Goal: Communication & Community: Answer question/provide support

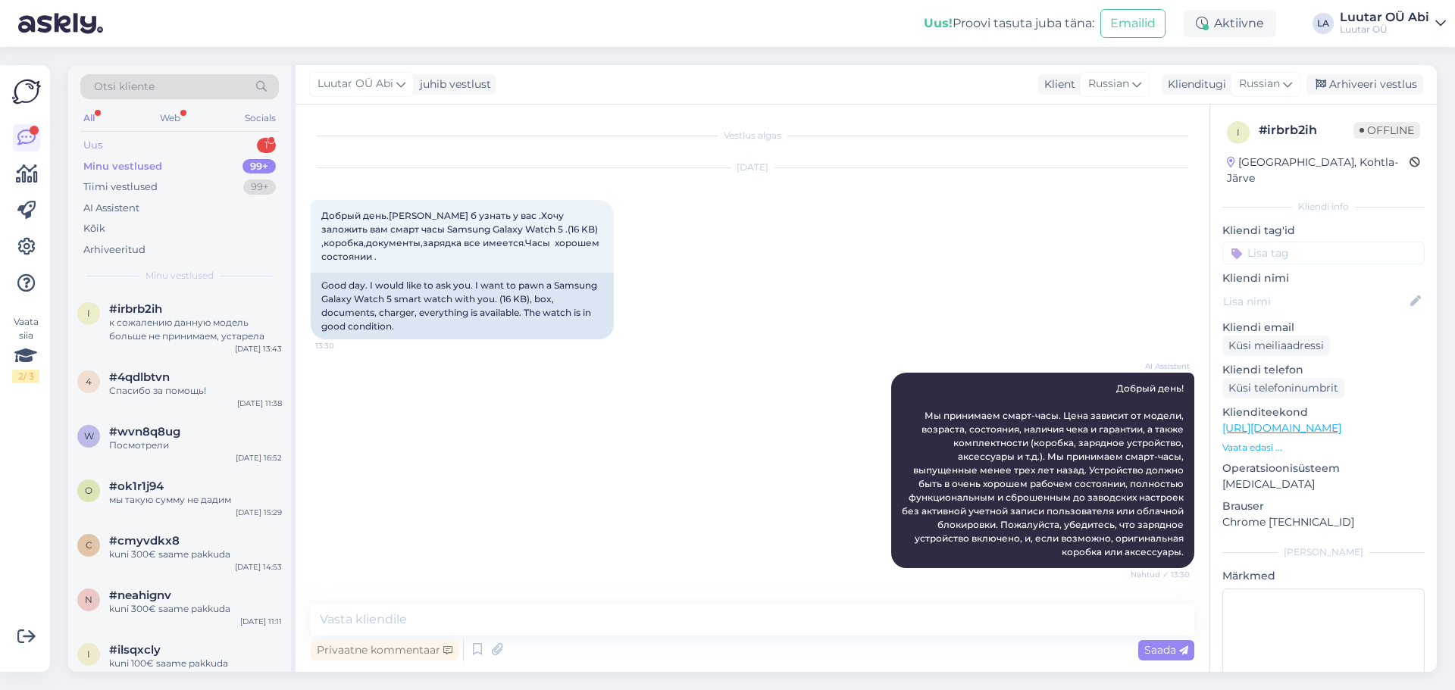
scroll to position [761, 0]
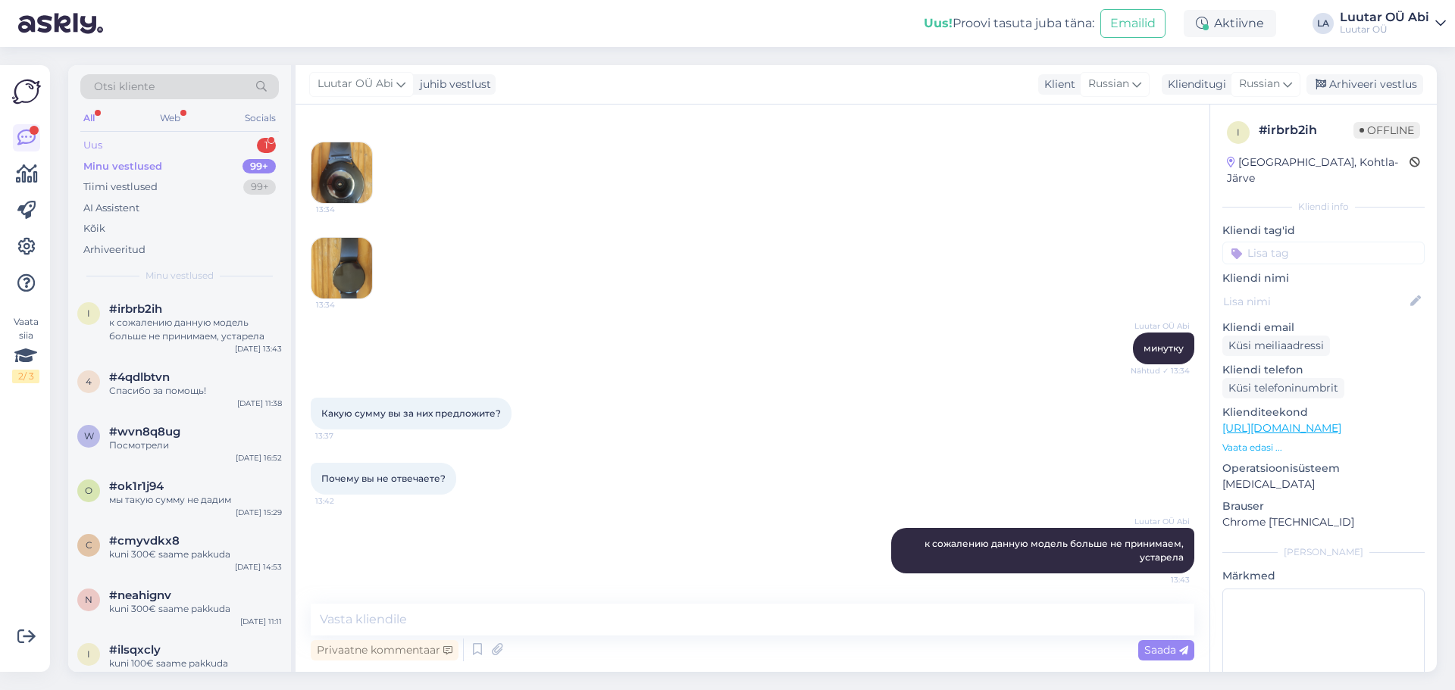
click at [186, 145] on div "Uus 1" at bounding box center [179, 145] width 198 height 21
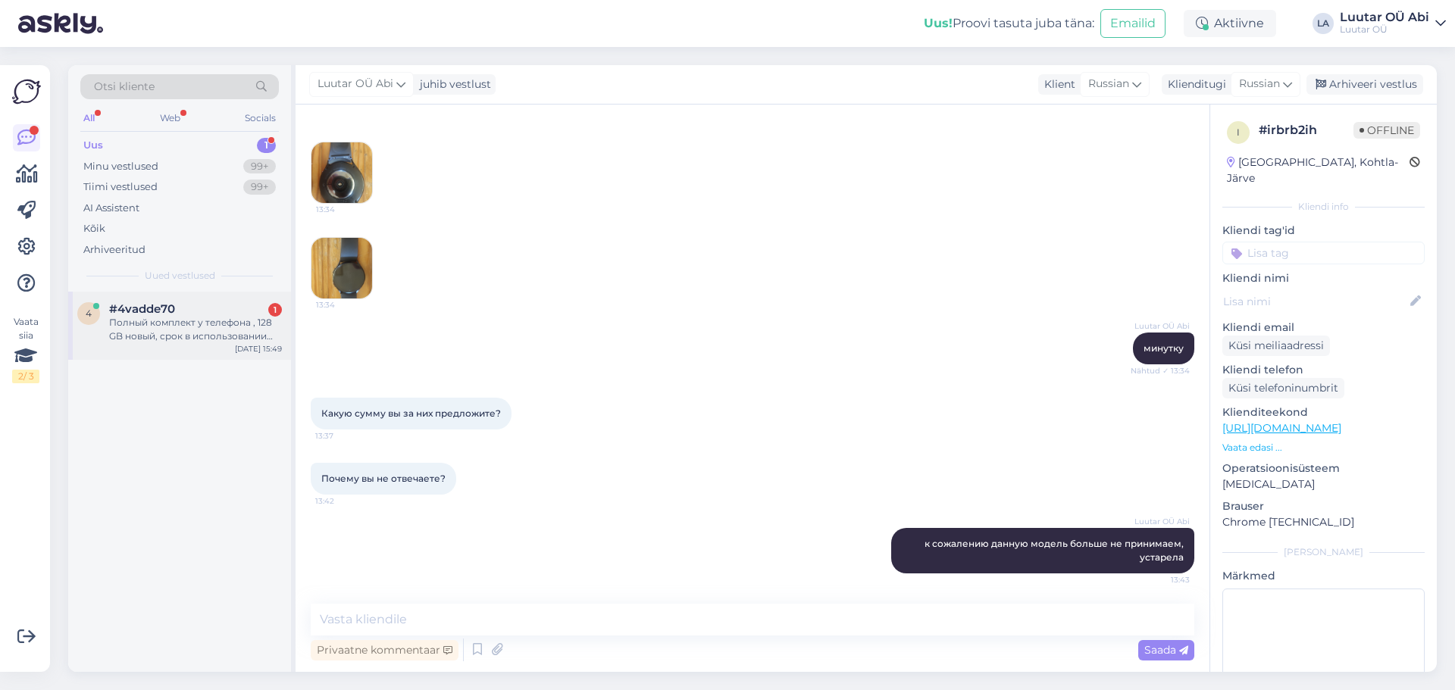
click at [191, 300] on div "4 #4vadde70 1 Полный комплект у телефона , 128 GB новый, срок в использовании р…" at bounding box center [179, 326] width 223 height 68
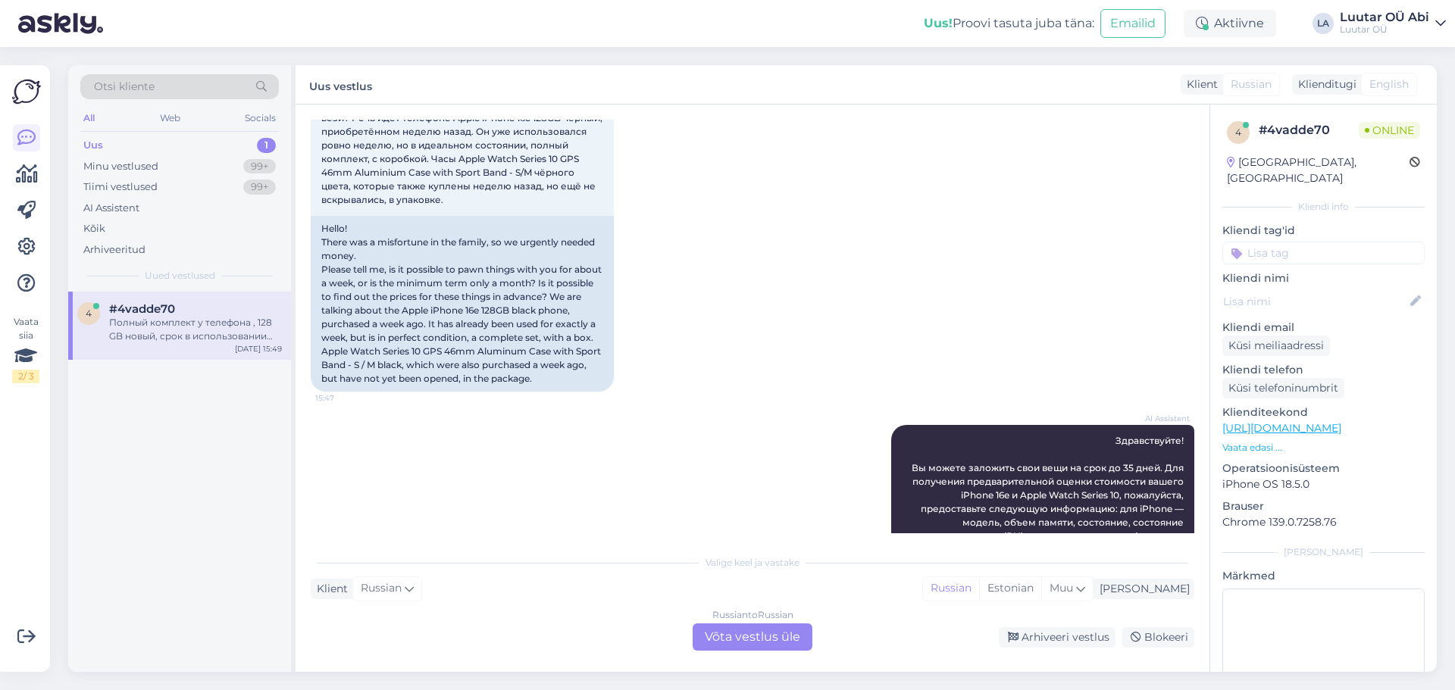
scroll to position [0, 0]
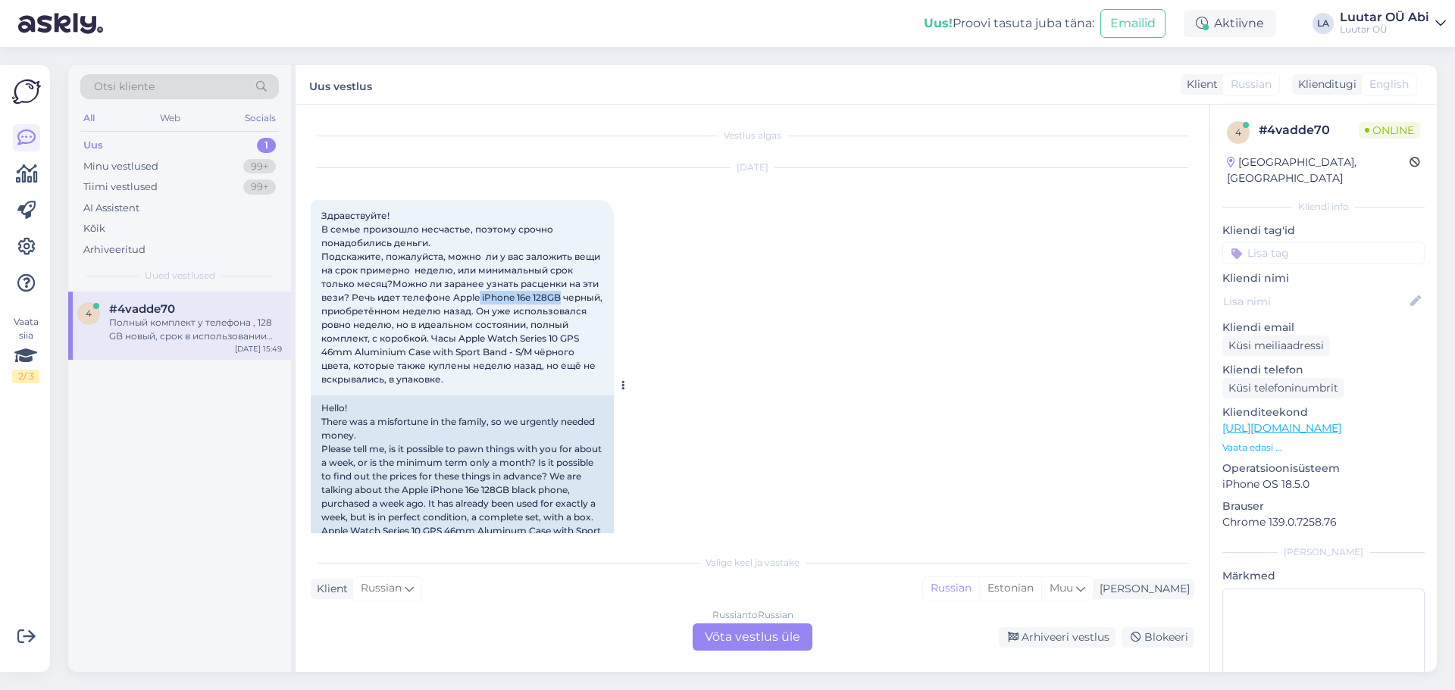
drag, startPoint x: 475, startPoint y: 292, endPoint x: 561, endPoint y: 292, distance: 85.6
click at [561, 292] on span "Здравствуйте! В семье произошло несчастье, поэтому срочно понадобились деньги. …" at bounding box center [462, 297] width 283 height 175
copy span "iPhone 16e 128GB"
click at [855, 447] on div "[DATE] Здравствуйте! В семье произошло несчастье, поэтому срочно понадобились д…" at bounding box center [752, 370] width 883 height 436
drag, startPoint x: 456, startPoint y: 341, endPoint x: 513, endPoint y: 356, distance: 58.8
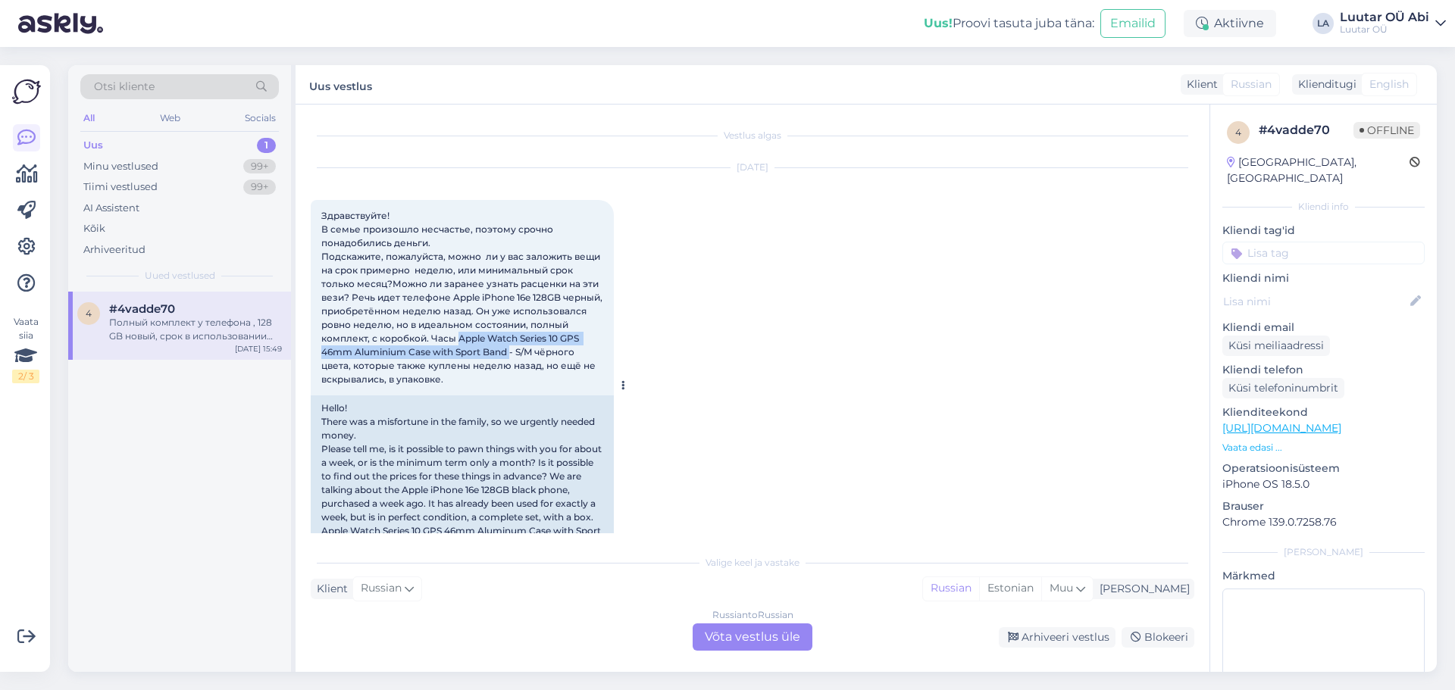
click at [513, 356] on span "Здравствуйте! В семье произошло несчастье, поэтому срочно понадобились деньги. …" at bounding box center [462, 297] width 283 height 175
copy span "Apple Watch Series 10 GPS 46mm Aluminium Case with Sport Band"
click at [768, 636] on div "Russian to Russian Võta vestlus üle" at bounding box center [752, 637] width 120 height 27
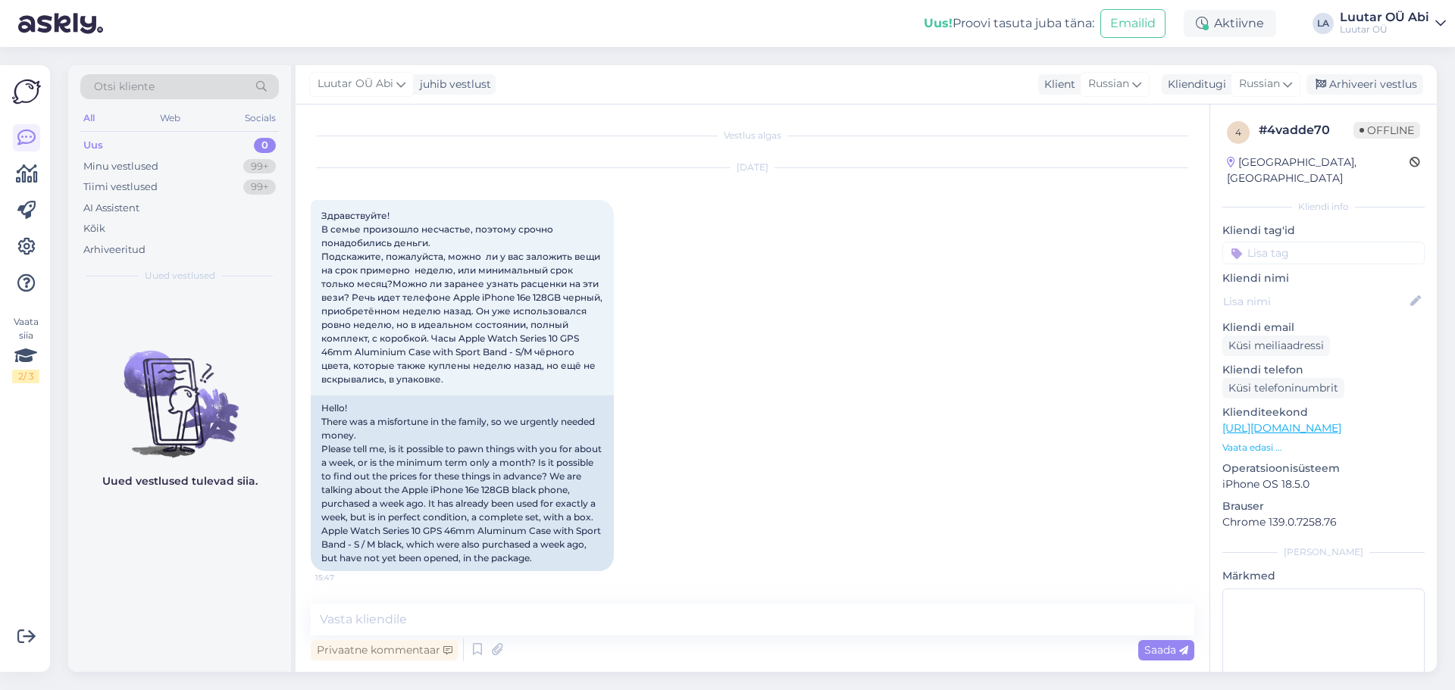
click at [766, 602] on div "Vestlus algas Aug 15 2025 Здравствуйте! В семье произошло несчастье, поэтому ср…" at bounding box center [752, 388] width 914 height 567
click at [764, 615] on textarea at bounding box center [752, 620] width 883 height 32
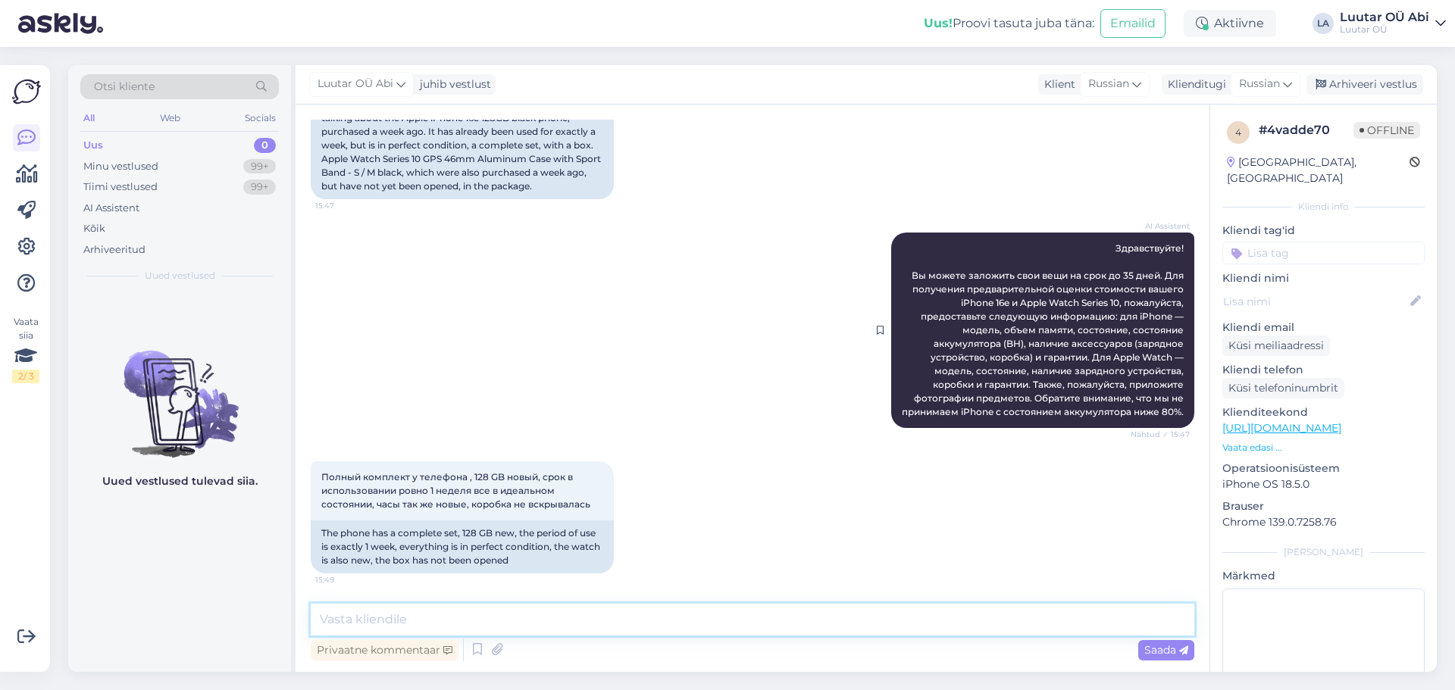
scroll to position [386, 0]
type textarea "сейчас оценим"
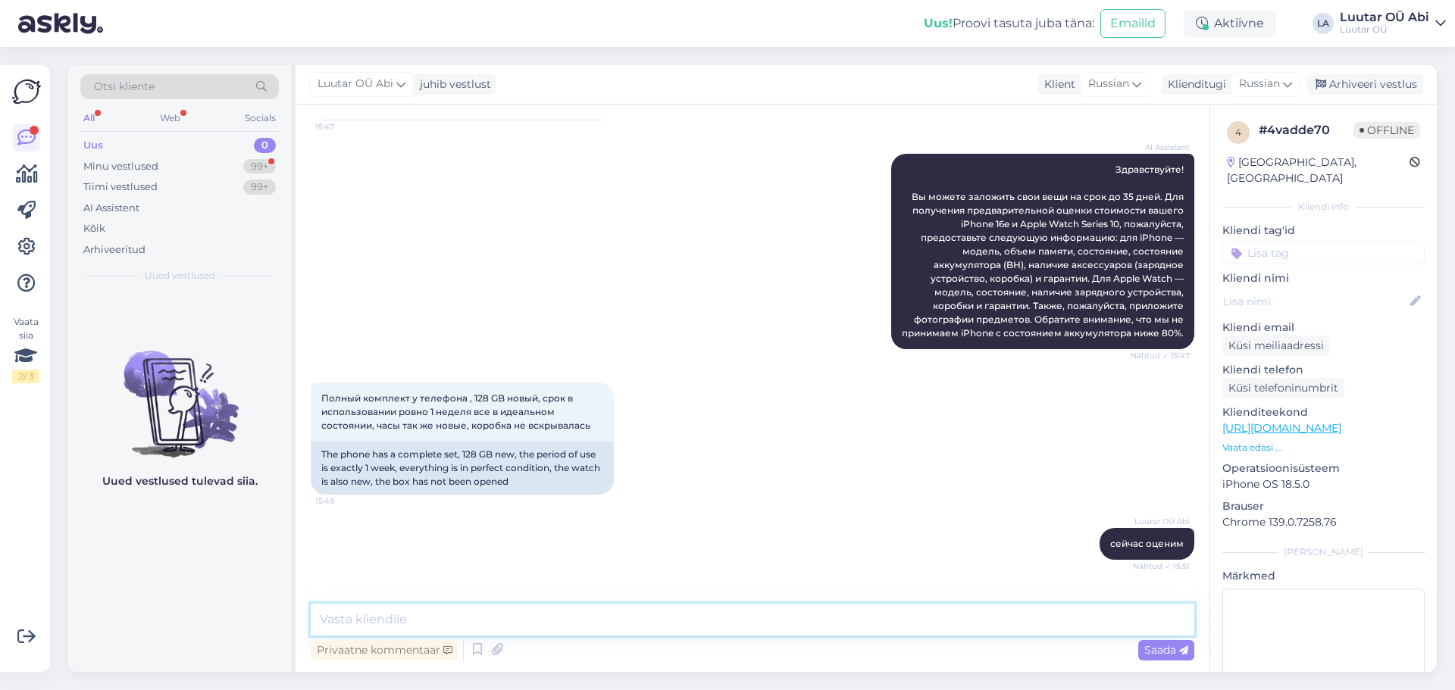
scroll to position [516, 0]
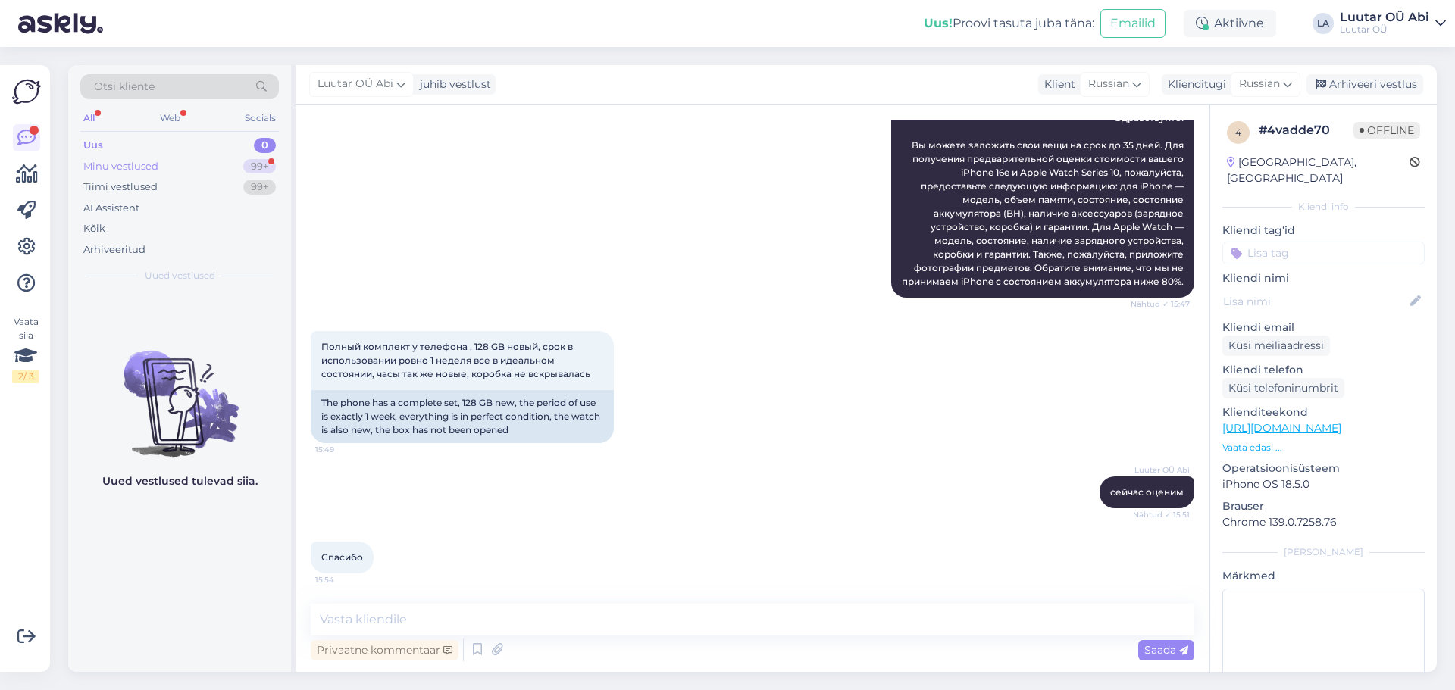
click at [209, 166] on div "Minu vestlused 99+" at bounding box center [179, 166] width 198 height 21
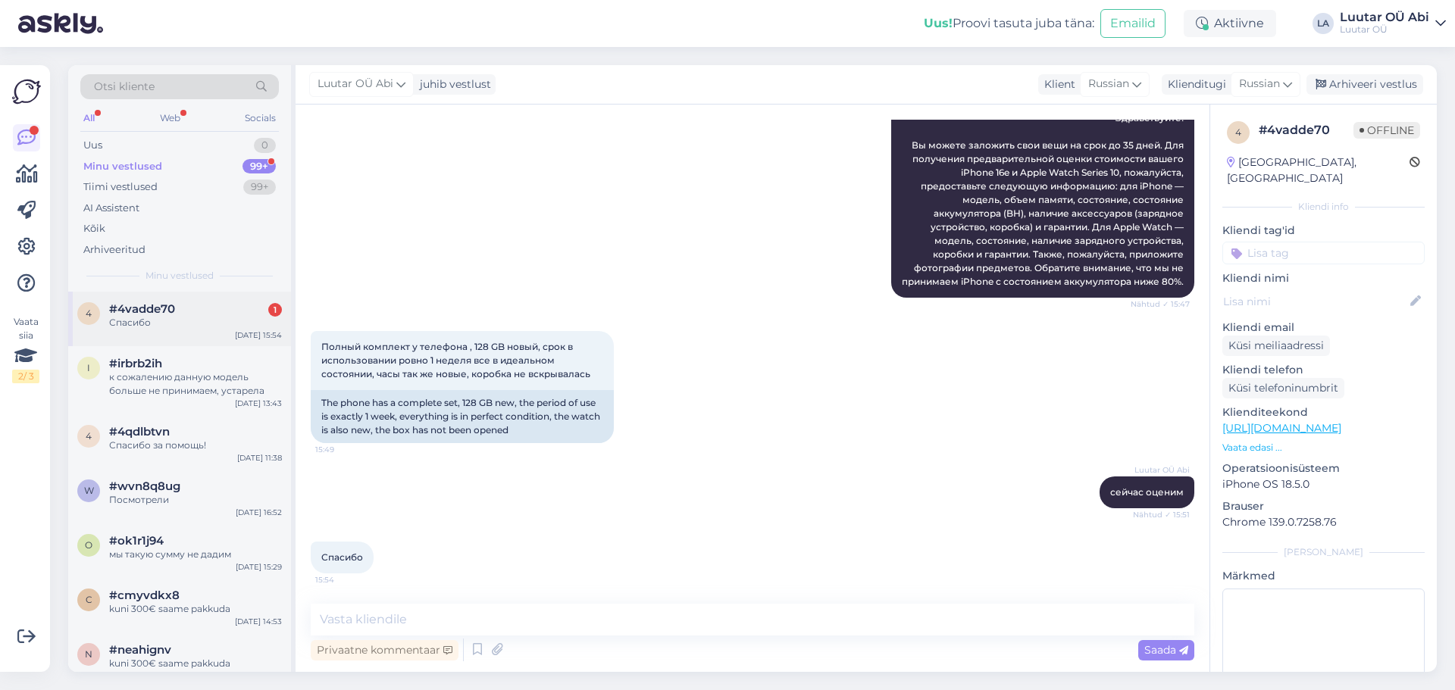
click at [232, 318] on div "Спасибо" at bounding box center [195, 323] width 173 height 14
click at [844, 462] on div "Luutar OÜ Abi сейчас оценим Nähtud ✓ 15:51" at bounding box center [752, 492] width 883 height 65
click at [661, 640] on div "Privaatne kommentaar Saada" at bounding box center [752, 650] width 883 height 29
click at [649, 627] on textarea at bounding box center [752, 620] width 883 height 32
type textarea "p"
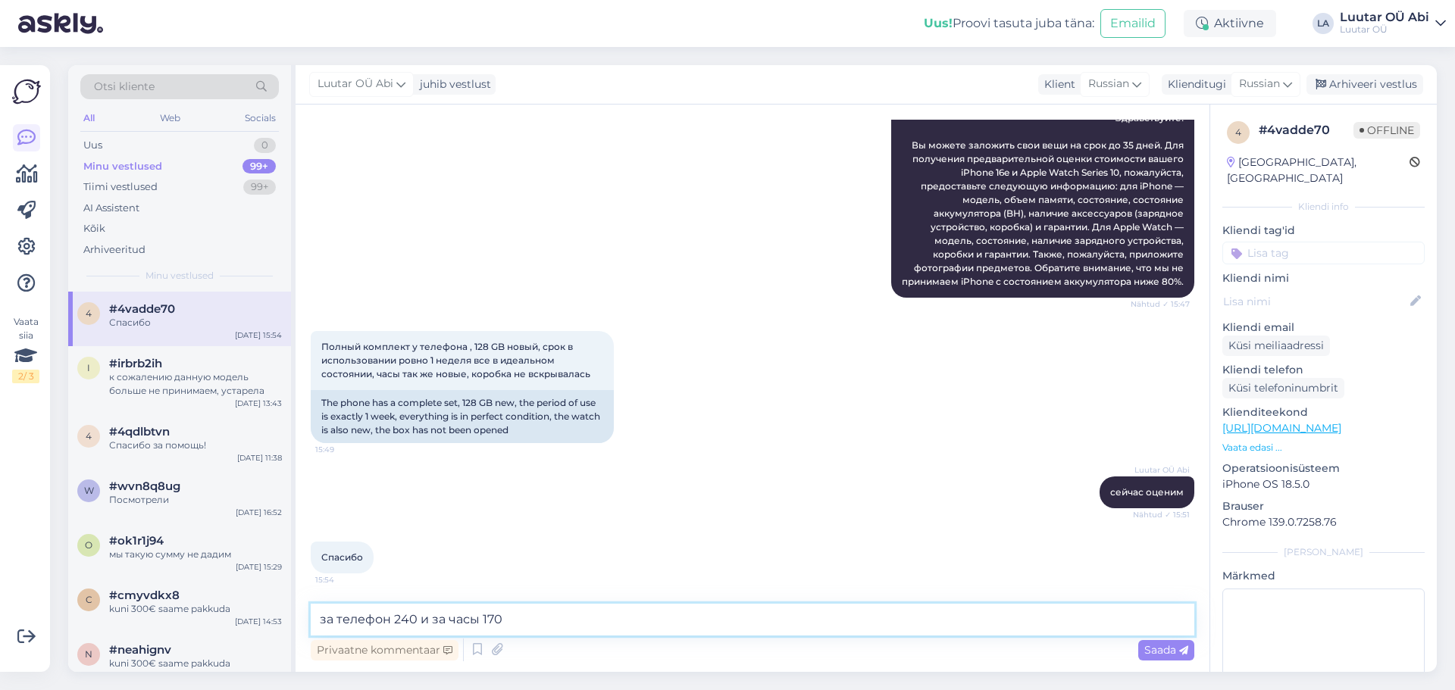
type textarea "за телефон 240 и за часы 170"
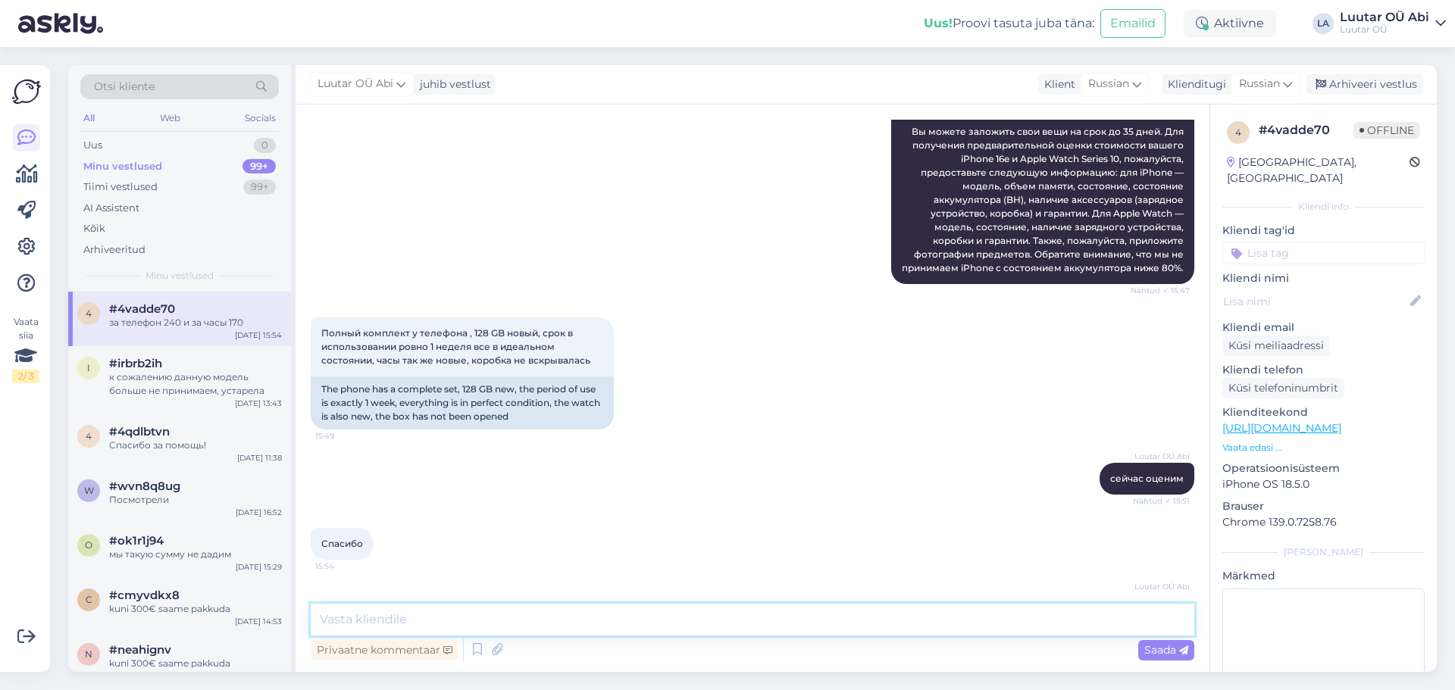
scroll to position [581, 0]
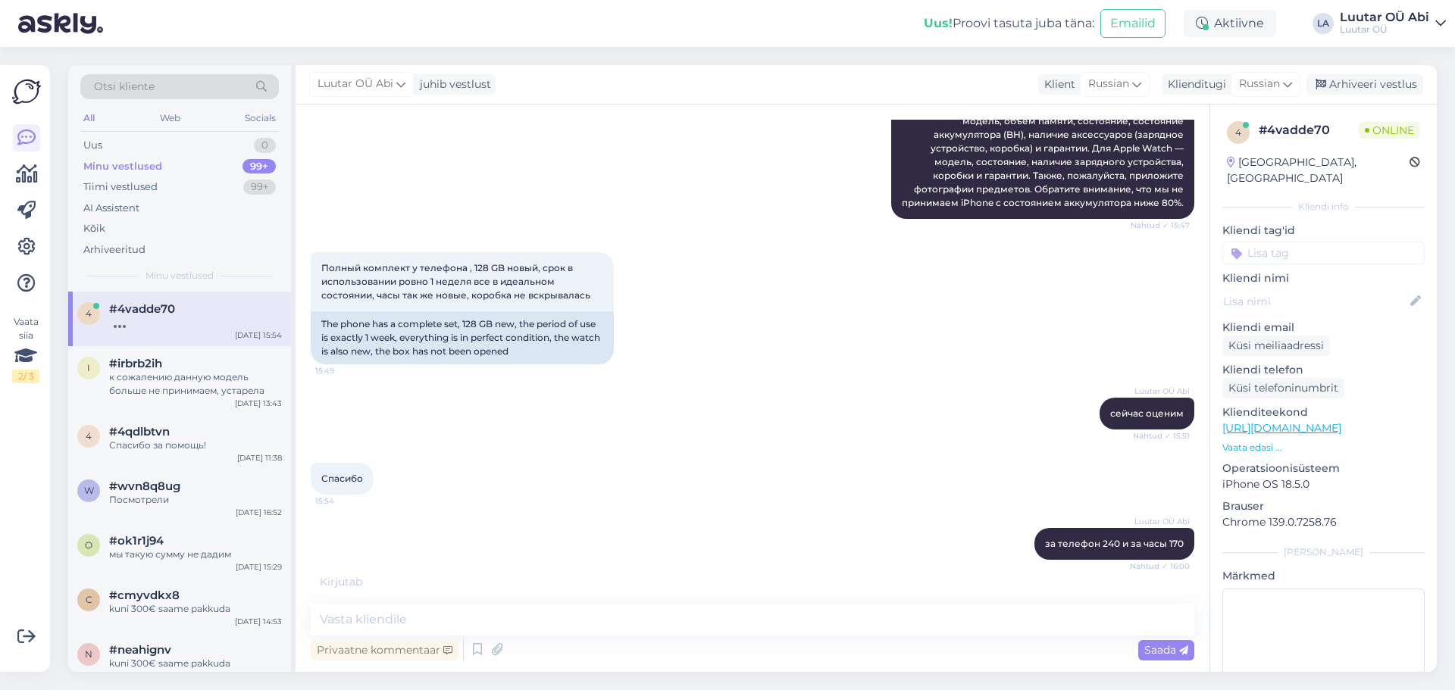
click at [1077, 300] on div "Полный комплект у телефона , 128 GB новый, срок в использовании ровно 1 неделя …" at bounding box center [752, 308] width 883 height 145
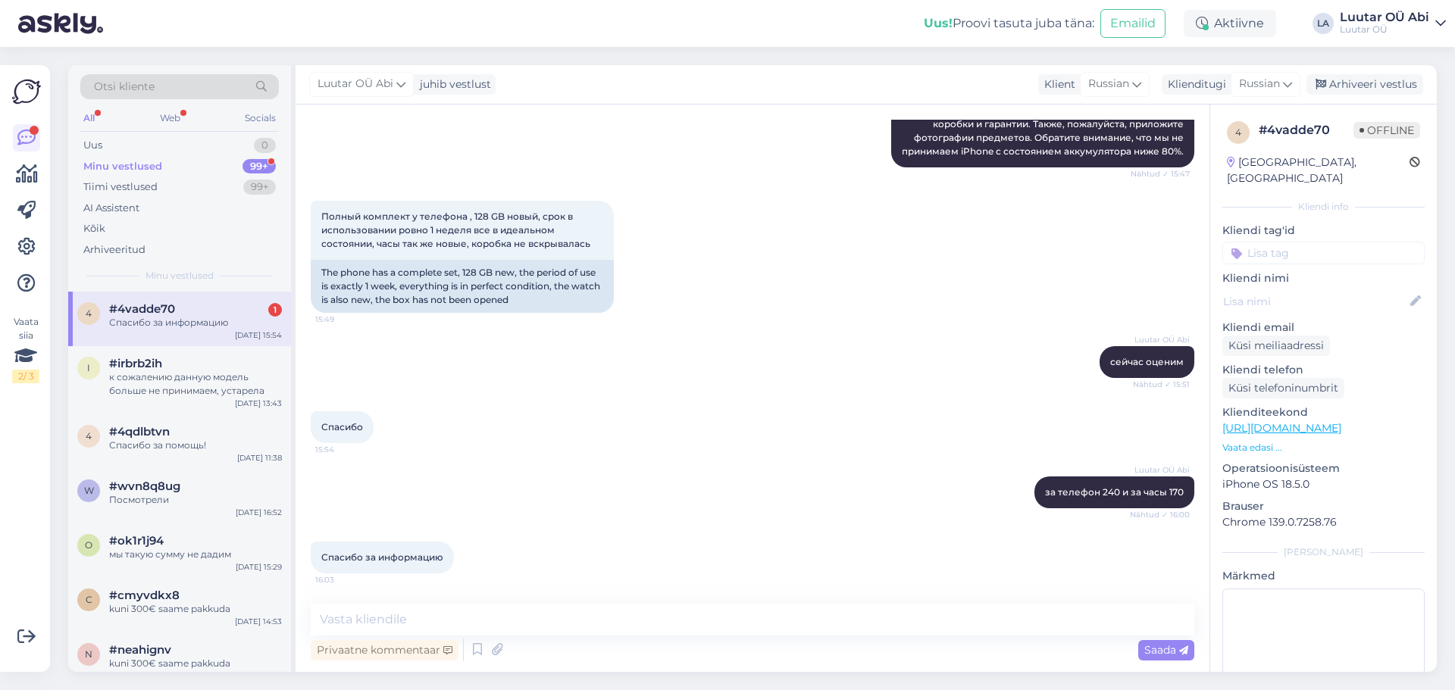
drag, startPoint x: 219, startPoint y: 312, endPoint x: 252, endPoint y: 333, distance: 38.5
click at [219, 312] on div "#4vadde70 1" at bounding box center [195, 309] width 173 height 14
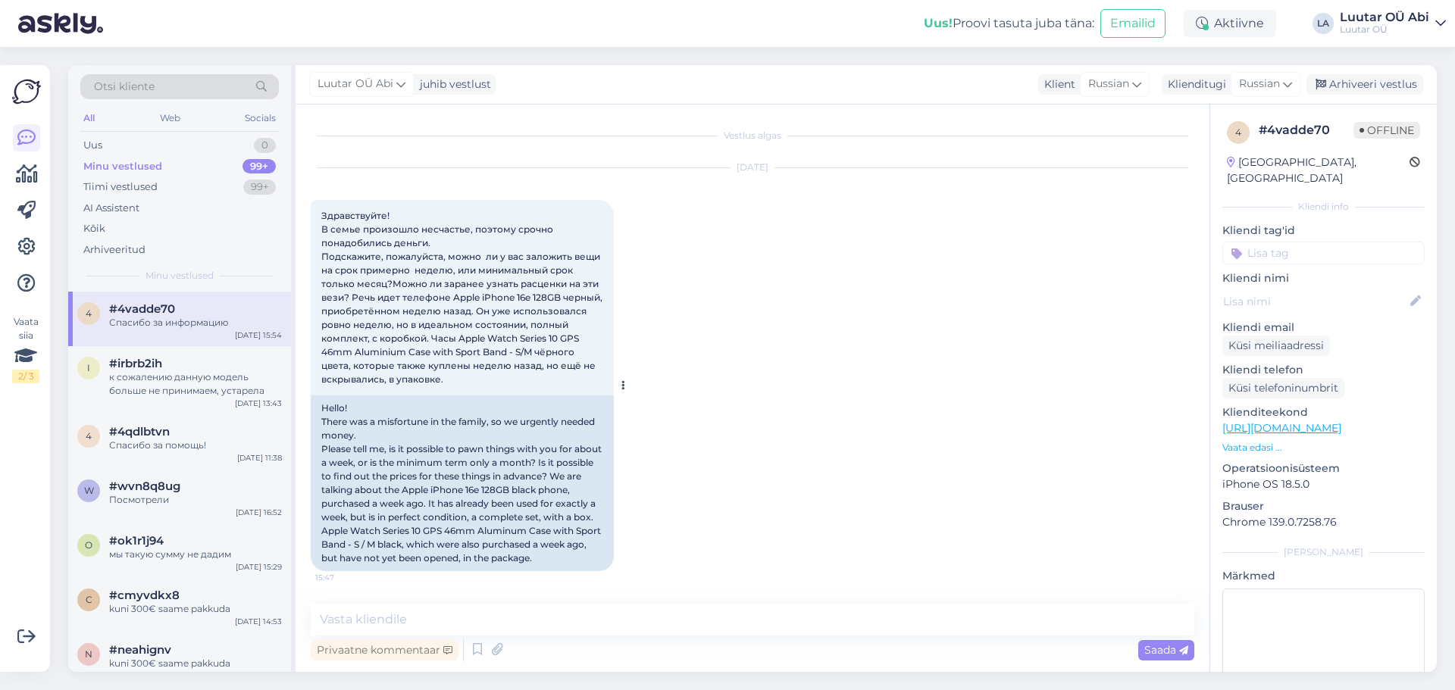
drag, startPoint x: 252, startPoint y: 333, endPoint x: 619, endPoint y: 411, distance: 375.8
click at [621, 442] on div at bounding box center [621, 385] width 14 height 371
click at [255, 164] on div "99+" at bounding box center [258, 166] width 33 height 15
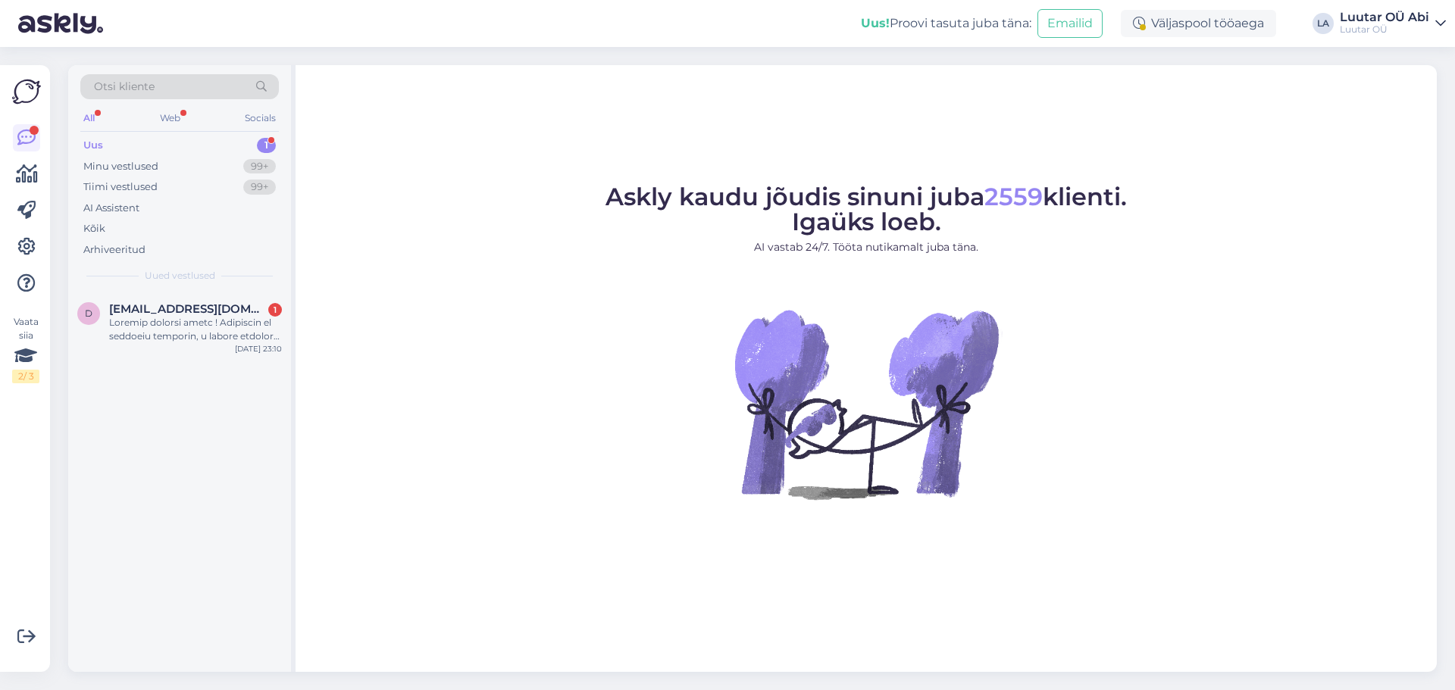
click at [150, 142] on div "Uus 1" at bounding box center [179, 145] width 198 height 21
click at [204, 327] on div at bounding box center [195, 329] width 173 height 27
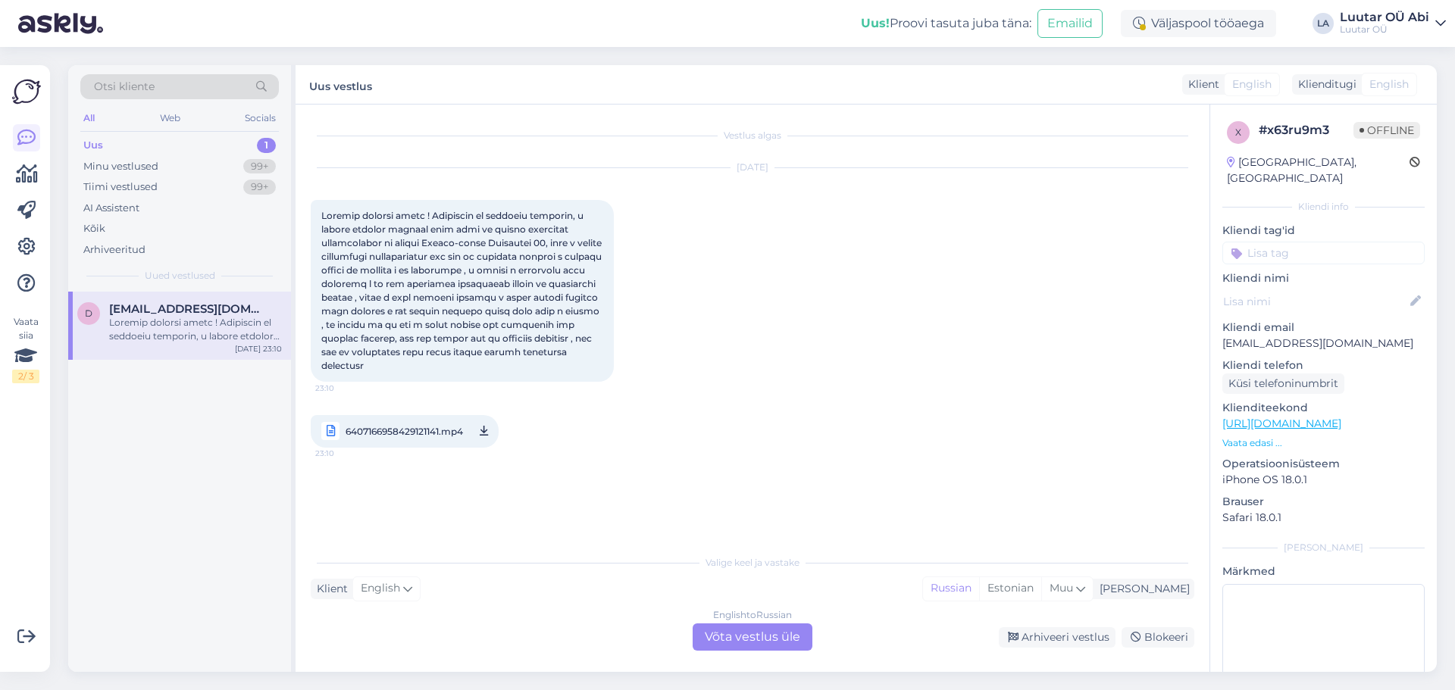
click at [370, 441] on span "6407166958429121141.mp4" at bounding box center [403, 431] width 117 height 19
click at [739, 642] on div "English to Russian Võta vestlus üle" at bounding box center [752, 637] width 120 height 27
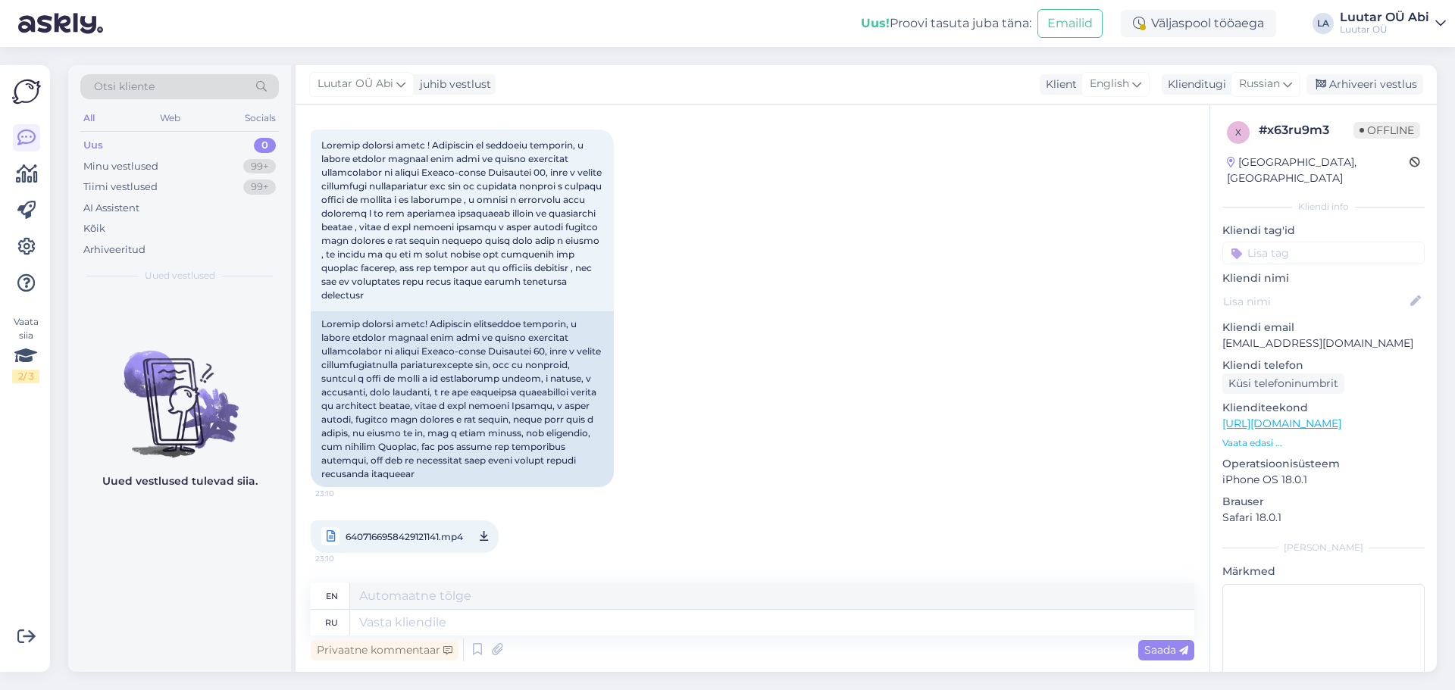
scroll to position [98, 0]
click at [611, 618] on textarea at bounding box center [772, 623] width 844 height 26
type textarea "До"
type textarea "To"
type textarea "Доб"
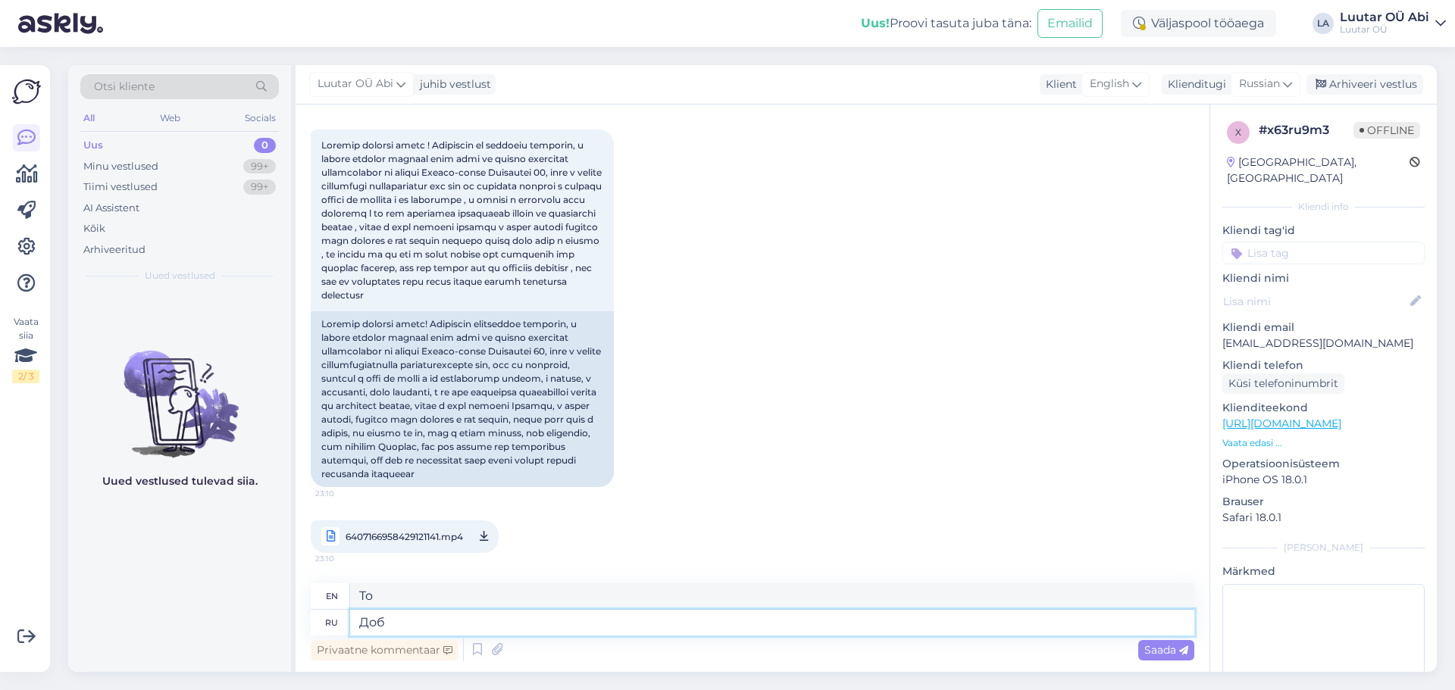
type textarea "Dob"
type textarea "Добр"
type textarea "Good"
type textarea "Добрый"
type textarea "Kind"
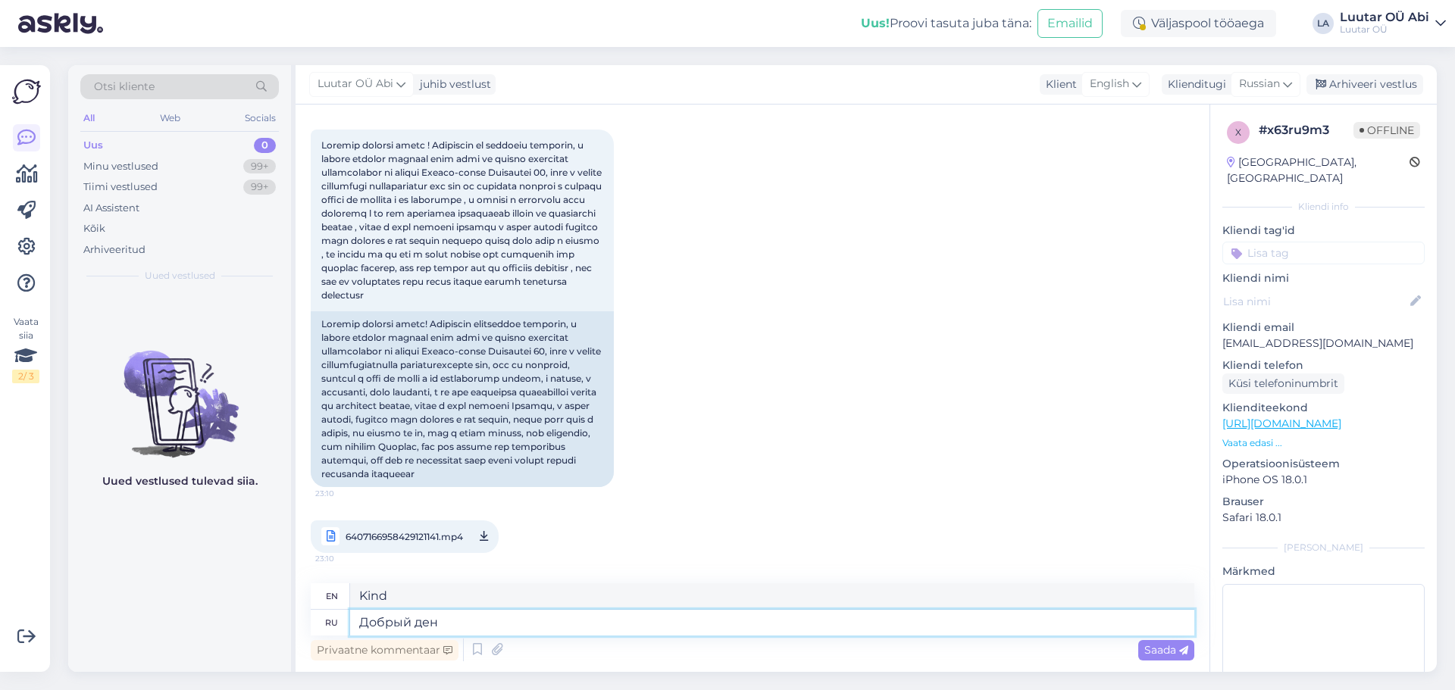
type textarea "Добрый день"
type textarea "Good afternoon"
type textarea "Добрый день,"
type textarea "Good afternoon,"
type textarea "Добрый день, э"
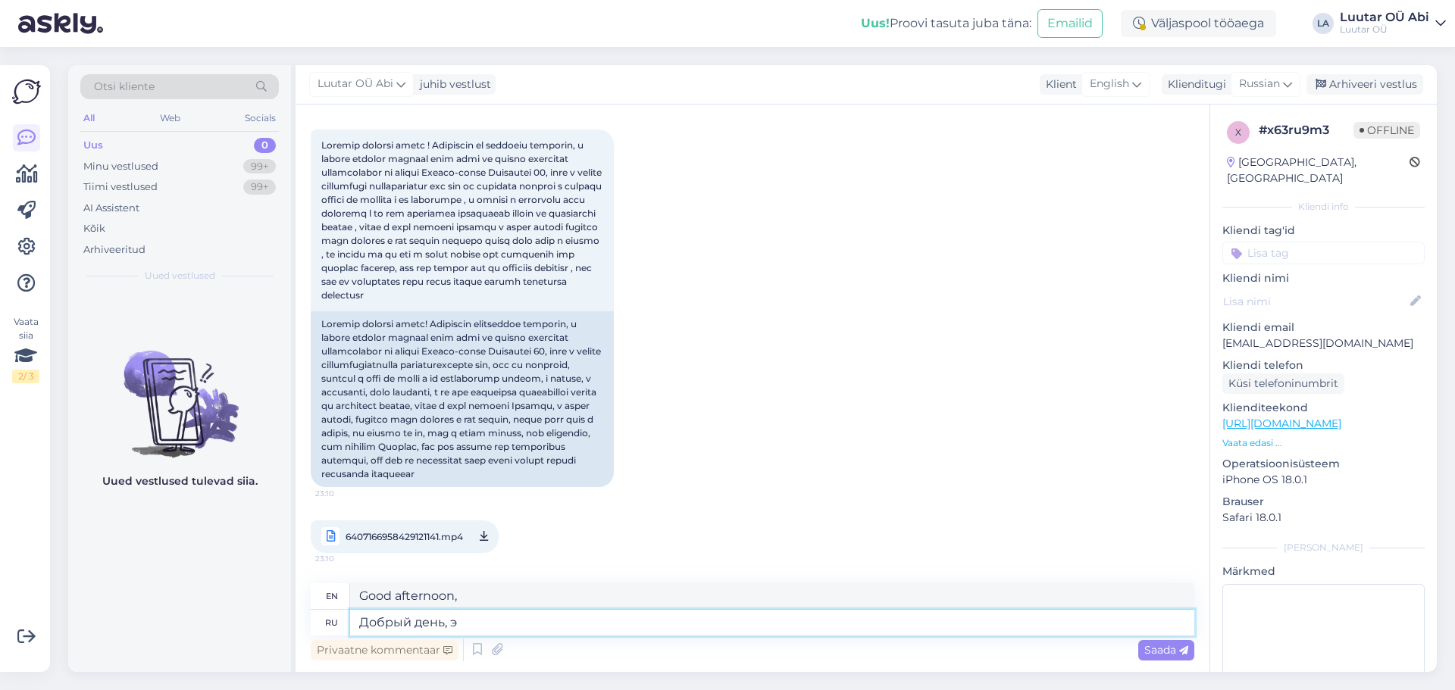
type textarea "Good afternoon, eh."
type textarea "Добрый день,"
type textarea "Good afternoon,"
type textarea "Добрый день, не"
type textarea "Good afternoon, no"
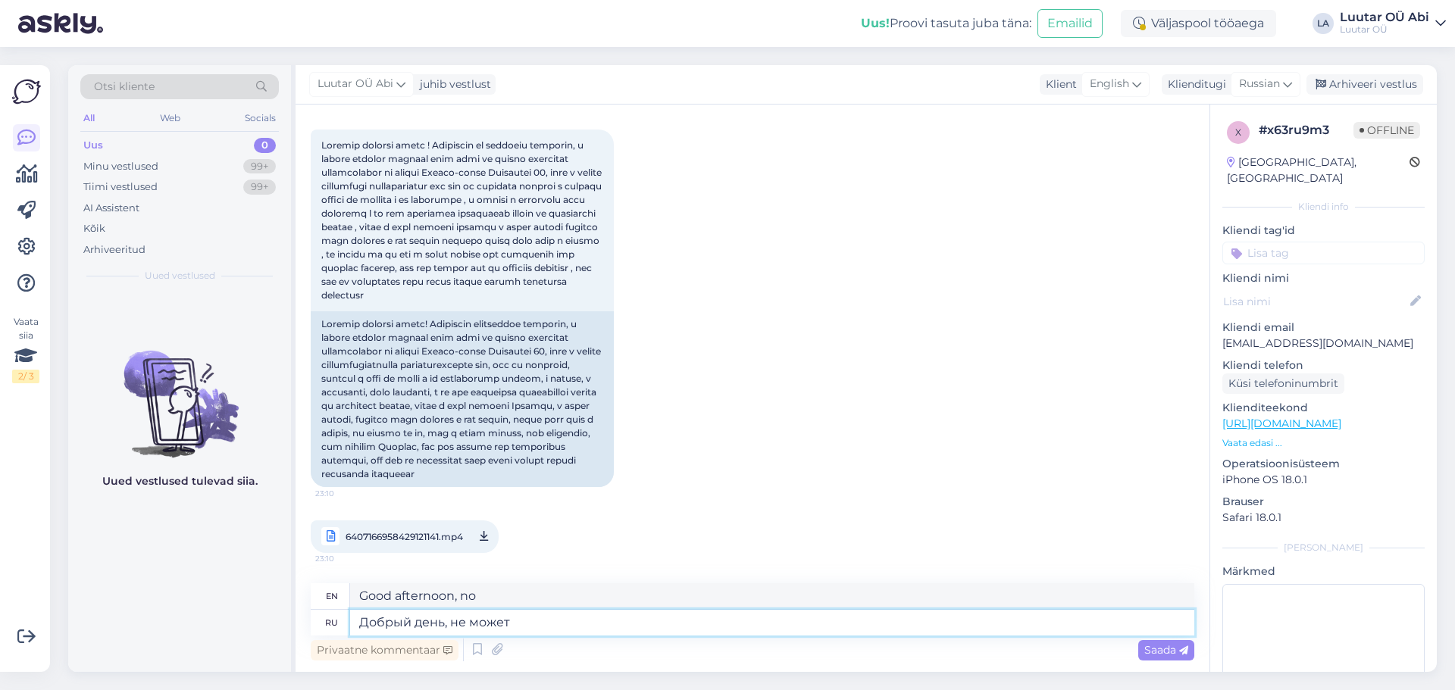
type textarea "Добрый день, не может"
type textarea "Good afternoon, it can't."
type textarea "Добрый день, не может ю"
type textarea "Good afternoon, I can't"
type textarea "Добрый день, не может"
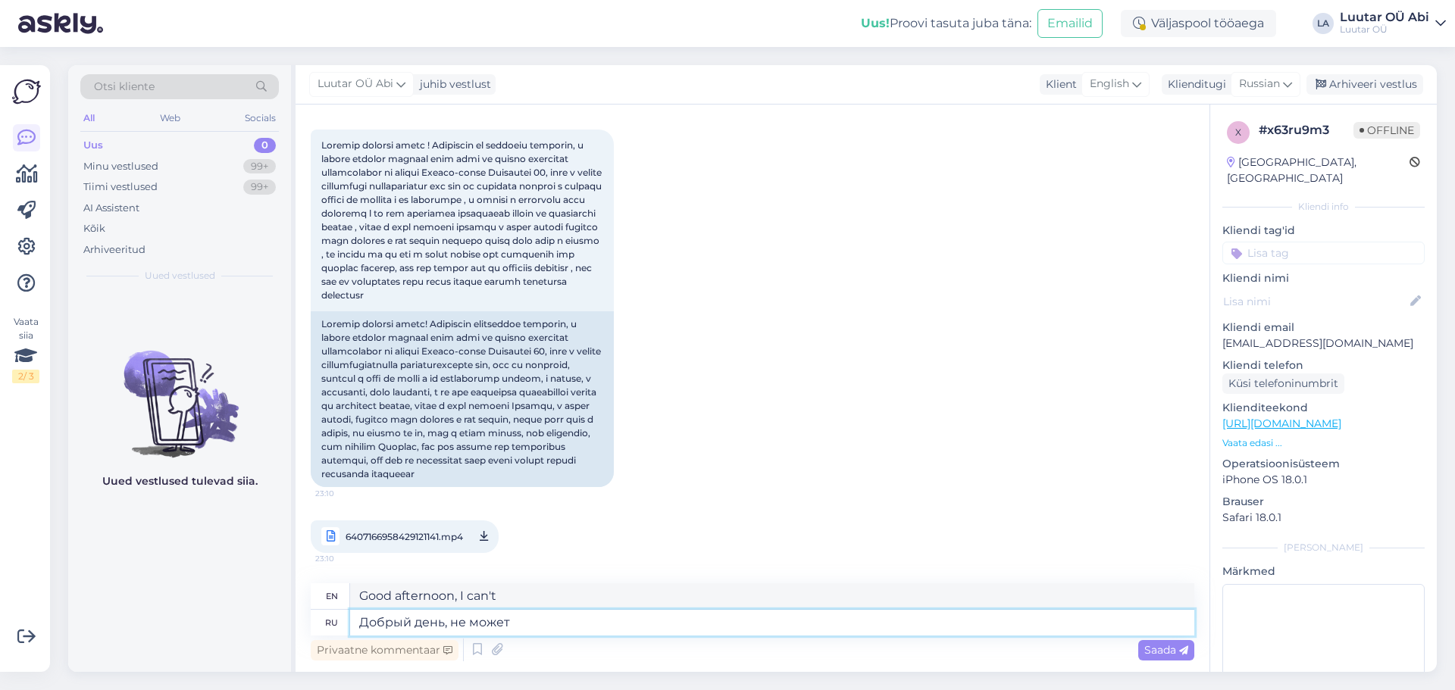
type textarea "Good afternoon, it can't."
type textarea "Добрый день, не может быть,"
type textarea "Good afternoon, it can't be."
type textarea "Добрый день, не может быть, ч"
type textarea "Good afternoon, it can't be,"
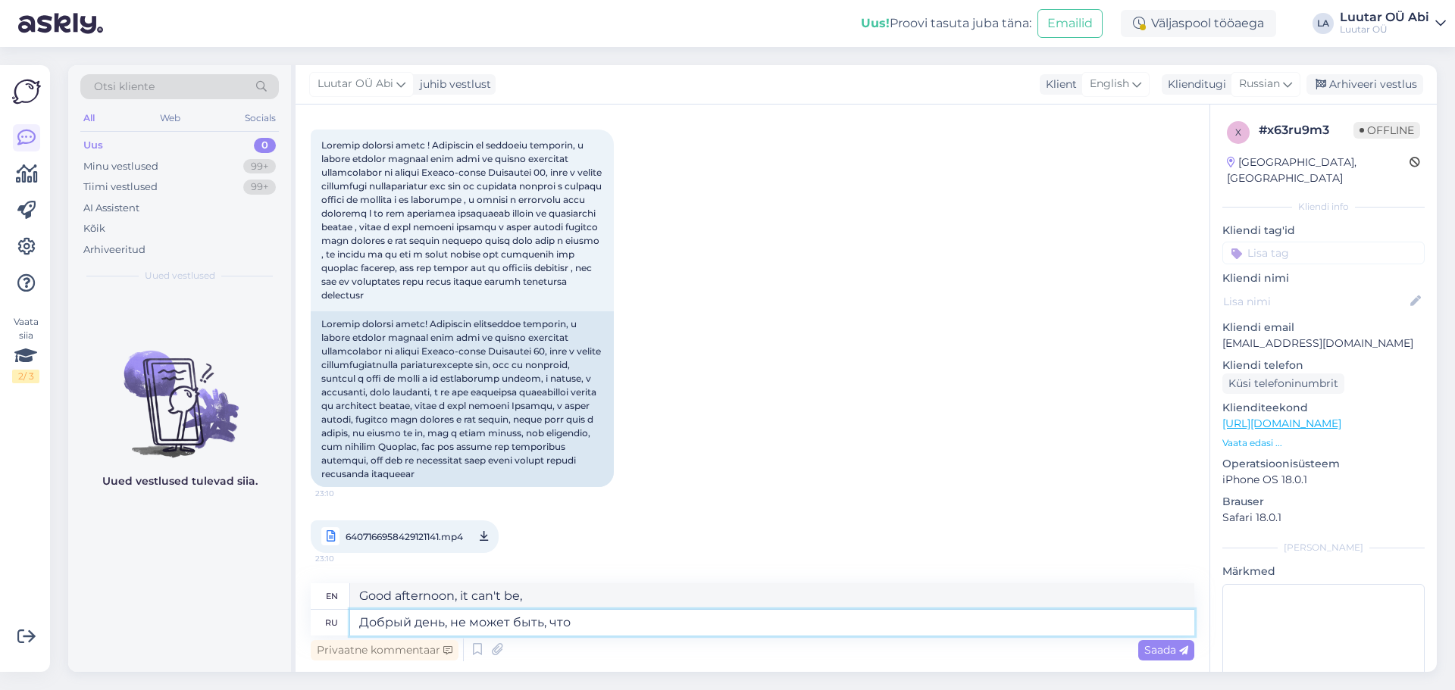
type textarea "Добрый день, не может быть, что"
type textarea "Good afternoon, it can't be that"
type textarea "Добрый день, не может быть, что вашим"
type textarea "Good afternoon, it can't be that yours"
type textarea "Добрый день, не может быть, что вашим уст"
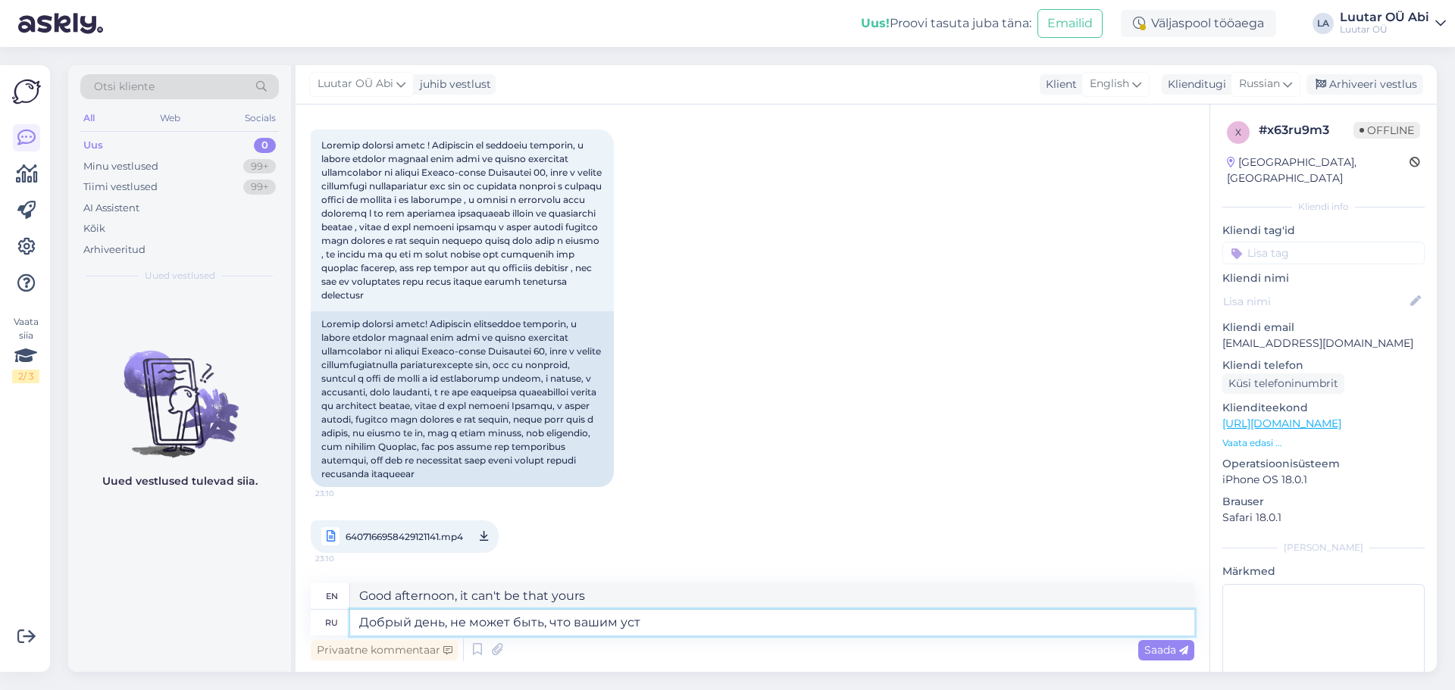
type textarea "Good afternoon, it can't be that your lips"
type textarea "Добрый день, не может быть, что вашим устройством"
type textarea "Good afternoon, it can't be that your device"
type textarea "Добрый день, не может быть, что вашим устройством пользовались"
type textarea "Good afternoon, it can't be that your device was used"
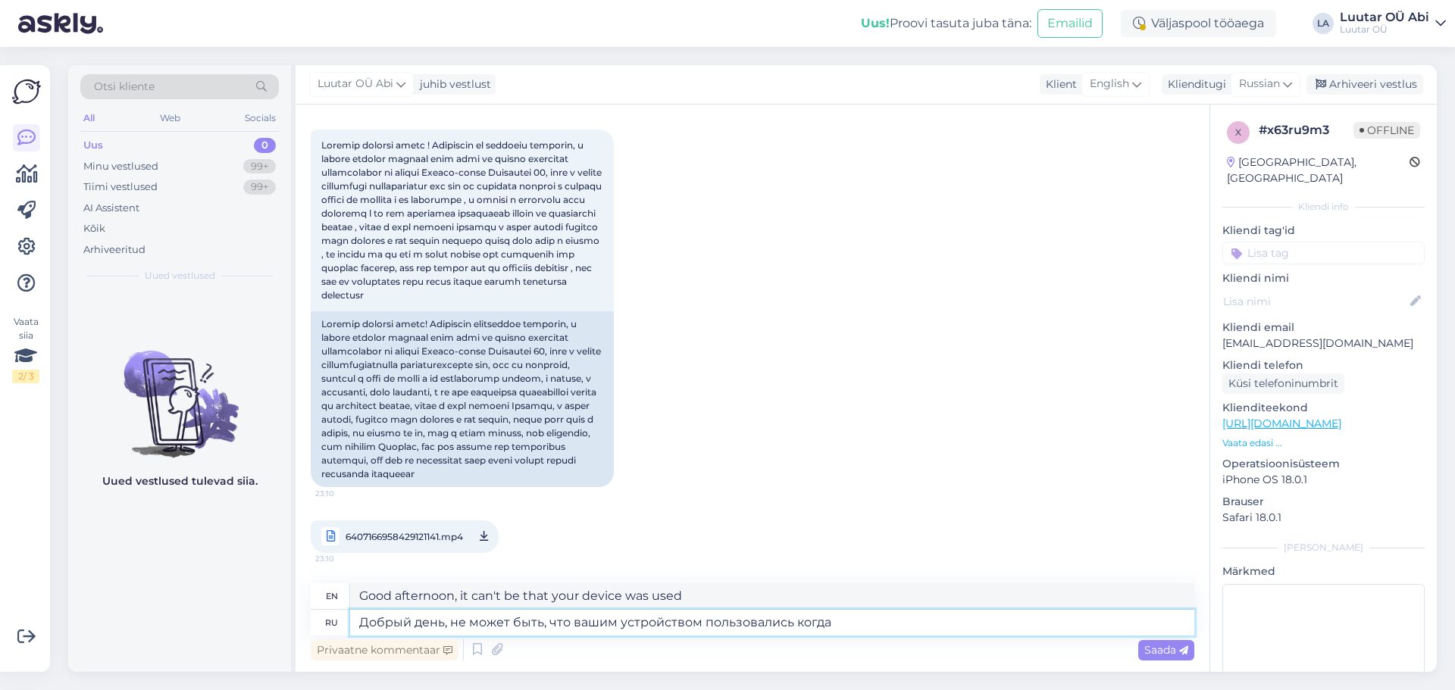
type textarea "Добрый день, не может быть, что вашим устройством пользовались когда"
type textarea "Good afternoon, it can't be that your device was used when"
type textarea "Добрый день, не может быть, что вашим устройством пользовались когда рнр"
type textarea "Good afternoon, it can't be that your device was used when rnr"
type textarea "Добрый день, не может быть, что вашим устройством пользовались когда"
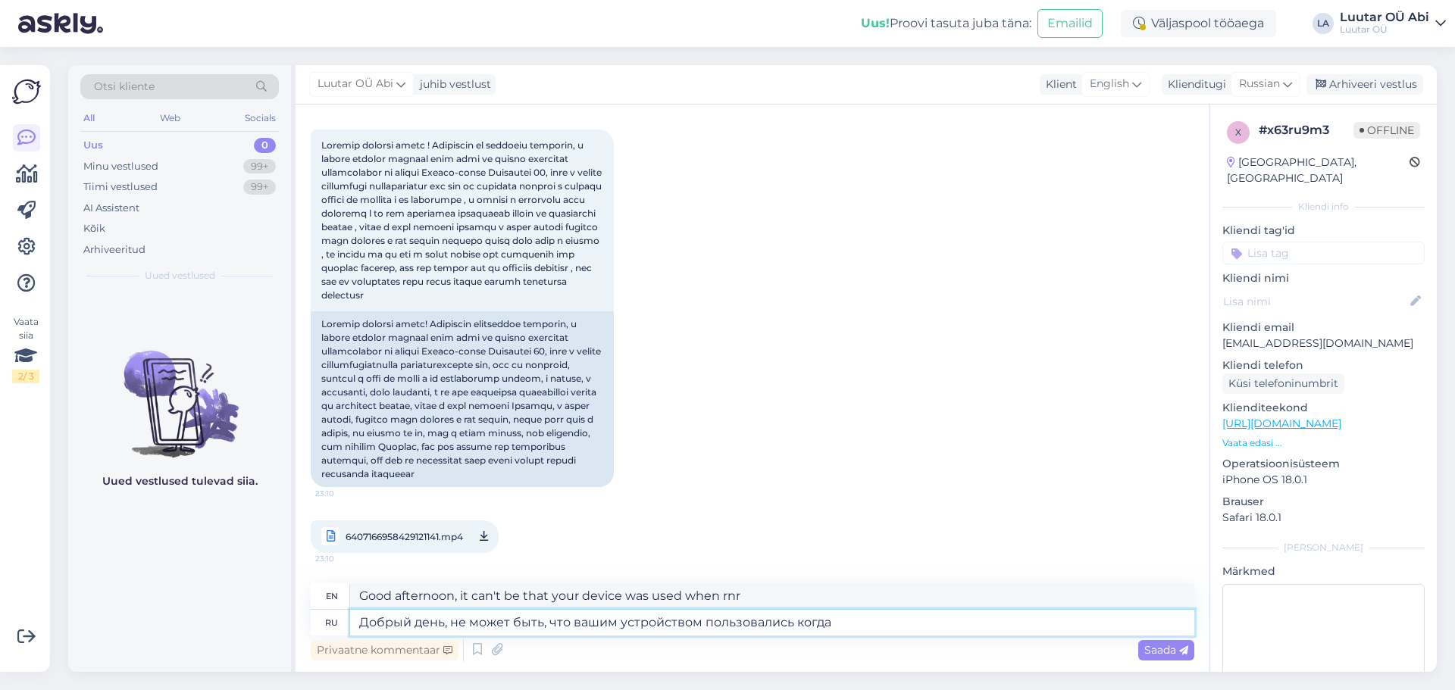
type textarea "Good afternoon, it can't be that your device was used when"
type textarea "Добрый день, не может быть, что вашим устройством пользовались когда оно"
type textarea "Good afternoon, it can't be that your device was used when it"
type textarea "Добрый день, не может быть, что вашим устройством пользовались когда оно было"
type textarea "Good afternoon, it can't be that your device was used when it was"
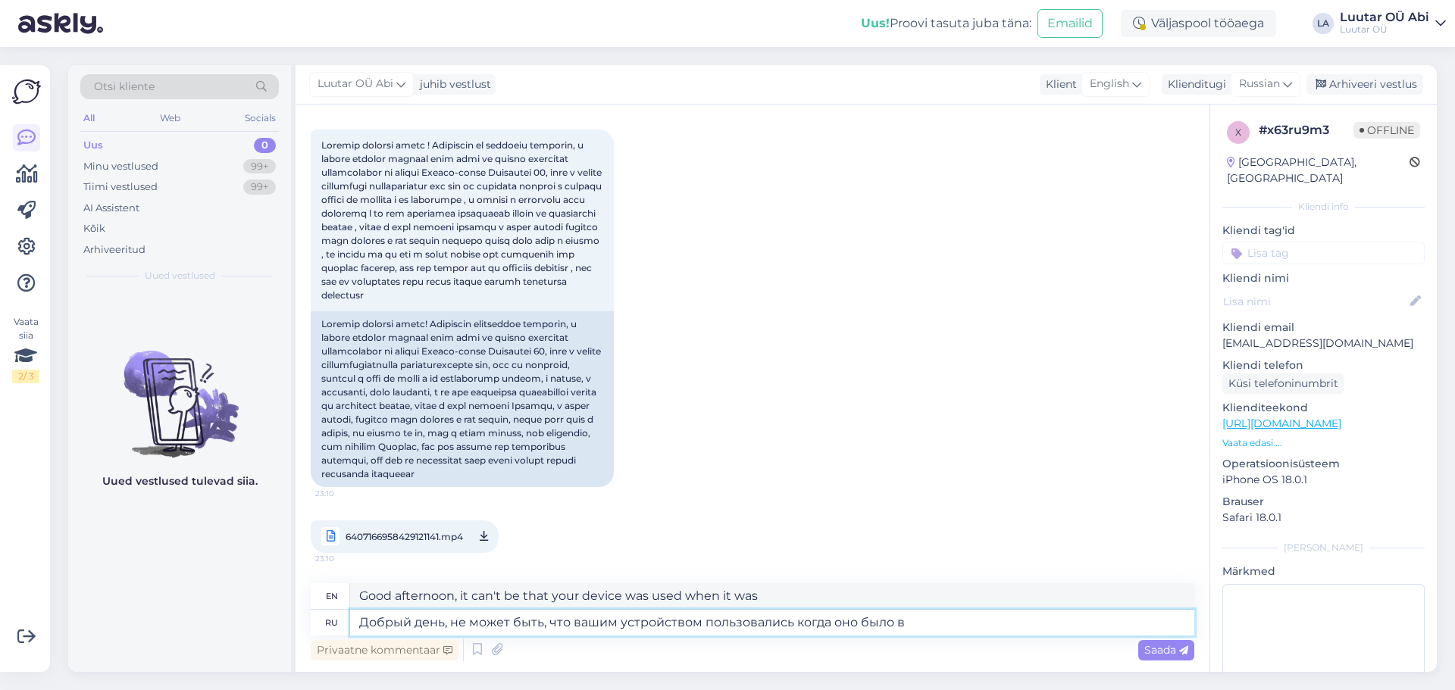
type textarea "Добрый день, не может быть, что вашим устройством пользовались когда оно было в"
type textarea "Good afternoon, it can't be that your device was used when it was in"
type textarea "Добрый день, не может быть, что вашим устройством пользовались когда оно было"
type textarea "Good afternoon, it can't be that your device was used when it was"
type textarea "Добрый день, не может быть, что вашим устройством пользовались когда оно было у…"
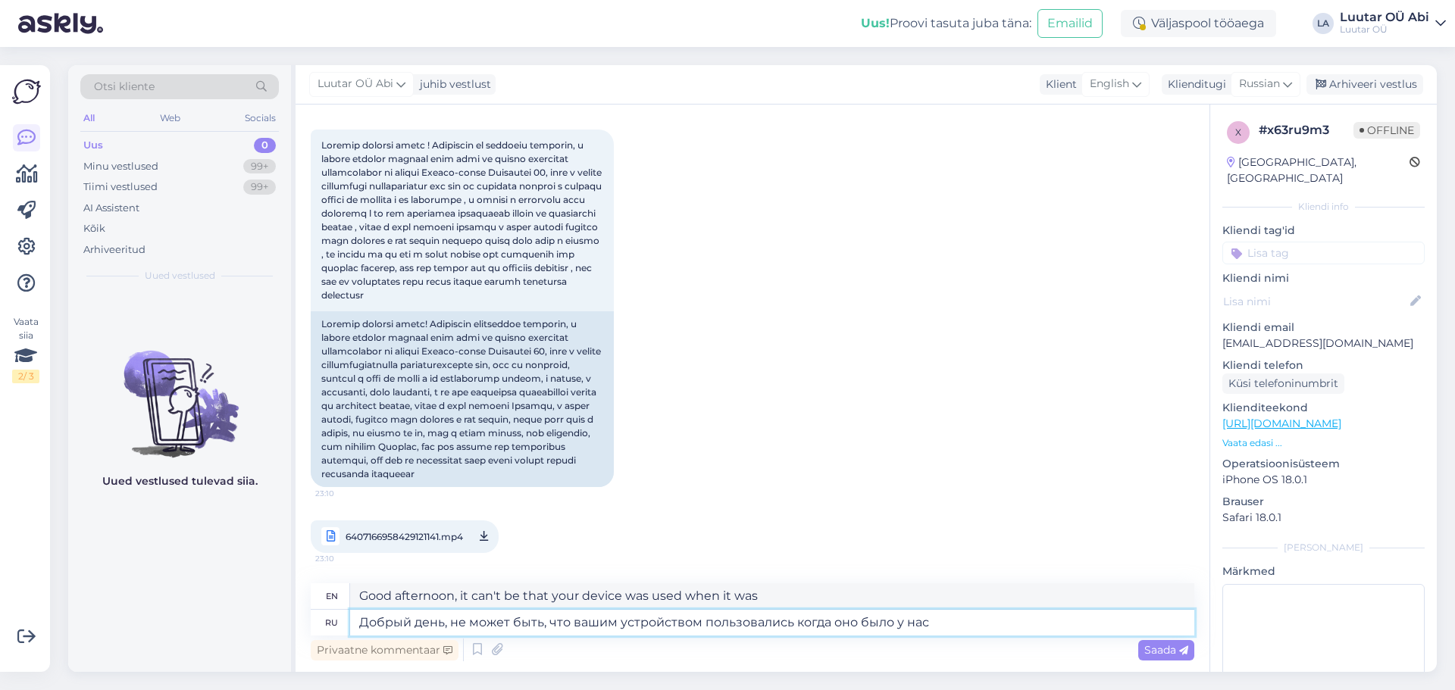
type textarea "Good afternoon, it can't be that your device was used when we had it."
type textarea "Добрый день, не может быть, что вашим устройством пользовались когда оно было у…"
type textarea "Good afternoon, it cannot be that your device was used while we had it."
type textarea "Добрый день, не может быть, что вашим устройством пользовались когда оно было у…"
type textarea "Good afternoon, it can't be that your device was used when we had it."
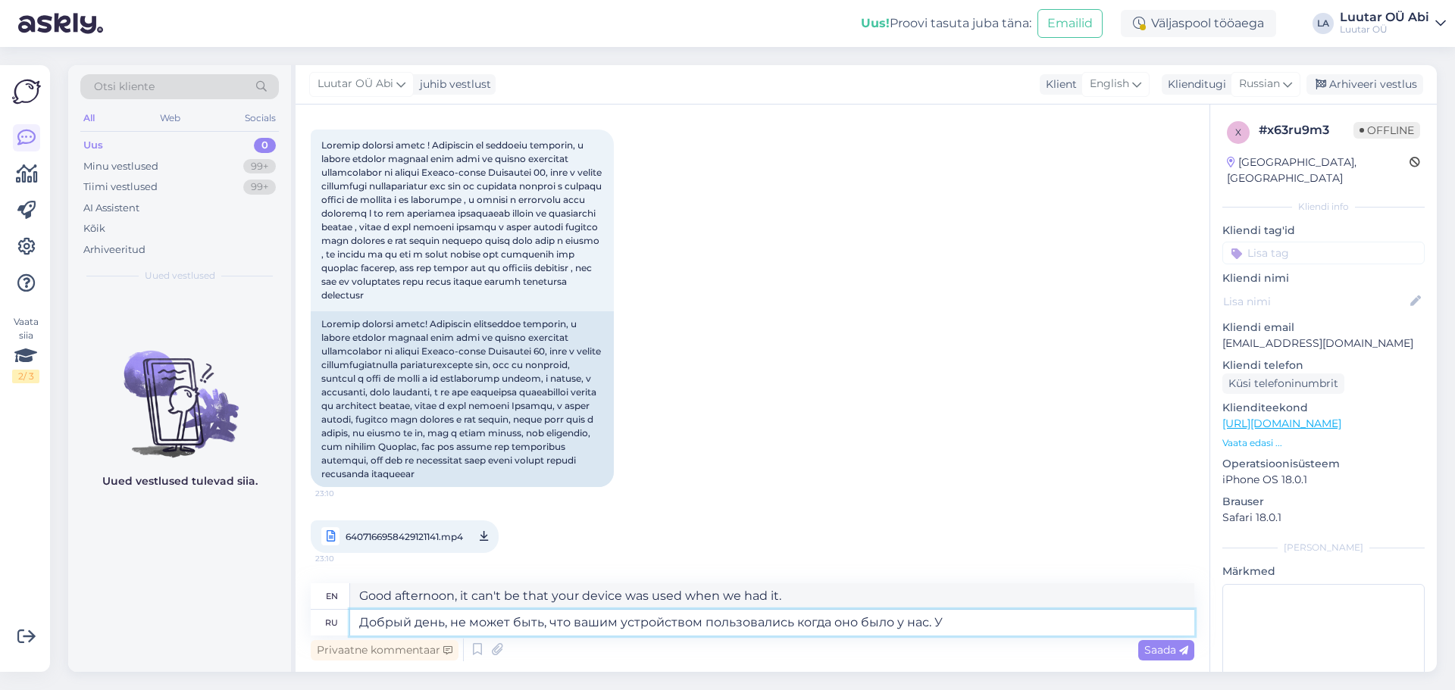
type textarea "Добрый день, не может быть, что вашим устройством пользовались когда оно было у…"
type textarea "Good afternoon, it cannot be that your device was used while we had it."
type textarea "Добрый день, не может быть, что вашим устройством пользовались когда оно было у…"
type textarea "Good afternoon, it can't be that your device was used when we had it."
type textarea "Добрый день, не может быть, что вашим устройством пользовались когда оно было у…"
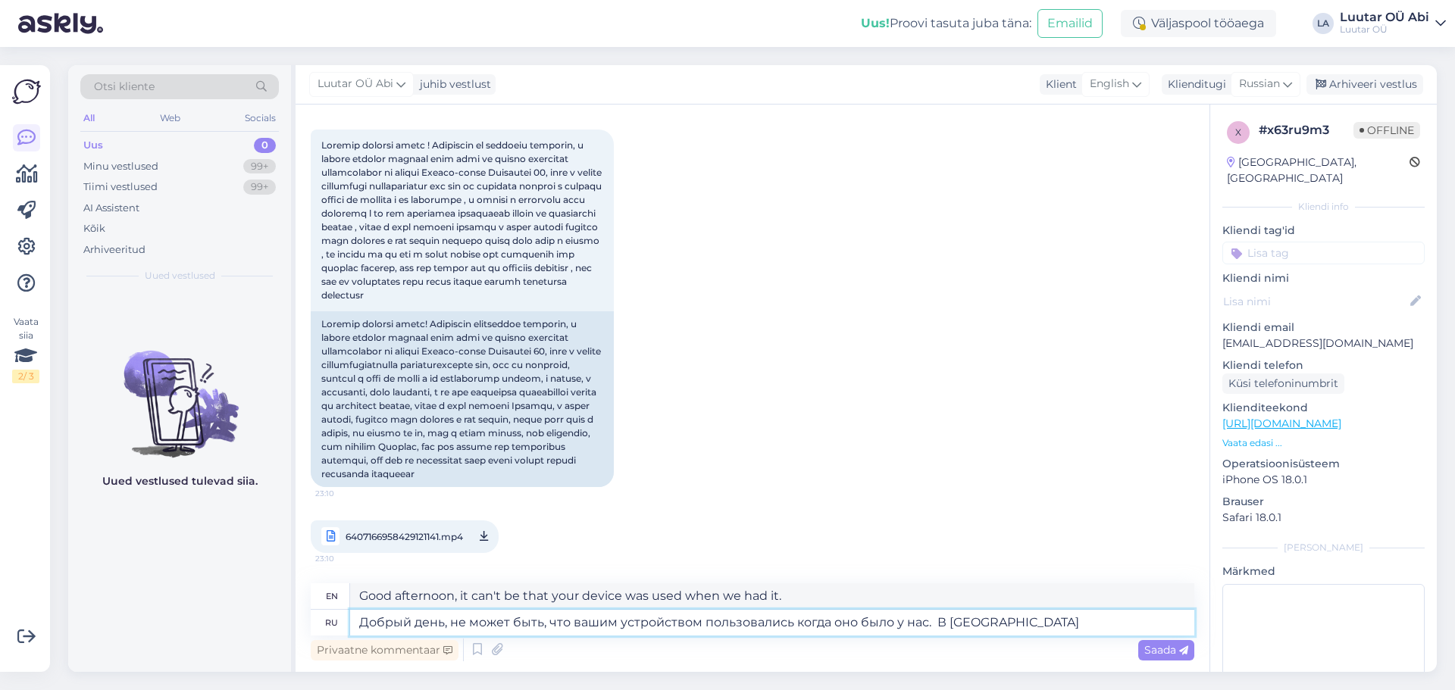
type textarea "Hello, it can't be that your device was used when we had it. In [GEOGRAPHIC_DAT…"
type textarea "Добрый день, не может быть, что вашим устройством пользовались когда оно было у…"
type textarea "Hello, It is not possible that your device was used when we had it. In Luutar t…"
type textarea "Добрый день, не может быть, что вашим устройством пользовались когда оно было у…"
type textarea "Hello, it can't be that your device was used when we had it. In Luutar [PERSON_…"
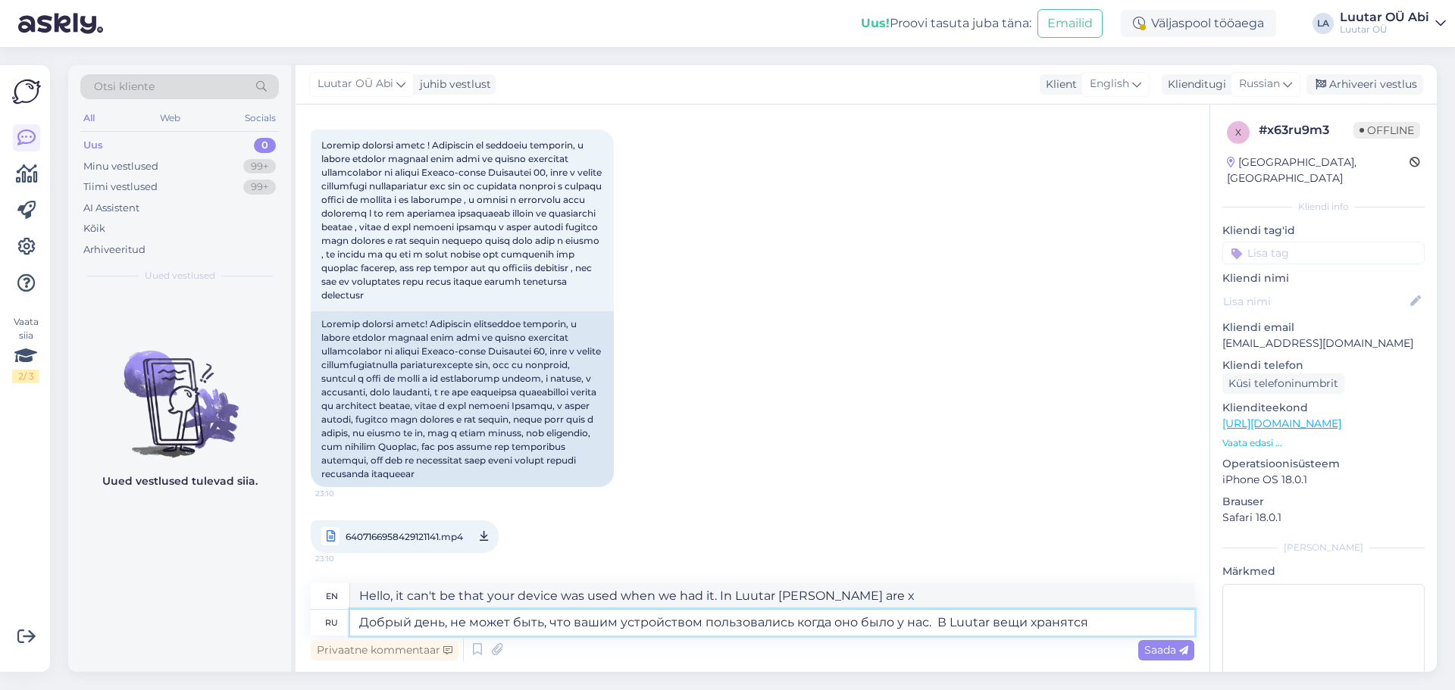
type textarea "Добрый день, не может быть, что вашим устройством пользовались когда оно было у…"
type textarea "Hello, It is impossible that your device was used when we had it. In Luutar, th…"
type textarea "Добрый день, не может быть, что вашим устройством пользовались когда оно было у…"
type textarea "Hello, It is impossible that your device was used while we had it. In Luutar, t…"
type textarea "Добрый день, не может быть, что вашим устройством пользовались когда оно было у…"
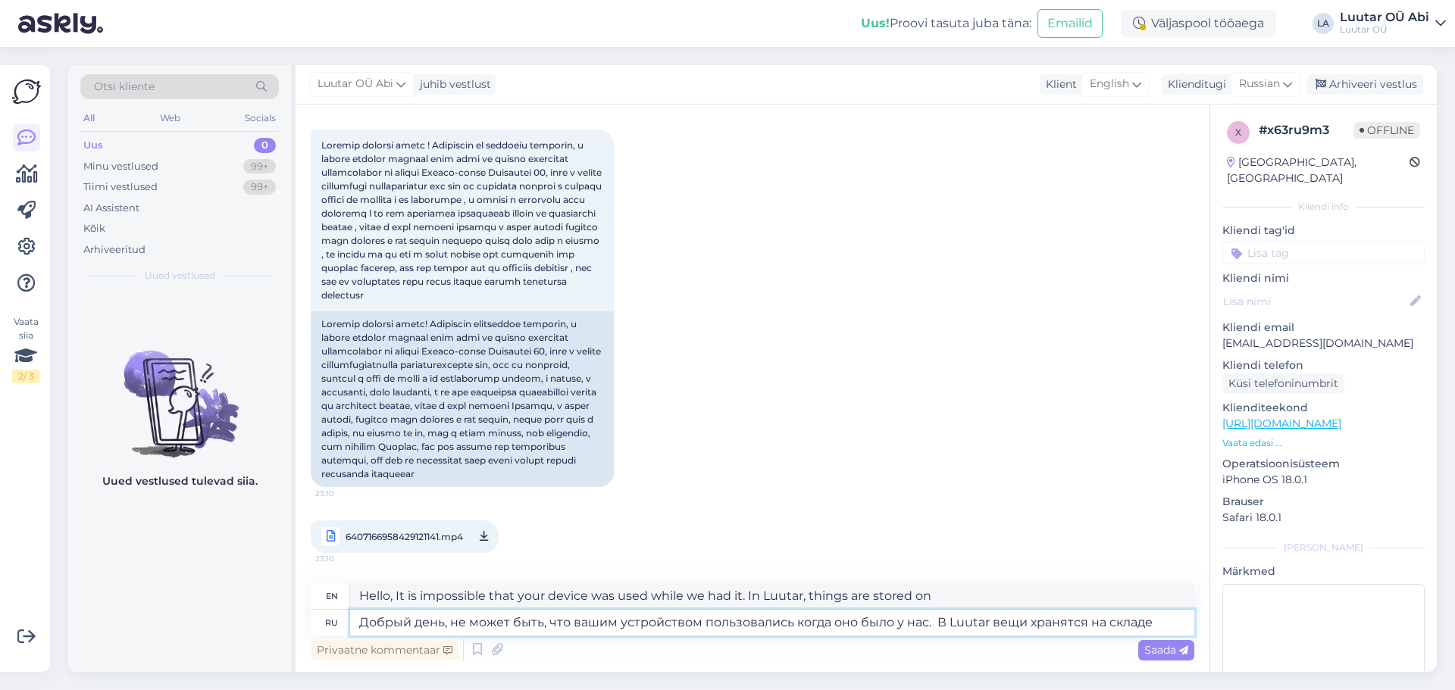
type textarea "Hello, it is impossible that your device was used when we had it. In [GEOGRAPHI…"
type textarea "Добрый день, не может быть, что вашим устройством пользовались когда оно было у…"
type textarea "Hello, It is not possible that your device was used while we had it. At Luutar,…"
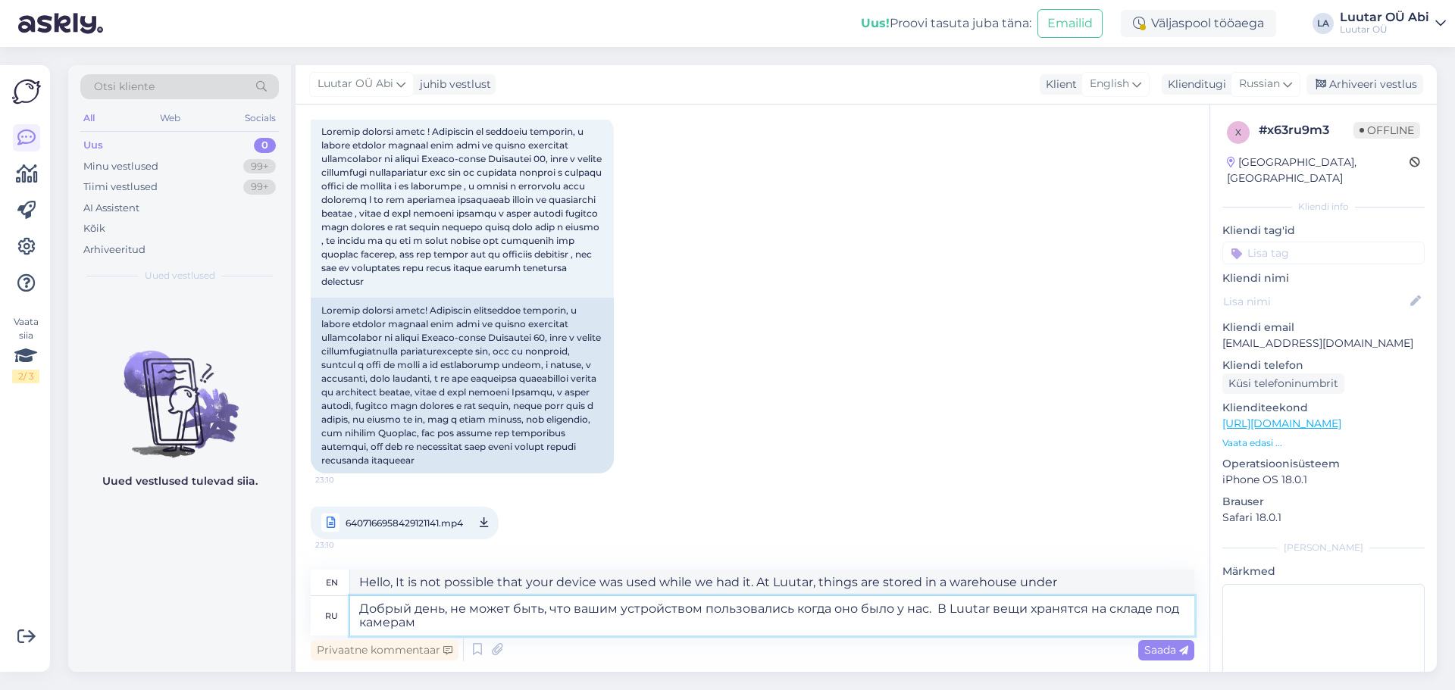
type textarea "Добрый день, не может быть, что вашим устройством пользовались когда оно было у…"
type textarea "Hello, It is impossible that your device was used when we had it. In [GEOGRAPHI…"
type textarea "Добрый день, не может быть, что вашим устройством пользовались когда оно было у…"
type textarea "Hello, It is impossible that your device was used when we had it. In [GEOGRAPHI…"
type textarea "Добрый день, не может быть, что вашим устройством пользовались когда оно было у…"
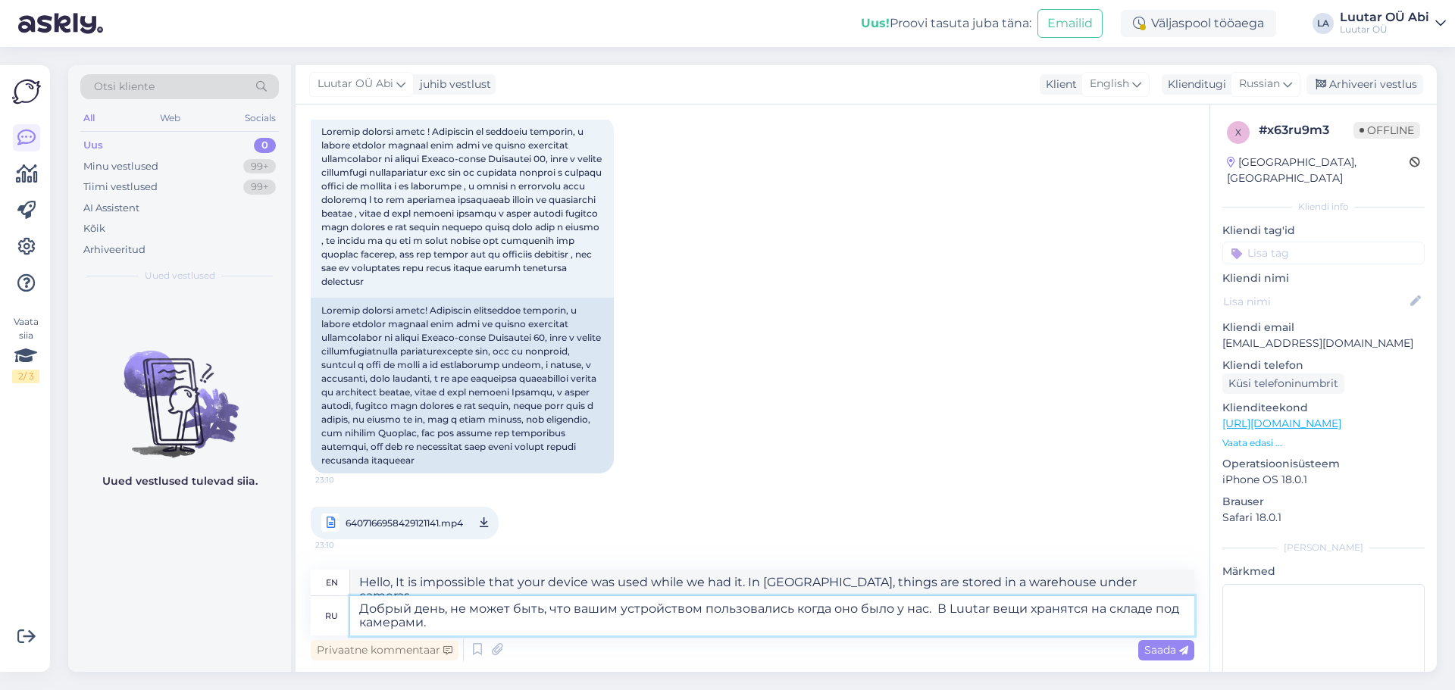
type textarea "Hello, It is impossible that your device was used while we had it. In [GEOGRAPH…"
type textarea "Добрый день, не может быть, что вашим устройством пользовались когда оно было у…"
type textarea "Hello, It is impossible that your device was used while we had it. In [GEOGRAPH…"
type textarea "Добрый день, не может быть, что вашим устройством пользовались когда оно было у…"
type textarea "Hello, It is impossible that your device was used while we had it. In [GEOGRAPH…"
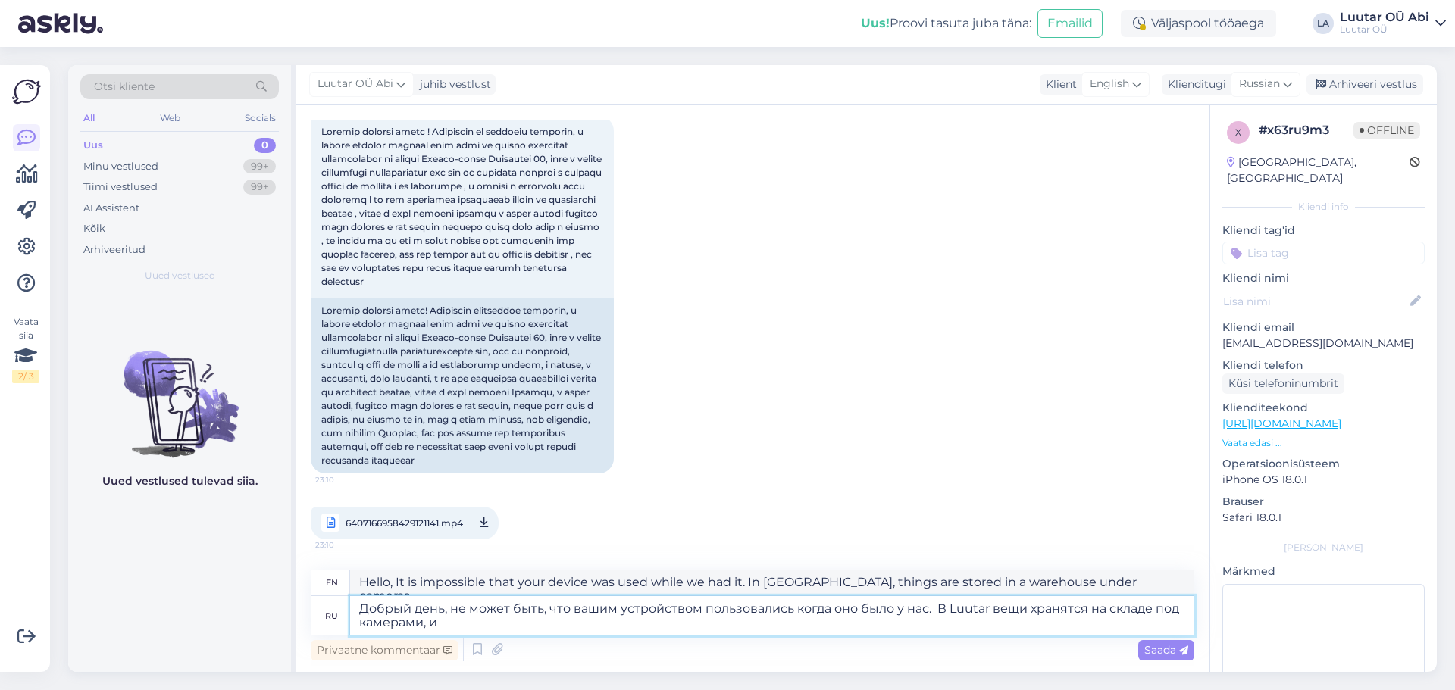
type textarea "Добрый день, не может быть, что вашим устройством пользовались когда оно было у…"
type textarea "Hello, It is impossible that your device was used while we had it. In Luutar, t…"
type textarea "Добрый день, не может быть, что вашим устройством пользовались когда оно было у…"
type textarea "Hello, It is not possible that your device was used while we had it. In Luutar,…"
type textarea "Добрый день, не может быть, что вашим устройством пользовались когда оно было у…"
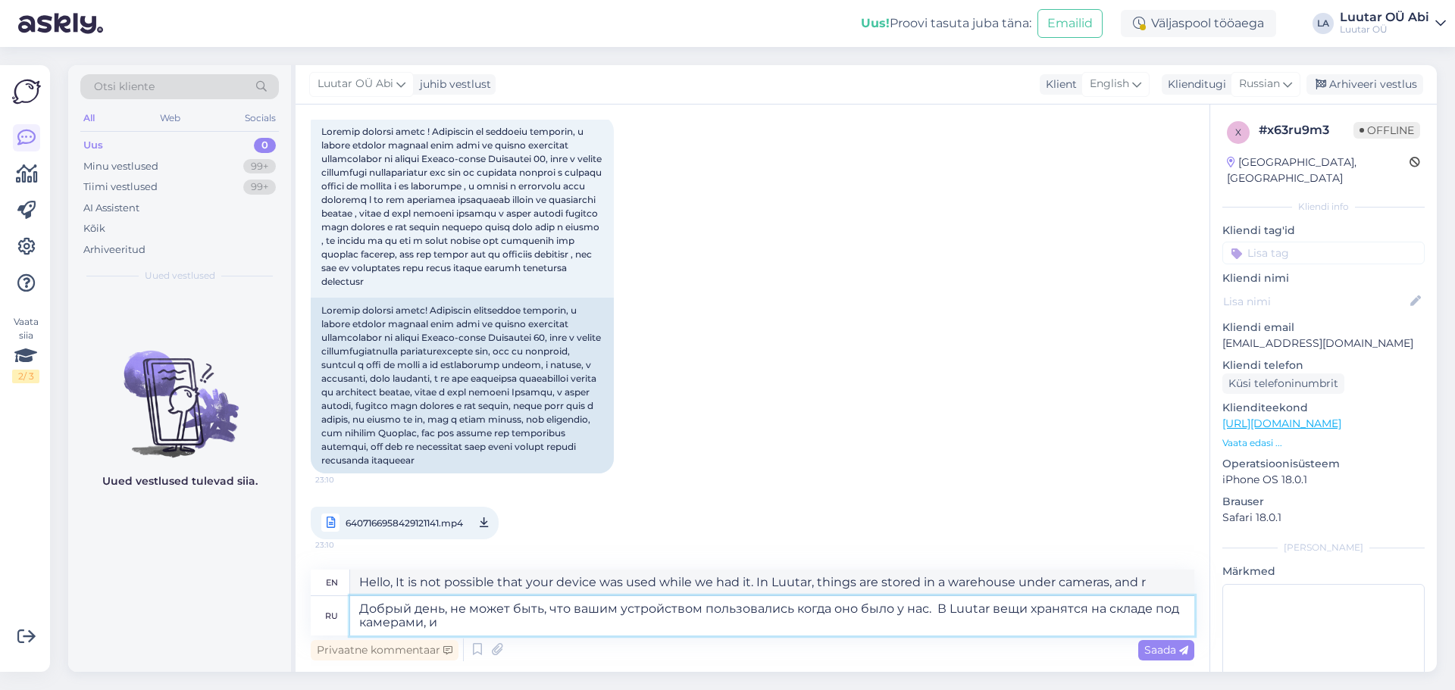
type textarea "Hello, It is impossible that your device was used while we had it. In Luutar, t…"
type textarea "Добрый день, не может быть, что вашим устройством пользовались когда оно было у…"
type textarea "Hello, It is not possible that your device was used while we had it. In Luutar,…"
type textarea "Добрый день, не может быть, что вашим устройством пользовались когда оно было у…"
type textarea "Hello, It is impossible that your device was used while we had it. At [GEOGRAPH…"
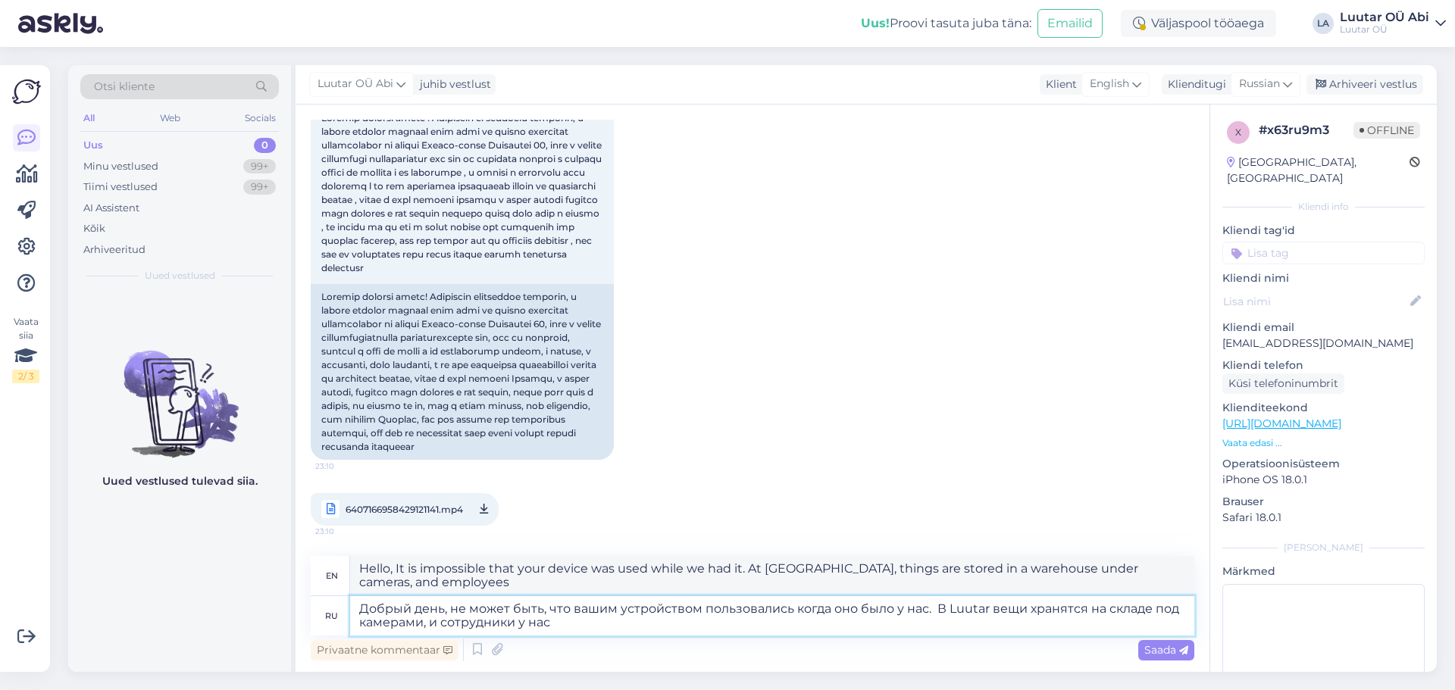
type textarea "Добрый день, не может быть, что вашим устройством пользовались когда оно было у…"
type textarea "Hello, It is impossible that your device was used when we had it. At [GEOGRAPHI…"
type textarea "Добрый день, не может быть, что вашим устройством пользовались когда оно было у…"
type textarea "Hello, it is impossible that your device was used when we had it. At [GEOGRAPHI…"
type textarea "Добрый день, не может быть, что вашим устройством пользовались когда оно было у…"
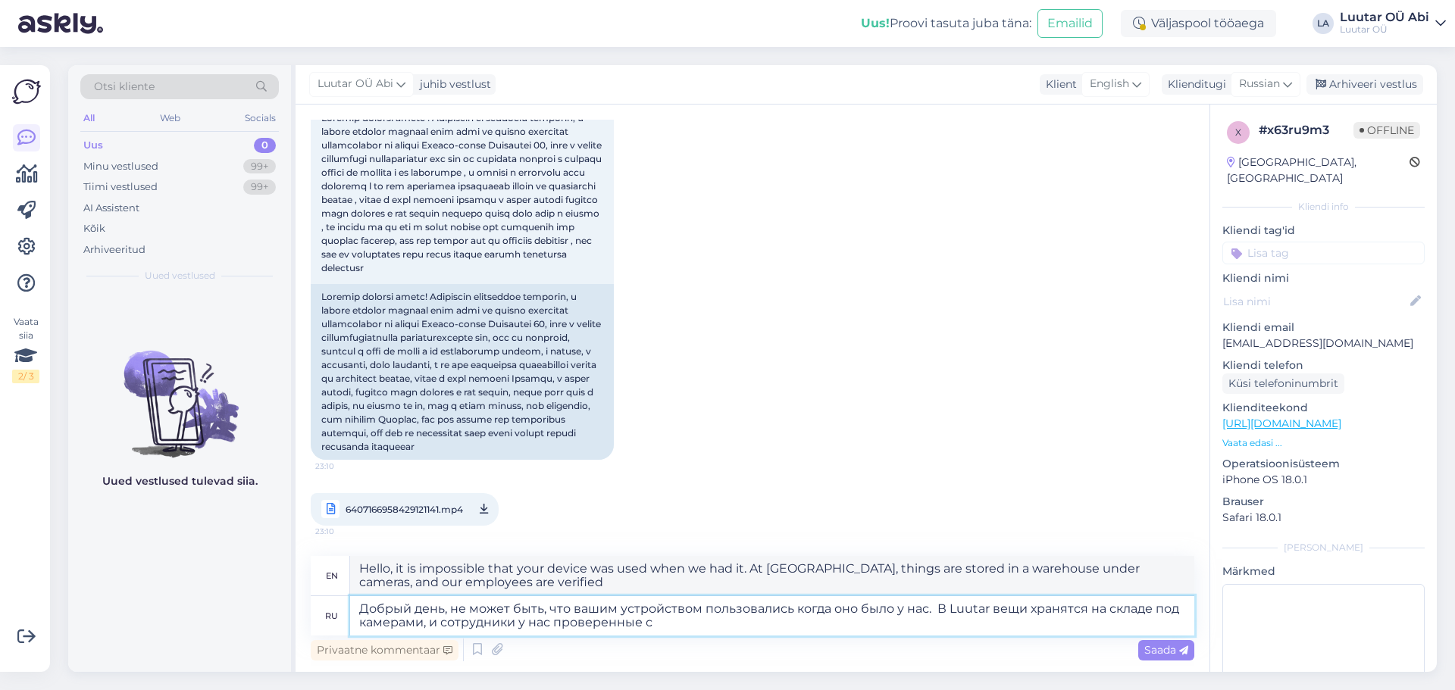
type textarea "Hello, It is impossible that your device was used when we had it. At [GEOGRAPHI…"
type textarea "Добрый день, не может быть, что вашим устройством пользовались когда оно было у…"
type textarea "Hello, It is impossible that your device was used when it was with us. At [GEOG…"
type textarea "Добрый день, не может быть, что вашим устройством пользовались когда оно было у…"
type textarea "Hello, It is impossible that your device was used when we had it. At [GEOGRAPHI…"
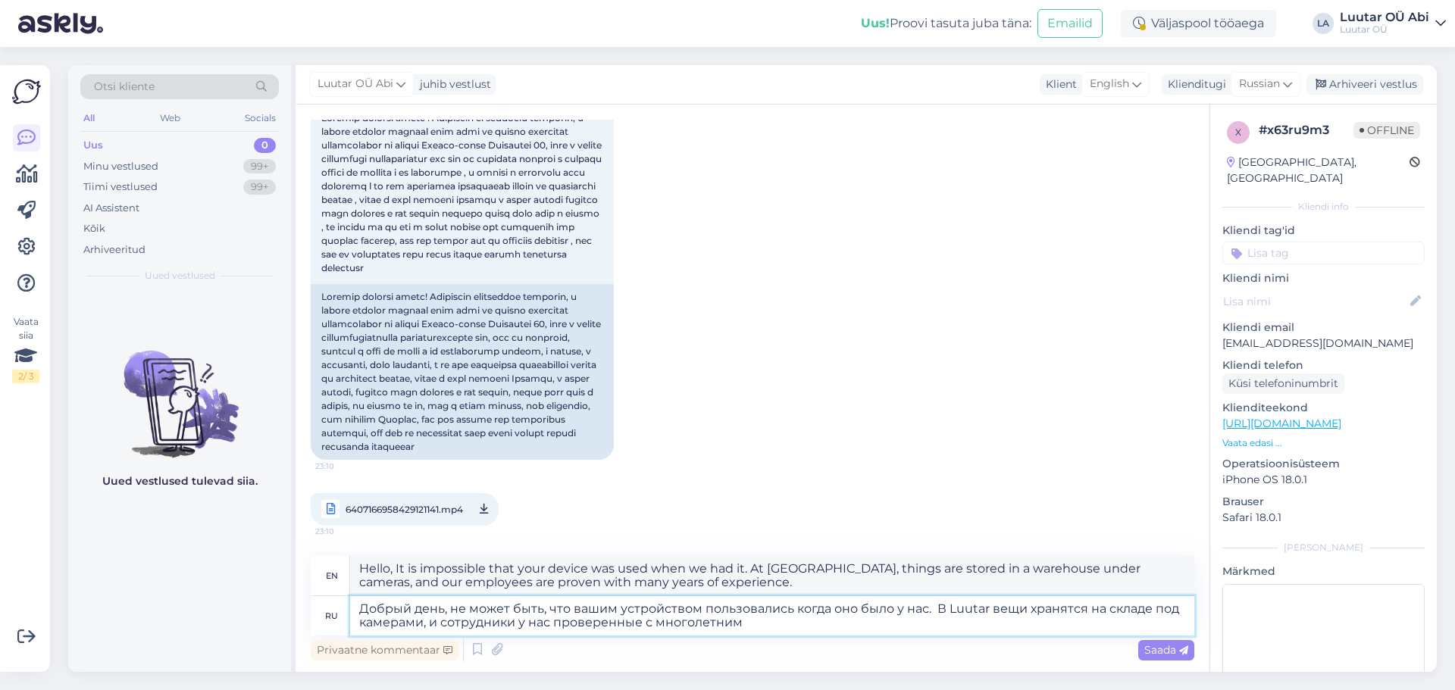
type textarea "Добрый день, не может быть, что вашим устройством пользовались когда оно было у…"
type textarea "Hello, it is impossible that your device was used when we had it. At [GEOGRAPHI…"
type textarea "Добрый день, не может быть, что вашим устройством пользовались когда оно было у…"
type textarea "Good day, it is impossible that your device was used when it was with us. At [G…"
type textarea "Добрый день, не может быть, что вашим устройством пользовались когда оно было у…"
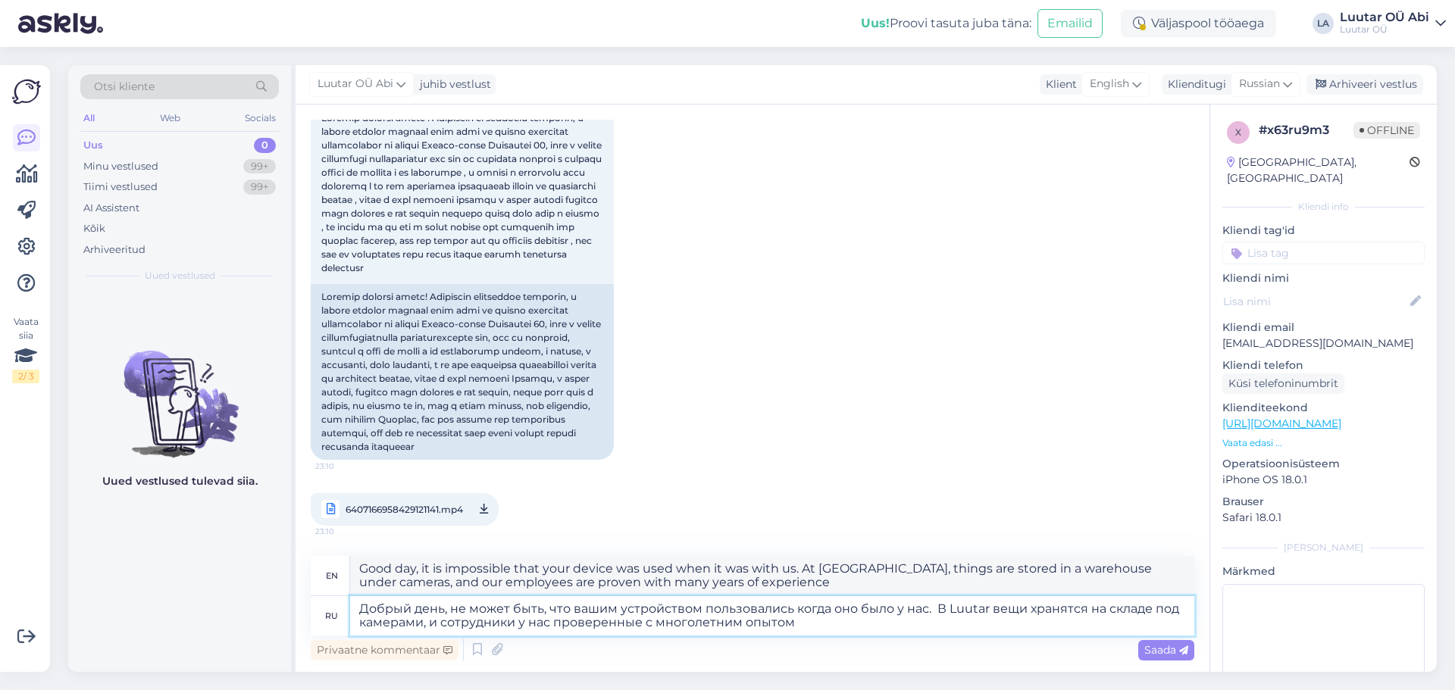
type textarea "Hello, it is impossible that your device was used when it was with us. At [GEOG…"
type textarea "Добрый день, не может быть, что вашим устройством пользовались когда оно было у…"
type textarea "Hello, it is impossible that your device was used when it was with us. At [GEOG…"
click at [443, 611] on textarea "Добрый день, не может быть, что вашим устройством пользовались когда оно было у…" at bounding box center [772, 615] width 844 height 39
type textarea "Добрый день с, не может быть, что вашим устройством пользовались когда оно было…"
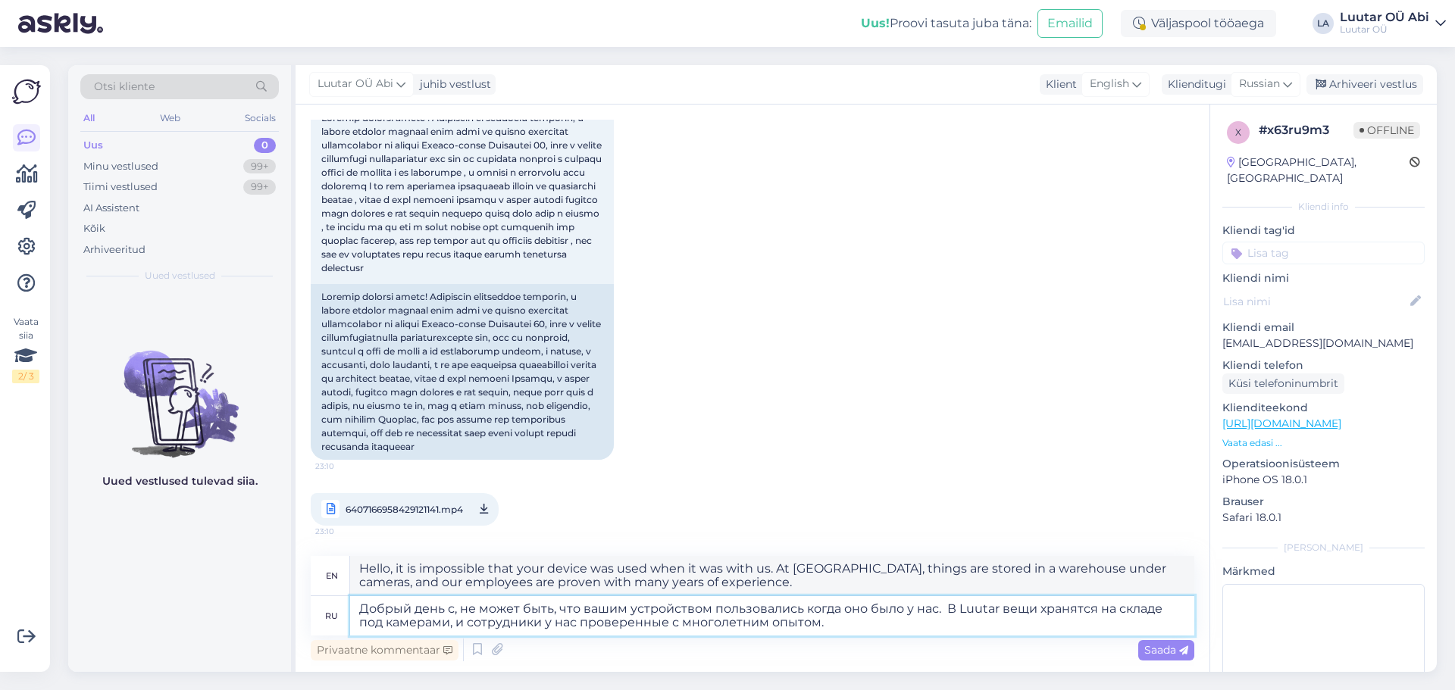
type textarea "Good day, it can't be that your device was used when it was with us. At [GEOGRA…"
type textarea "Добрый день спа, не может быть, что вашим устройством пользовались когда оно бы…"
type textarea "Hello, it is impossible that your device was used when it was with us. At [GEOG…"
type textarea "Добрый день [DATE], не может быть, что вашим устройством пользовались когда оно…"
type textarea "Good day spas, it can't be that your device was used when it was with us. In [G…"
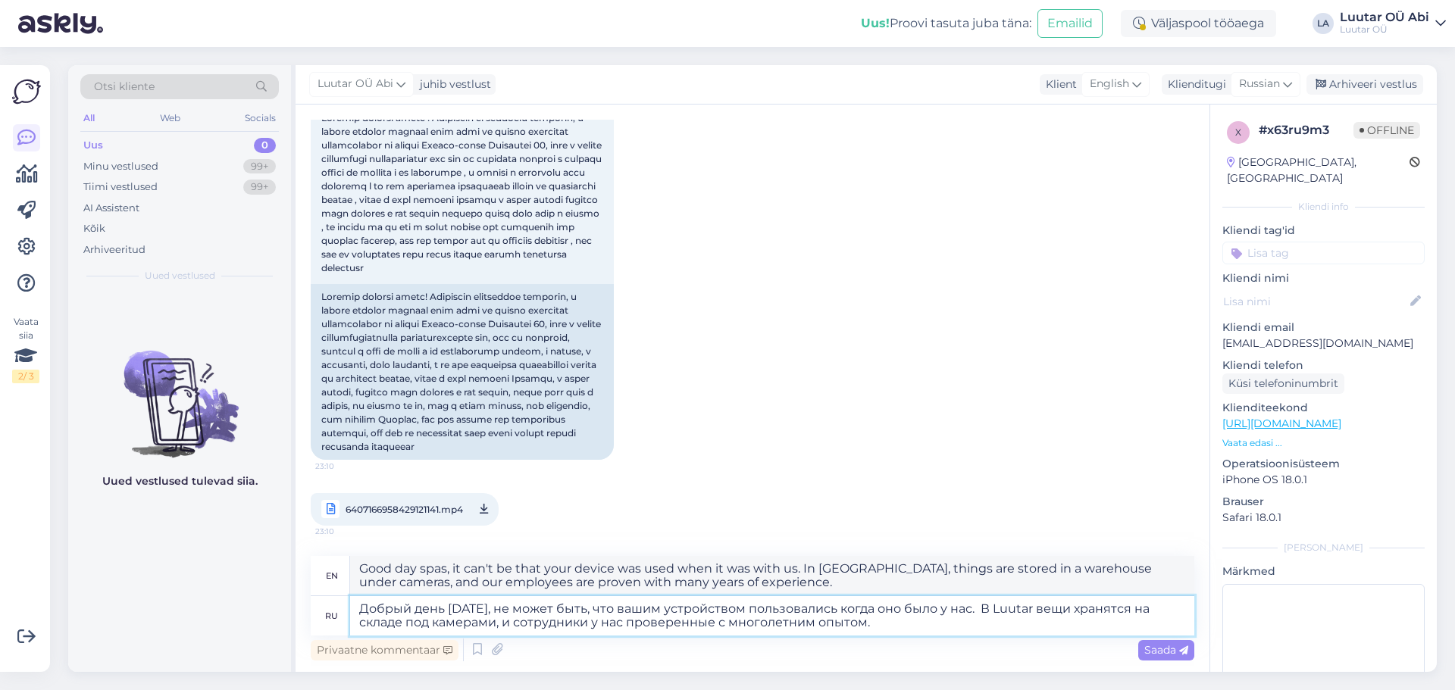
type textarea "Добрый день спаси, не может быть, что вашим устройством пользовались когда оно …"
type textarea "Good day, save, it can't be that your device was used when it was with us. At […"
type textarea "Добрый день спасиб, не может быть, что вашим устройством пользовались когда оно…"
type textarea "Good day, thank you, it can't be that your device was used when it was with us.…"
type textarea "Добрый день спасибо, не может быть, что вашим устройством пользовались когда он…"
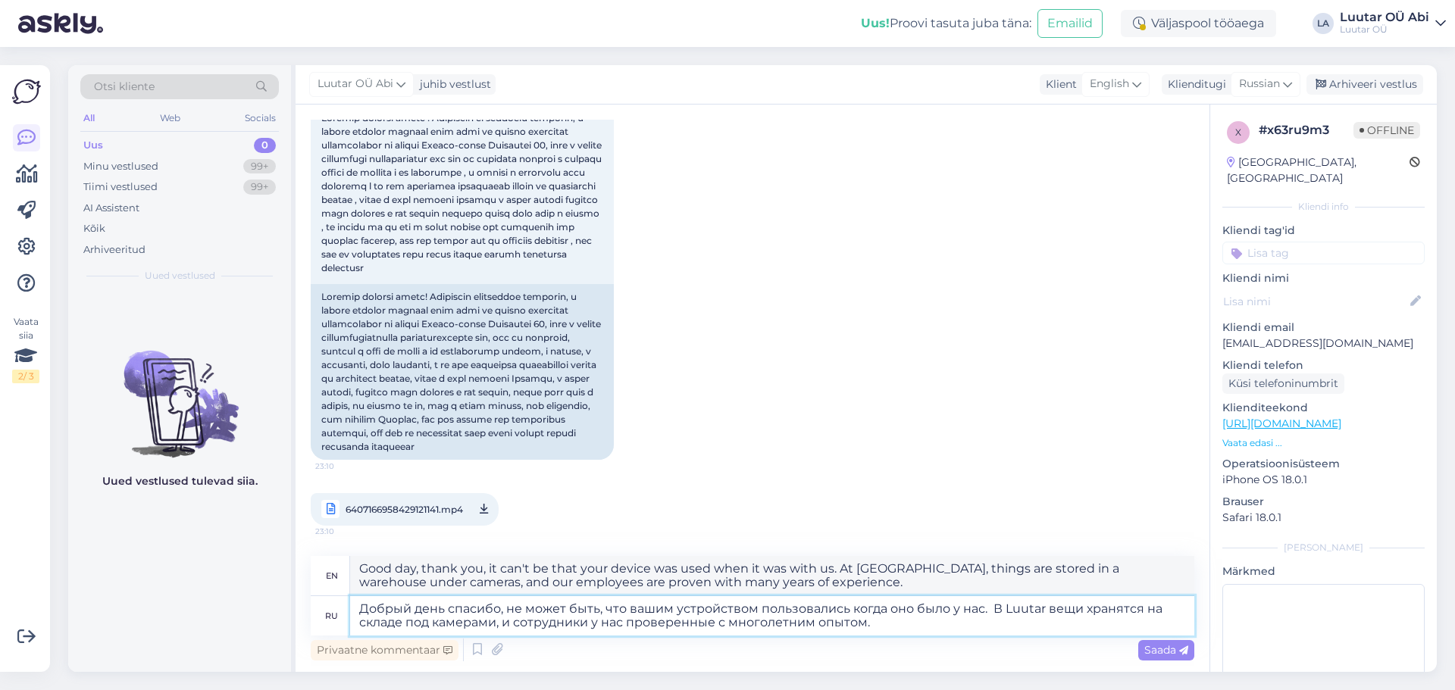
type textarea "Good day, thank you, it is impossible that your device was used when it was wit…"
type textarea "Добрый день спасибо , не может быть, что вашим устройством пользовались когда о…"
type textarea "Good day, thank you, it can't be that your device was used when it was with us.…"
type textarea "Добрый день спасибо что, не может быть, что вашим устройством пользовались когд…"
type textarea "Good day, thank you, it is impossible that your device was used when it was wit…"
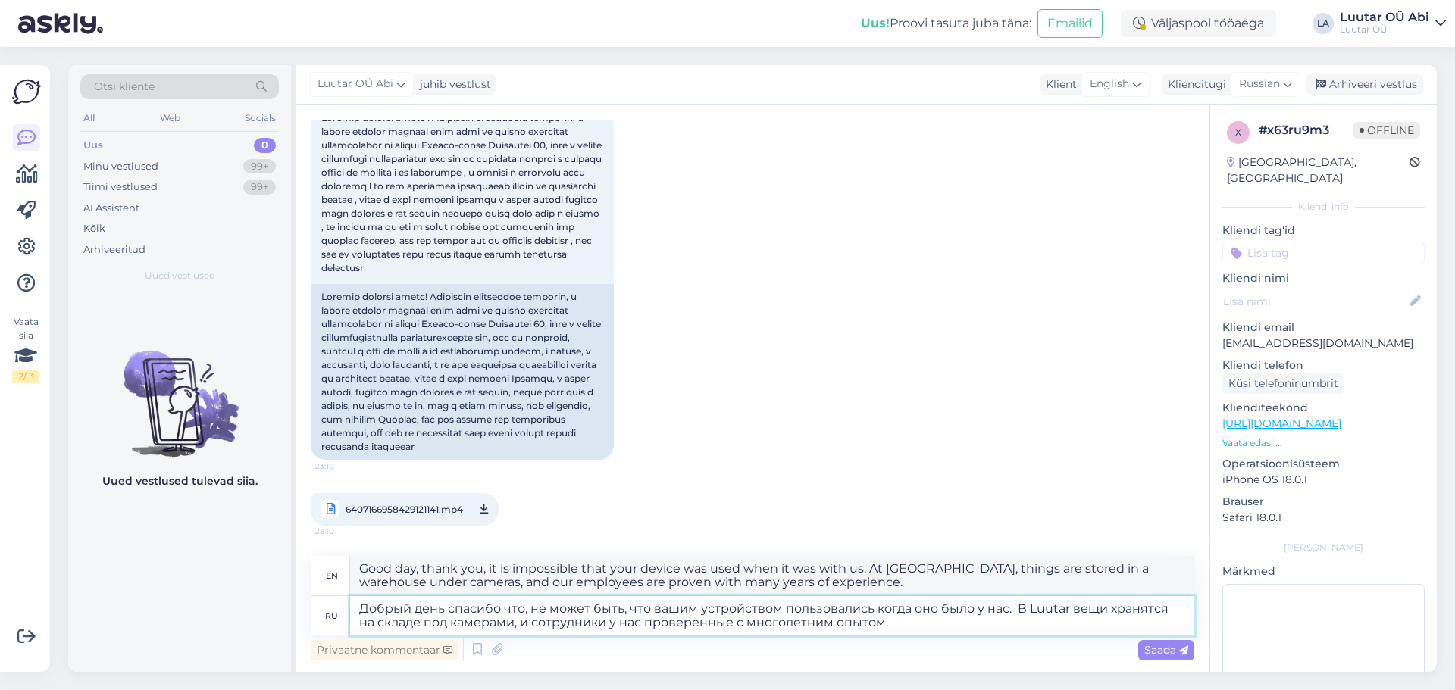
type textarea "Добрый день спасибо что , не может быть, что вашим устройством пользовались ког…"
type textarea "Good day, thank you, it can't be that your device was used when it was with us.…"
type textarea "Добрый день спасибо что о, не может быть, что вашим устройством пользовались ко…"
type textarea "Good day, thank you, oh, it can't be that your device was used when it was with…"
type textarea "Добрый день спасибо что об, не может быть, что вашим устройством пользовались к…"
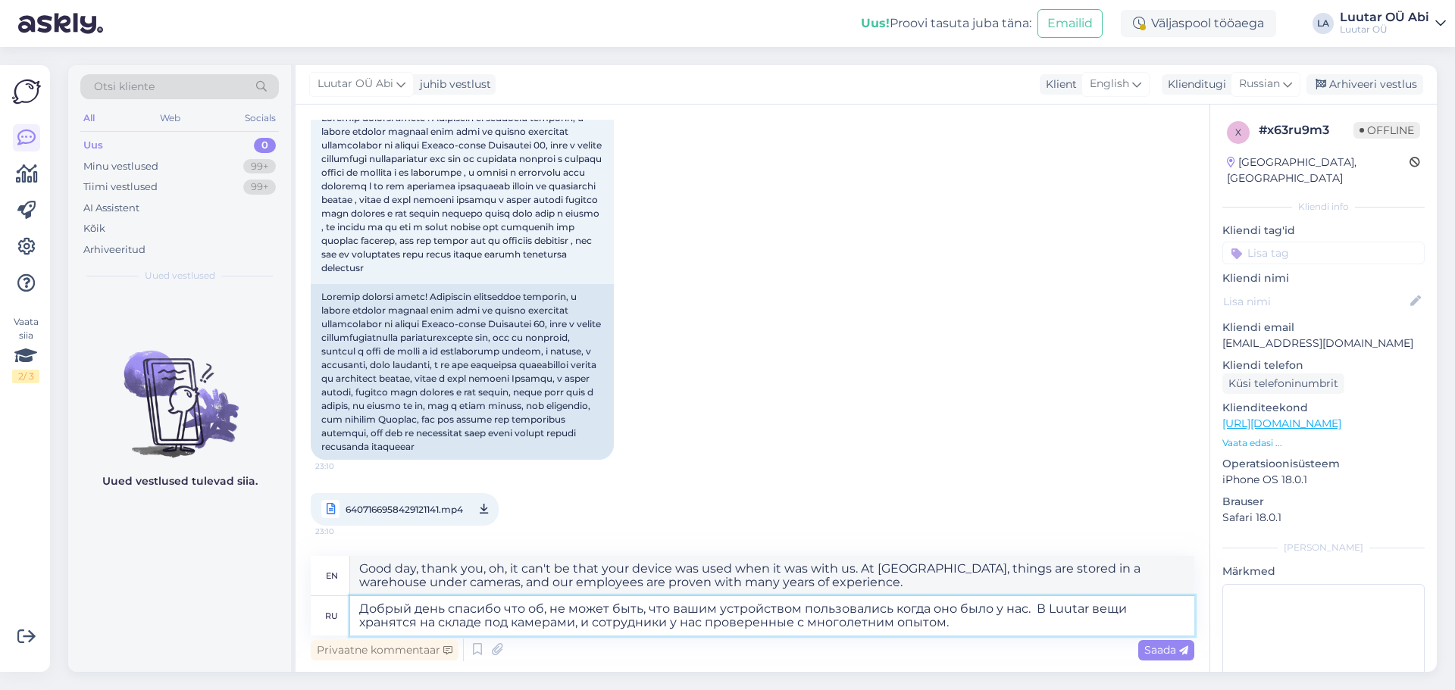
type textarea "Good day, thank you for that, it can't be that your device was used when it was…"
type textarea "Добрый день спасибо что обра, не может быть, что вашим устройством пользовались…"
type textarea "Good day, thank you for your reply, it can't be that your device was used when …"
type textarea "Добрый день спасибо что обрат, не может быть, что вашим устройством пользовалис…"
type textarea "Good day, thank you for the feedback, it can't be that your device was used whe…"
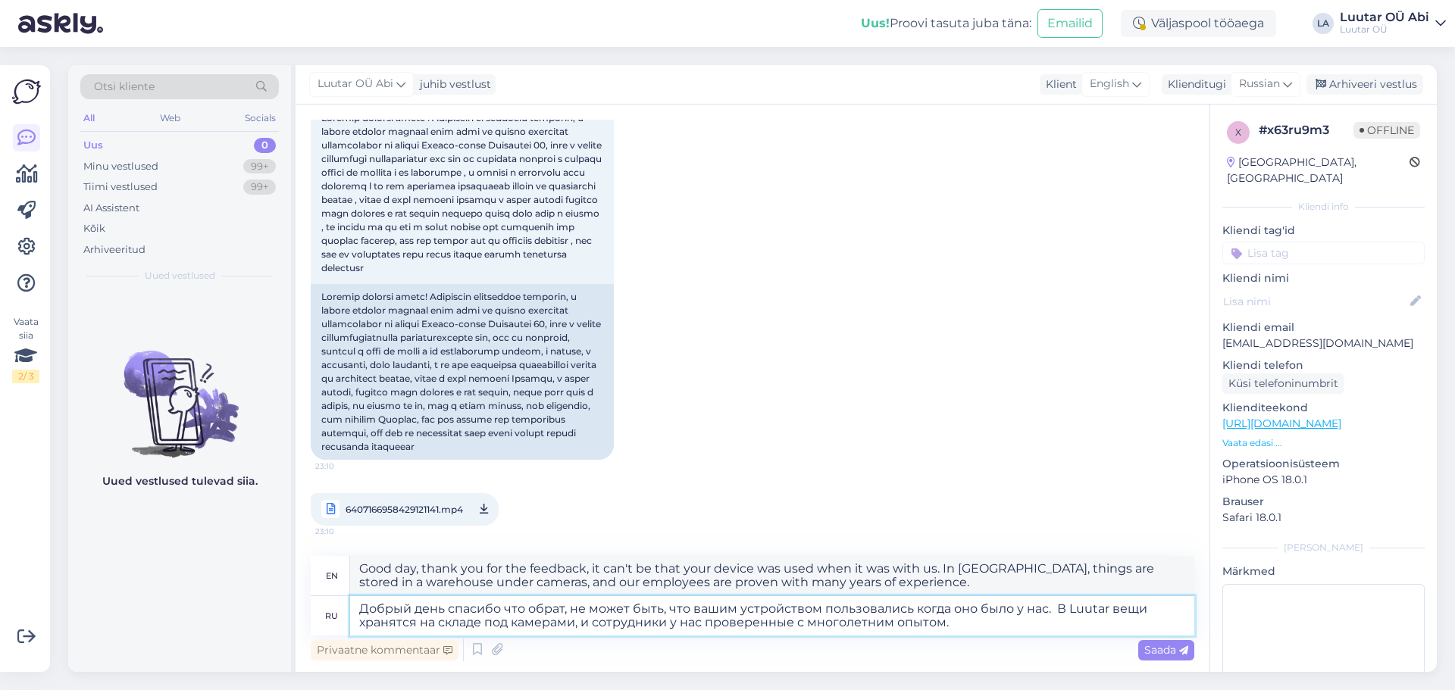
type textarea "Добрый день спасибо что обрати, не может быть, что вашим устройством пользовали…"
type textarea "Good day, thank you for contacting us, it can't be that your device was used wh…"
type textarea "Добрый день спасибо что обратил, не может быть, что вашим устройством пользовал…"
type textarea "Good day, thank you for reaching out, it can't be that your device was used whe…"
type textarea "Добрый день спасибо что обратили, не может быть, что вашим устройством пользова…"
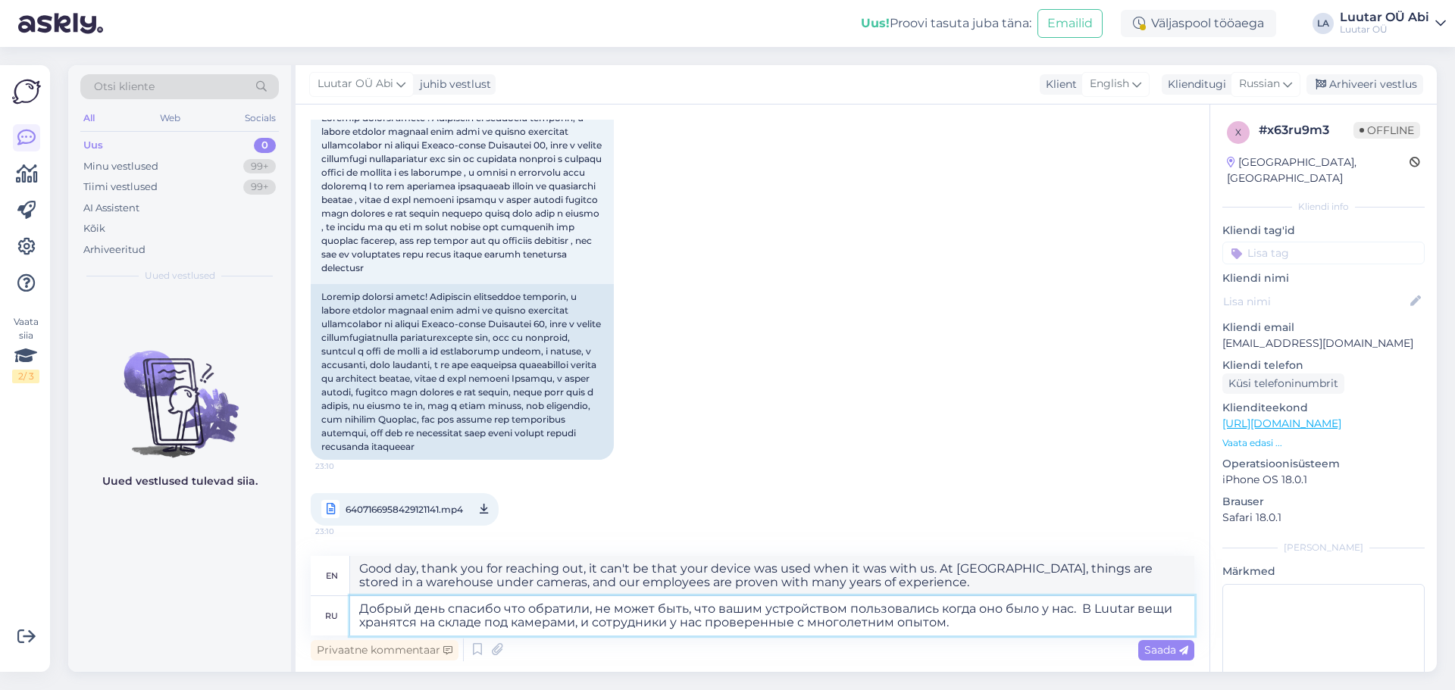
type textarea "Good day, thank you for your attention, it is impossible that your device was u…"
type textarea "Добрый день спасибо что обратилис, не может быть, что вашим устройством пользов…"
type textarea "Good day, thank you for contacting us, it can't be that your device was used wh…"
type textarea "Добрый день спасибо что обратились , не может быть, что вашим устройством польз…"
type textarea "Good day, thank you for contacting us, it can't be that your device was used wh…"
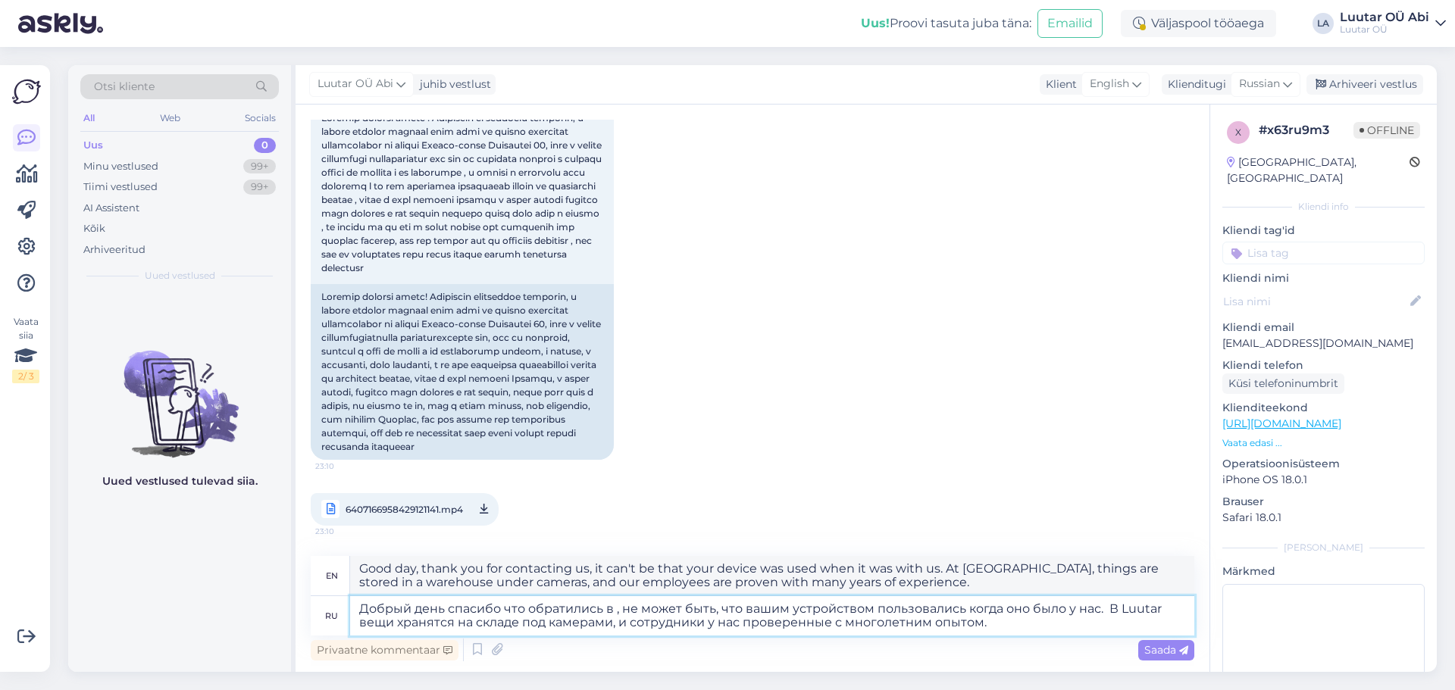
type textarea "Добрый день спасибо что обратились в L, не может быть, что вашим устройством по…"
type textarea "Good day, thank you for contacting L, it is impossible that your device was use…"
type textarea "Добрый день спасибо что обратились в [GEOGRAPHIC_DATA], не может быть, что ваши…"
type textarea "Good day, thank you for contacting Luu, it is impossible that your device was u…"
type textarea "Добрый день спасибо что обратились в [GEOGRAPHIC_DATA], не может быть, что ваши…"
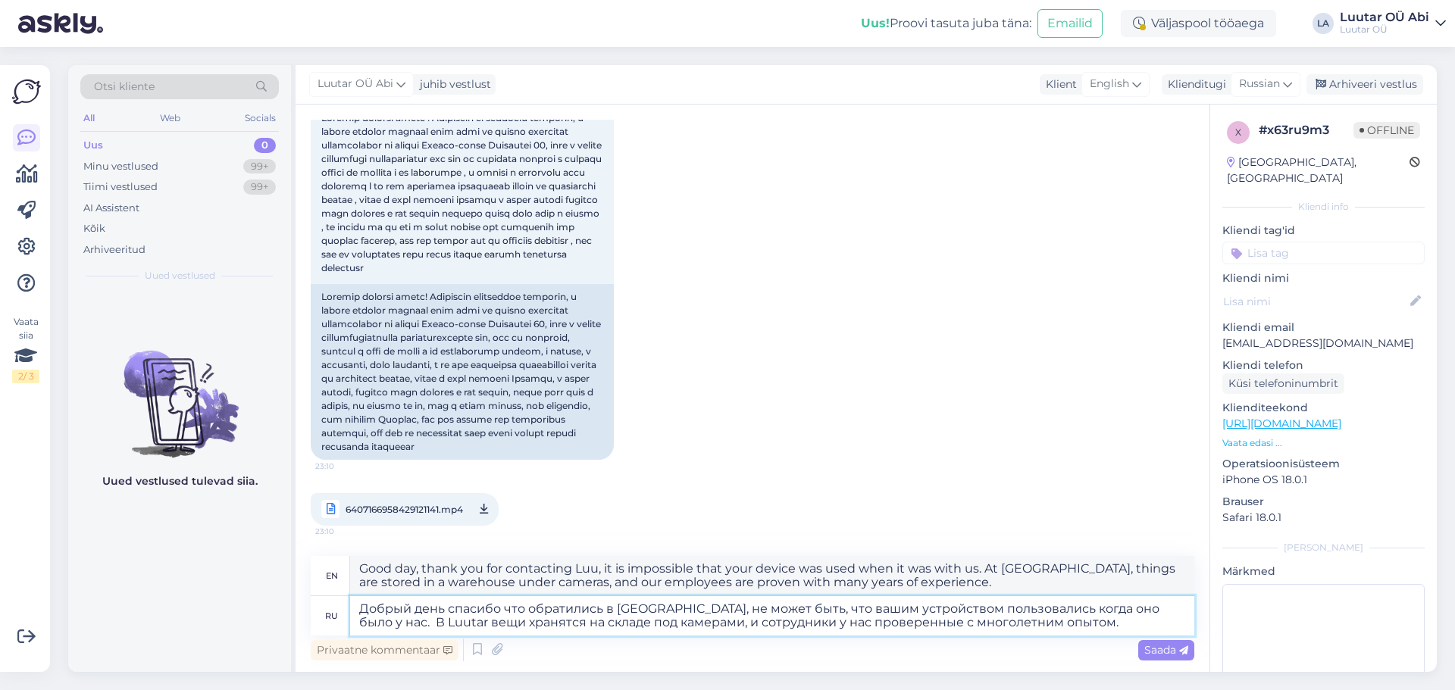
type textarea "Good day, thank you for contacting Luut, it is impossible that your device was …"
type textarea "Добрый день спасибо что обратились в [GEOGRAPHIC_DATA], не может быть, что ваши…"
type textarea "Good day, thank you for contacting Luuta, it is impossible that your device was…"
type textarea "Добрый день спасибо что обратились в [GEOGRAPHIC_DATA], не может быть, что ваши…"
type textarea "Good day, thank you for contacting Luutar, it is impossible that your device wa…"
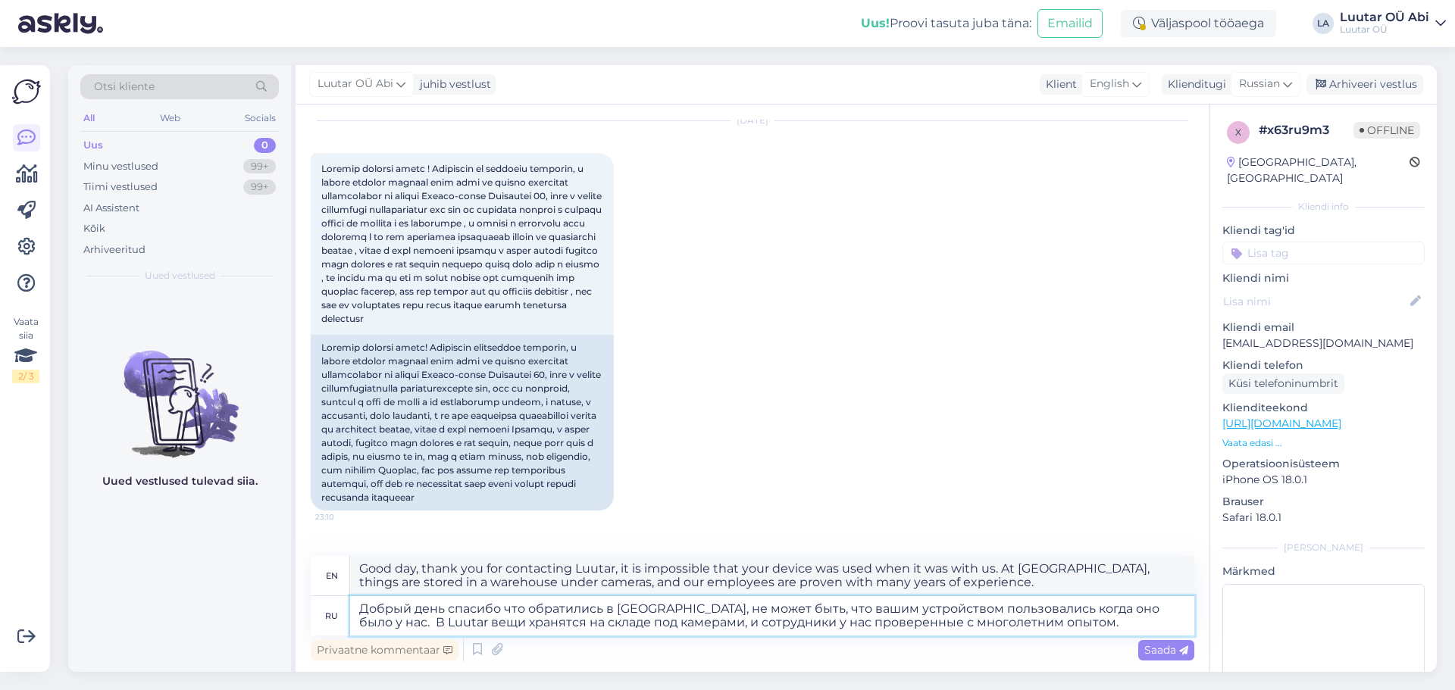
scroll to position [0, 0]
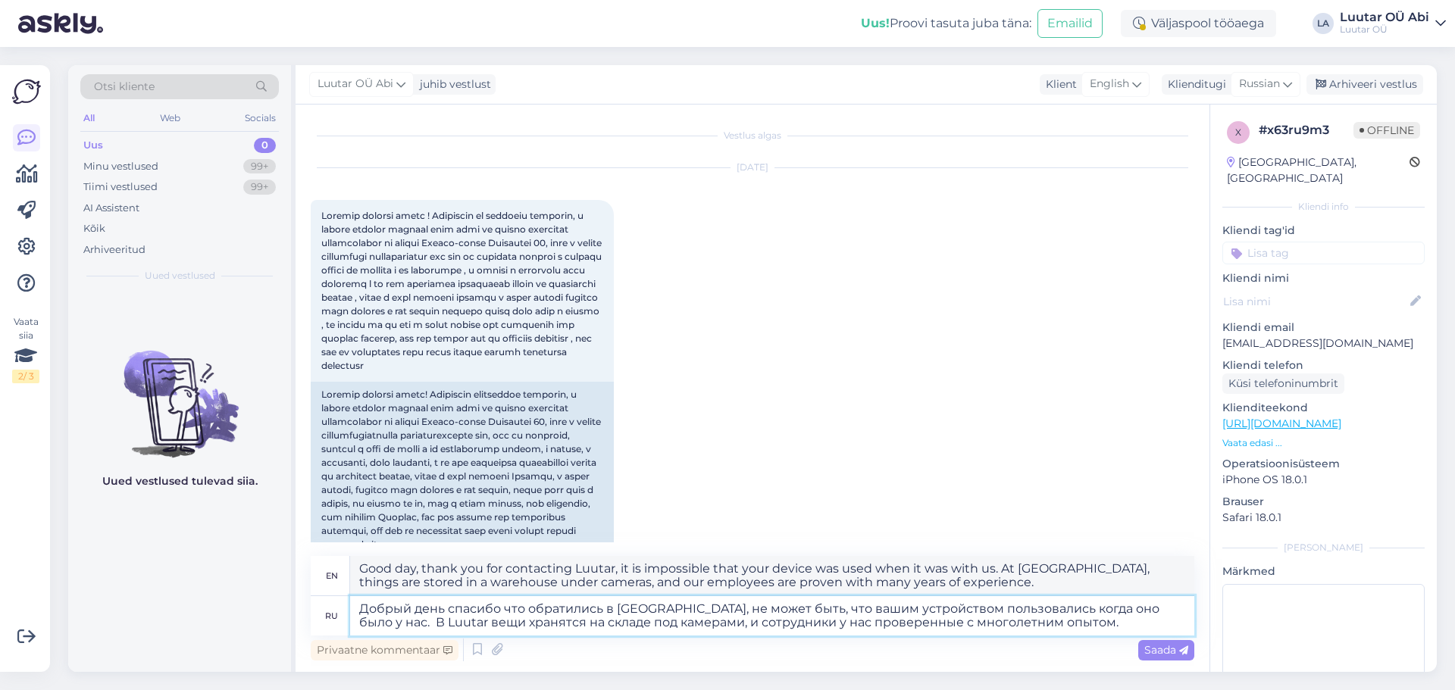
click at [1030, 625] on textarea "Добрый день спасибо что обратились в [GEOGRAPHIC_DATA], не может быть, что ваши…" at bounding box center [772, 615] width 844 height 39
click at [1171, 269] on div "[DATE] 23:10 6407166958429121141.mp4 23:10" at bounding box center [752, 396] width 883 height 489
click at [1039, 624] on textarea "Добрый день спасибо что обратились в [GEOGRAPHIC_DATA], не может быть, что ваши…" at bounding box center [772, 615] width 844 height 39
type textarea "Добрый день спасибо что обратились в [GEOGRAPHIC_DATA], не может быть, что ваши…"
type textarea "Good day, thank you for contacting Luutar, it is impossible that your device wa…"
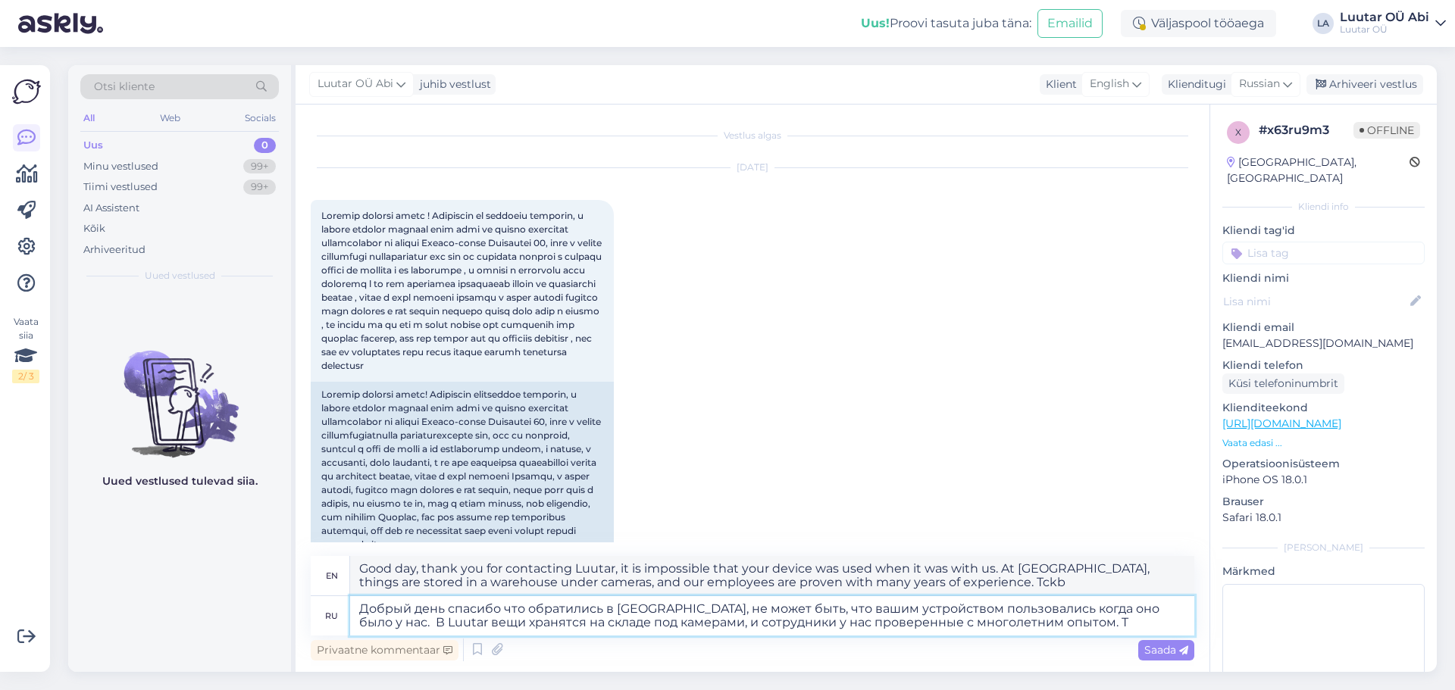
type textarea "Добрый день спасибо что обратились в [GEOGRAPHIC_DATA], не может быть, что ваши…"
type textarea "Good day, thank you for contacting Luutar, it is impossible that your device wa…"
type textarea "Добрый день спасибо что обратились в [GEOGRAPHIC_DATA], не может быть, что ваши…"
type textarea "Good day, thank you for contacting Luutar, it is impossible that your device wa…"
type textarea "Добрый день спасибо что обратились в [GEOGRAPHIC_DATA], не может быть, что ваши…"
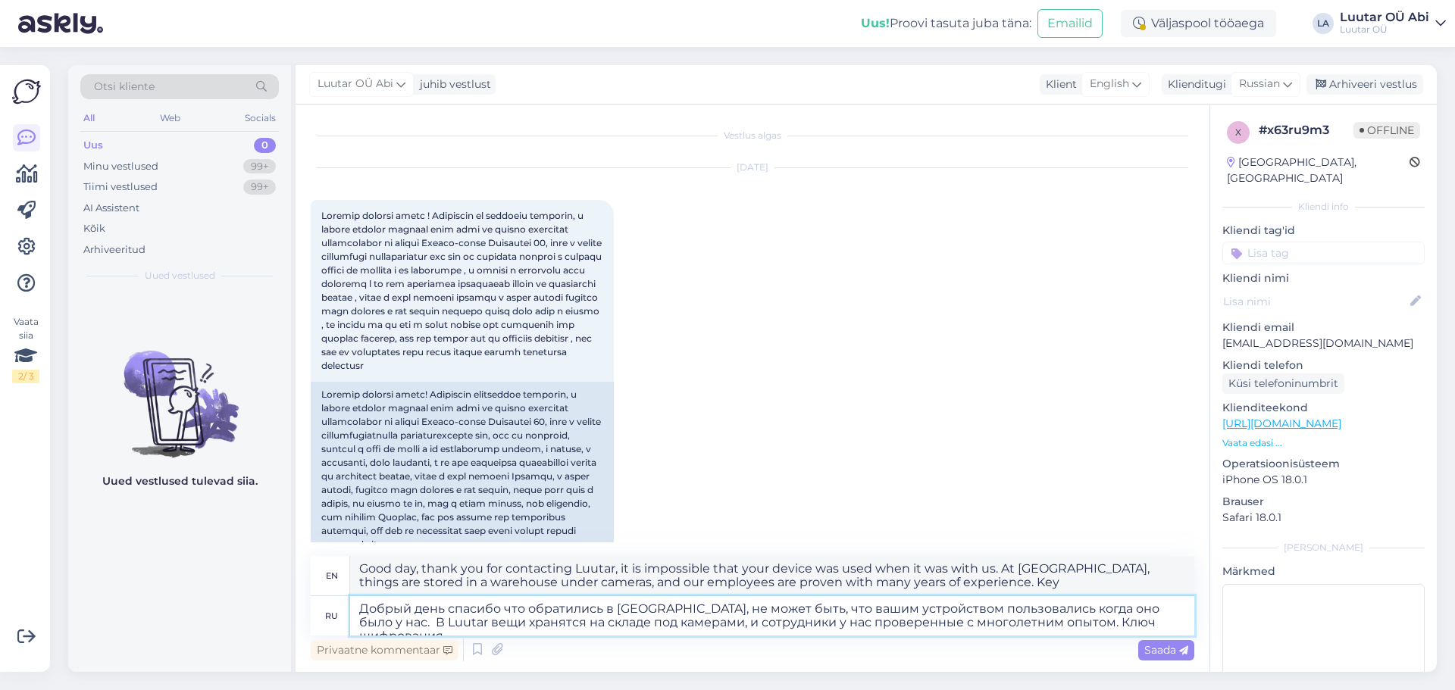
type textarea "Good day, thank you for contacting Luutar, it is impossible that your device wa…"
type textarea "Добрый день спасибо что обратились в [GEOGRAPHIC_DATA], не может быть, что ваши…"
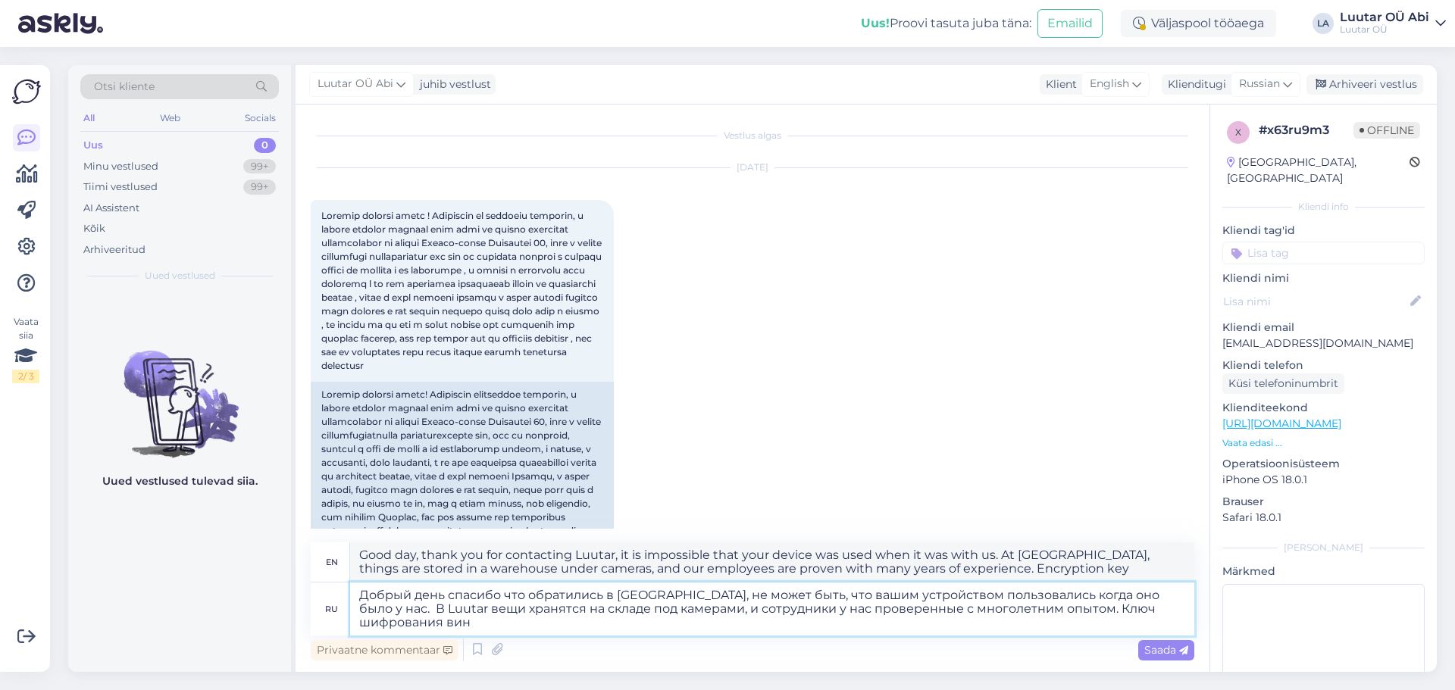
type textarea "Good day, thank you for contacting Luutar, it is impossible that your device wa…"
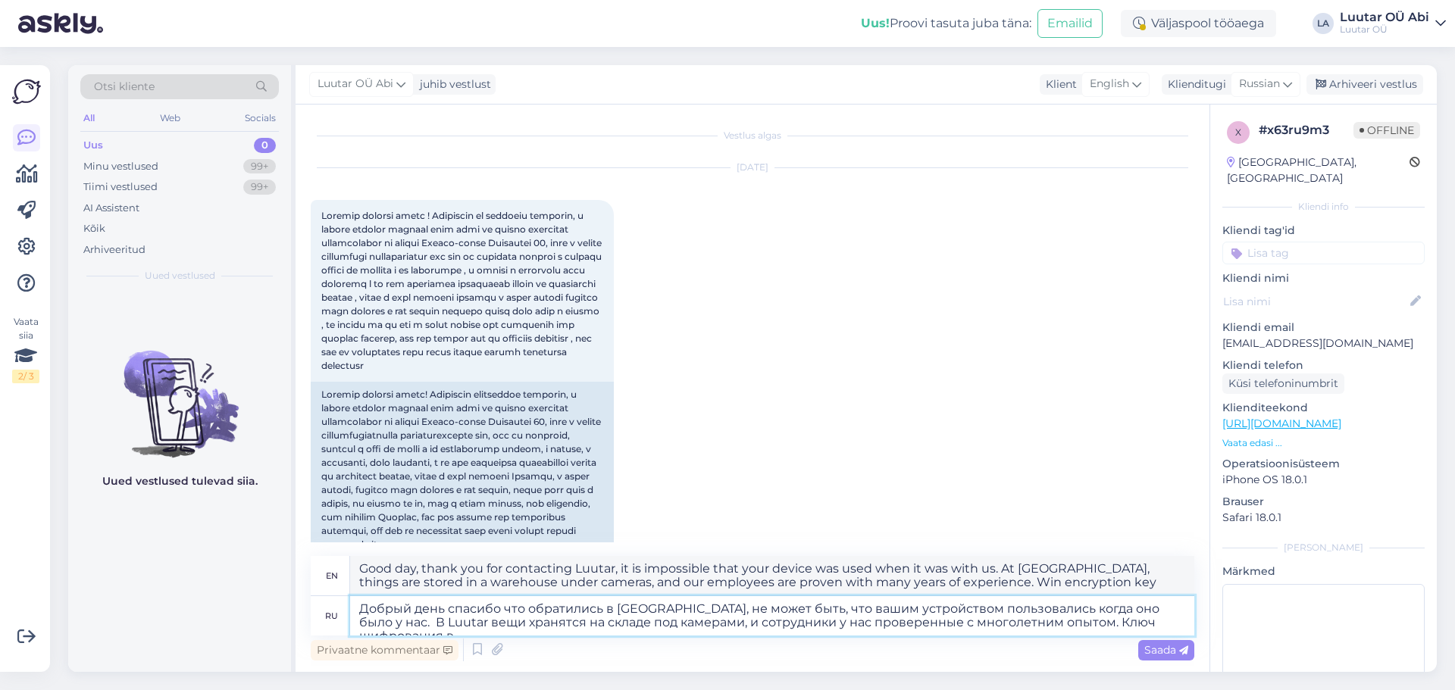
type textarea "Добрый день спасибо что обратились в [GEOGRAPHIC_DATA], не может быть, что ваши…"
type textarea "Good day, thank you for contacting Luutar, it is impossible that your device wa…"
type textarea "Добрый день спасибо что обратились в [GEOGRAPHIC_DATA], не может быть, что ваши…"
type textarea "Good day, thank you for contacting Luutar, it is impossible that your device wa…"
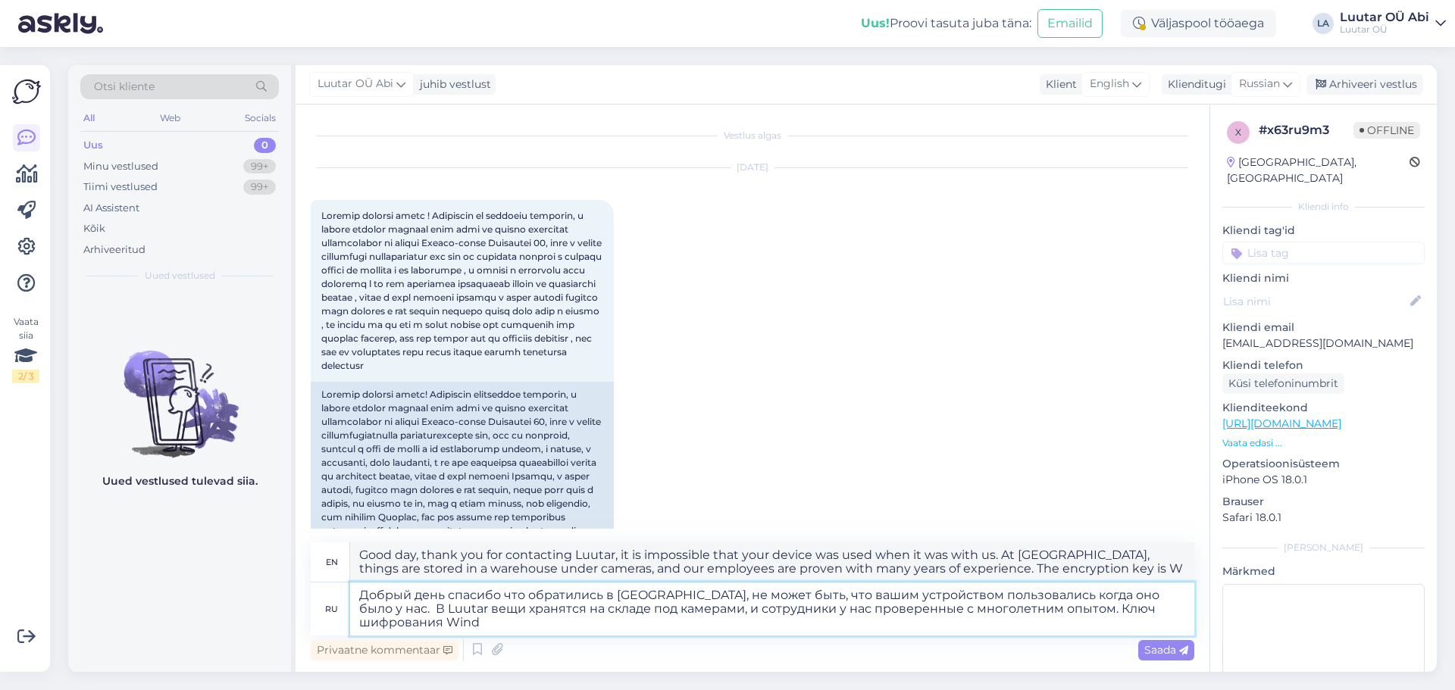
type textarea "Добрый день спасибо что обратились в [GEOGRAPHIC_DATA], не может быть, что ваши…"
type textarea "Good day, thank you for contacting Luutar, it is impossible that your device wa…"
type textarea "Добрый день спасибо что обратились в [GEOGRAPHIC_DATA], не может быть, что ваши…"
type textarea "Good day, thank you for contacting Luutar, it is impossible that your device wa…"
type textarea "Добрый день спасибо что обратились в [GEOGRAPHIC_DATA], не может быть, что ваши…"
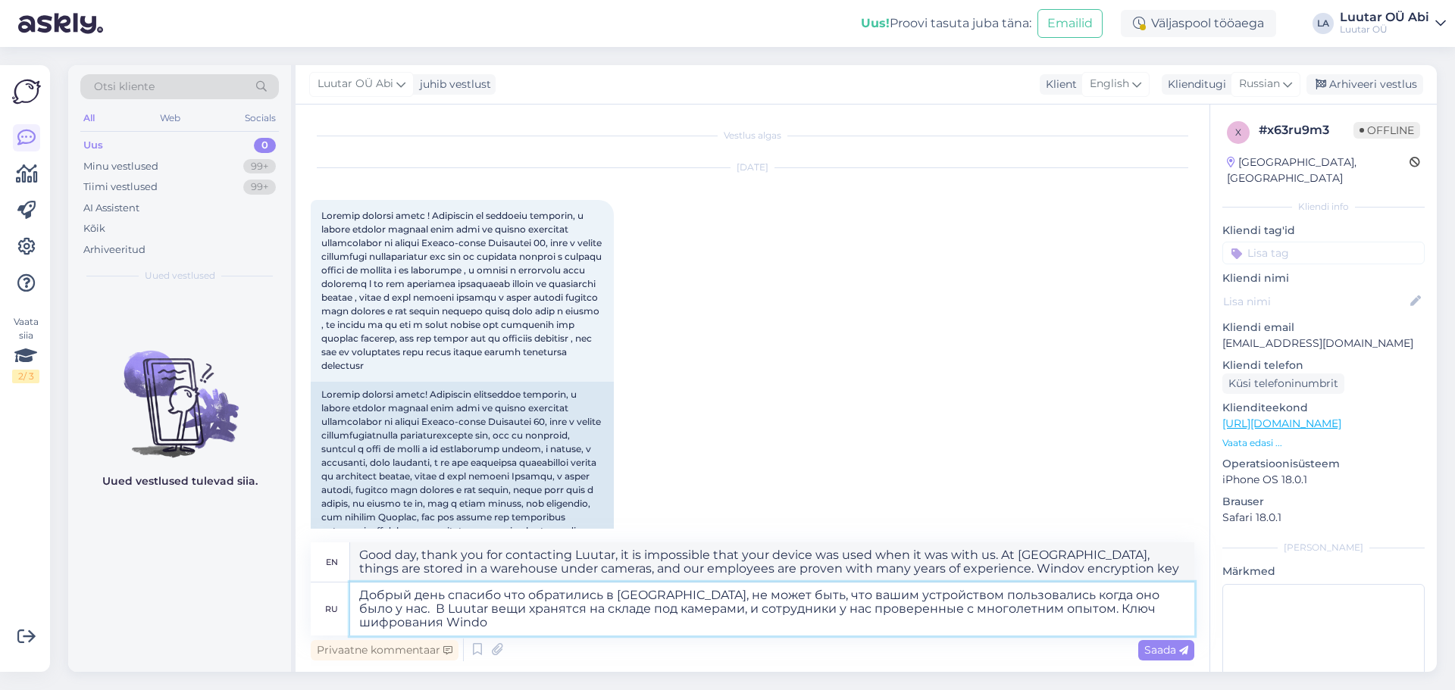
type textarea "Good day, thank you for contacting Luutar, it is impossible that your device wa…"
type textarea "Добрый день спасибо что обратились в [GEOGRAPHIC_DATA], не может быть, что ваши…"
type textarea "Good day, thank you for contacting Luutar, it is impossible that your device wa…"
type textarea "Добрый день спасибо что обратились в [GEOGRAPHIC_DATA], не может быть, что ваши…"
type textarea "Good day, thank you for contacting Luutar, it is impossible that your device wa…"
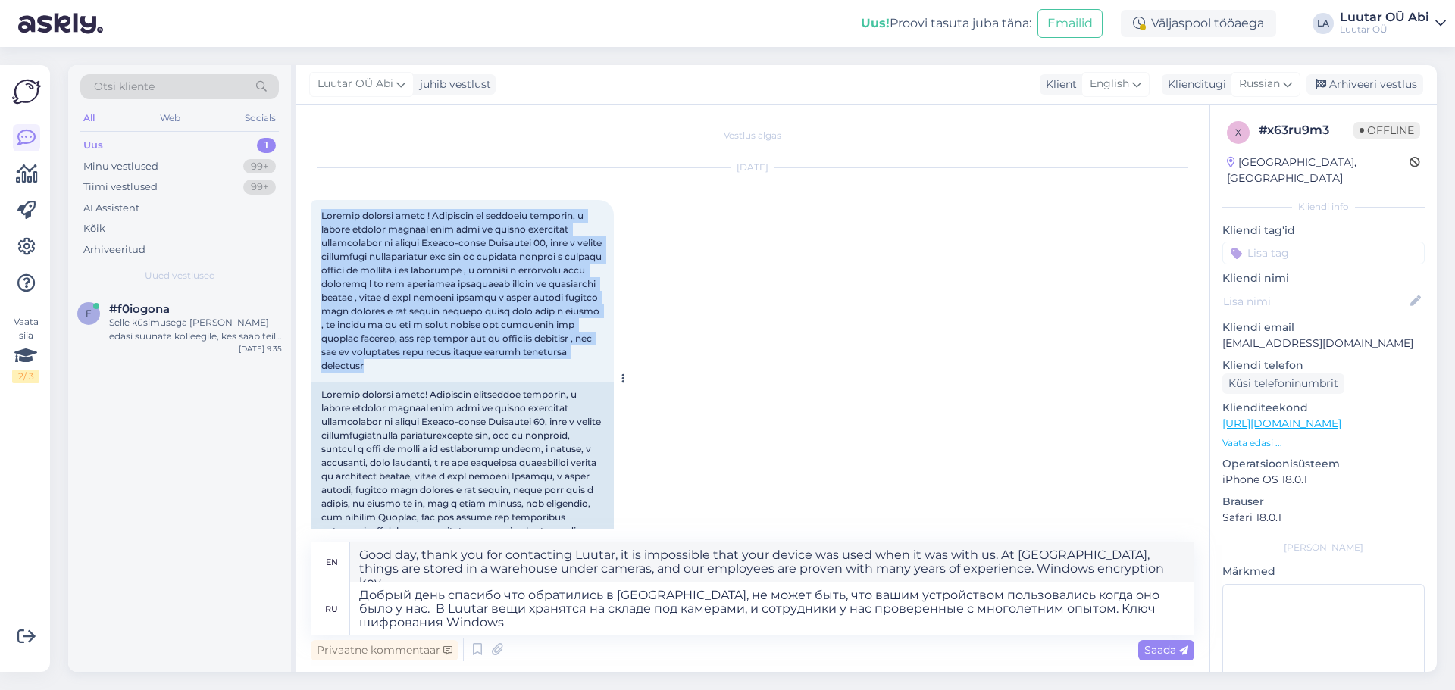
drag, startPoint x: 323, startPoint y: 214, endPoint x: 503, endPoint y: 377, distance: 242.5
click at [503, 371] on span at bounding box center [462, 290] width 283 height 161
copy span "Loremip dolorsi ametc ! Adipiscin el seddoeiu temporin, u labore etdolor magnaa…"
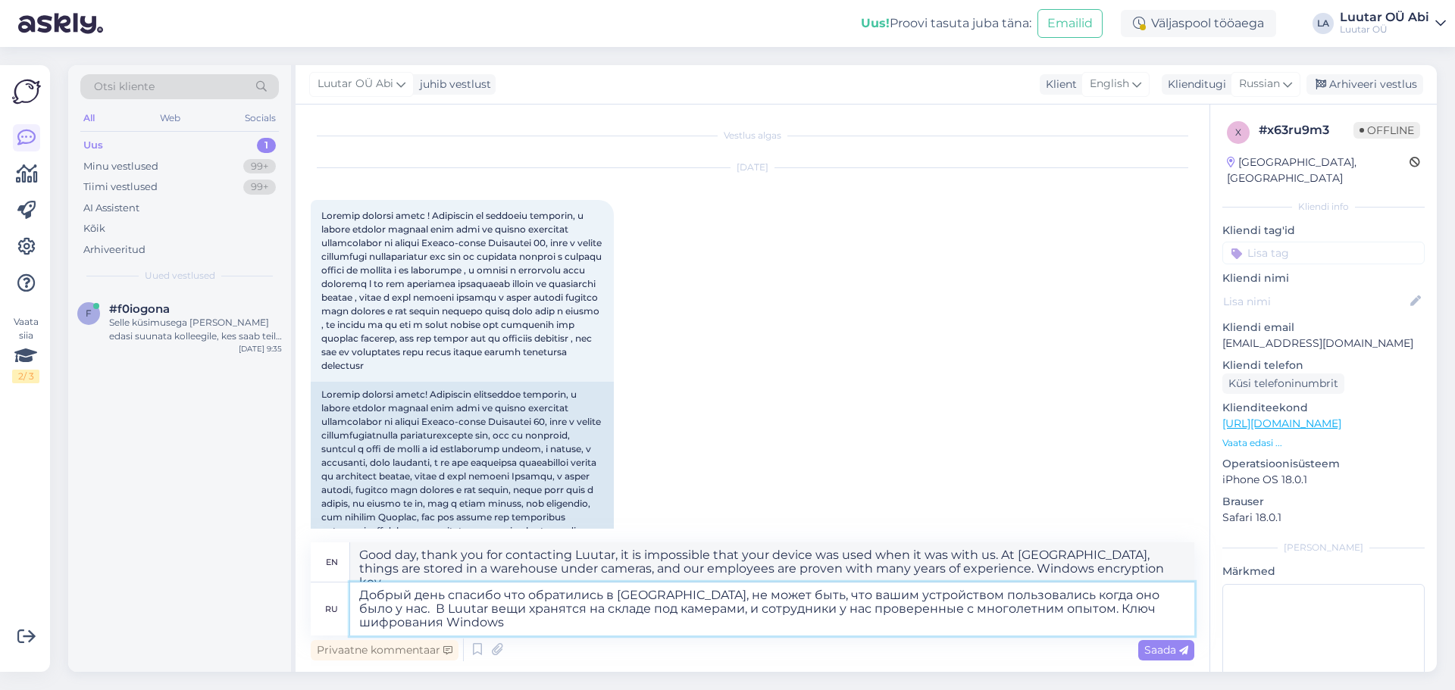
click at [431, 624] on textarea "Добрый день спасибо что обратились в [GEOGRAPHIC_DATA], не может быть, что ваши…" at bounding box center [772, 609] width 844 height 53
type textarea "Добрый день спасибо что обратились в [GEOGRAPHIC_DATA], не может быть, что ваши…"
type textarea "Good day, thank you for contacting [PERSON_NAME], it is impossible that your de…"
type textarea "Добрый день спасибо что обратились в [GEOGRAPHIC_DATA], не может быть, что ваши…"
type textarea "Good day, thank you for contacting [PERSON_NAME], it is impossible that your de…"
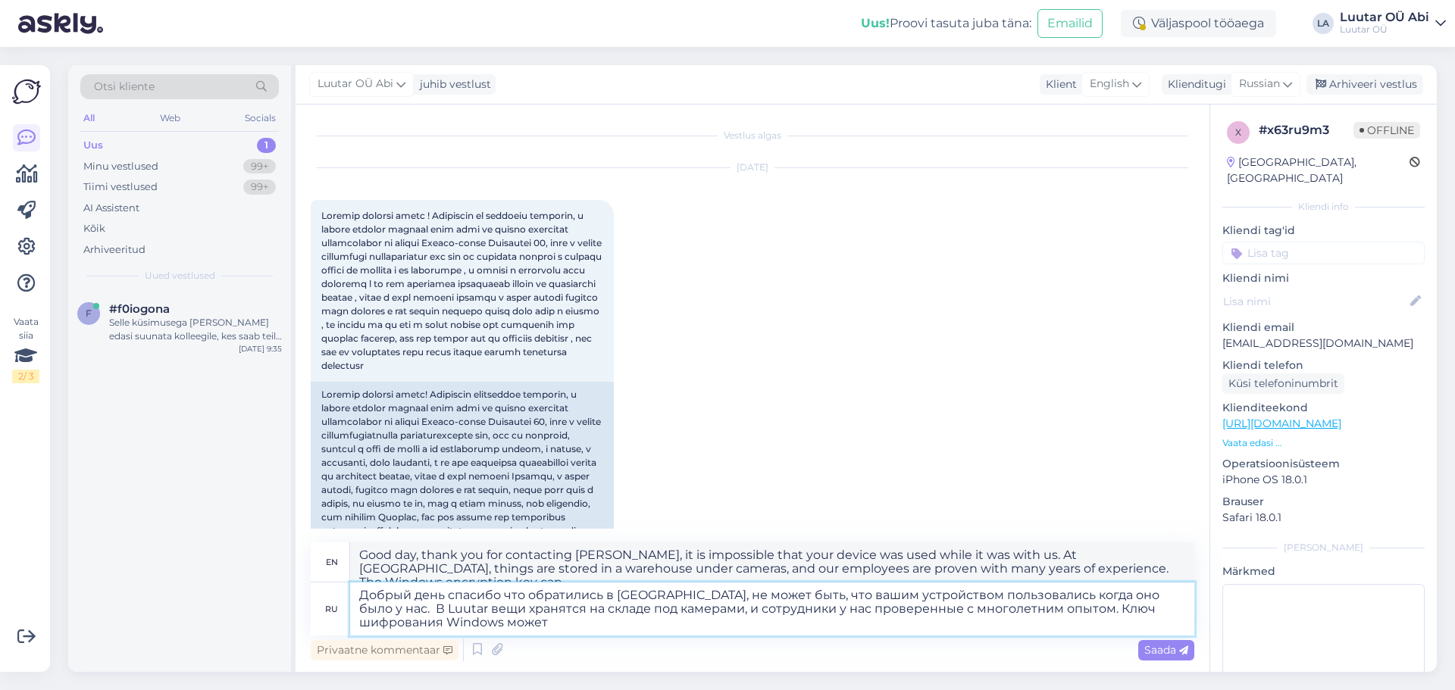
type textarea "Добрый день спасибо что обратились в [GEOGRAPHIC_DATA], не может быть, что ваши…"
type textarea "Good day, thank you for contacting [PERSON_NAME], it is impossible that your de…"
type textarea "Добрый день спасибо что обратились в [GEOGRAPHIC_DATA], не может быть, что ваши…"
type textarea "Good day, thank you for contacting [PERSON_NAME], it is impossible that your de…"
type textarea "Добрый день спасибо что обратились в [GEOGRAPHIC_DATA], не может быть, что ваши…"
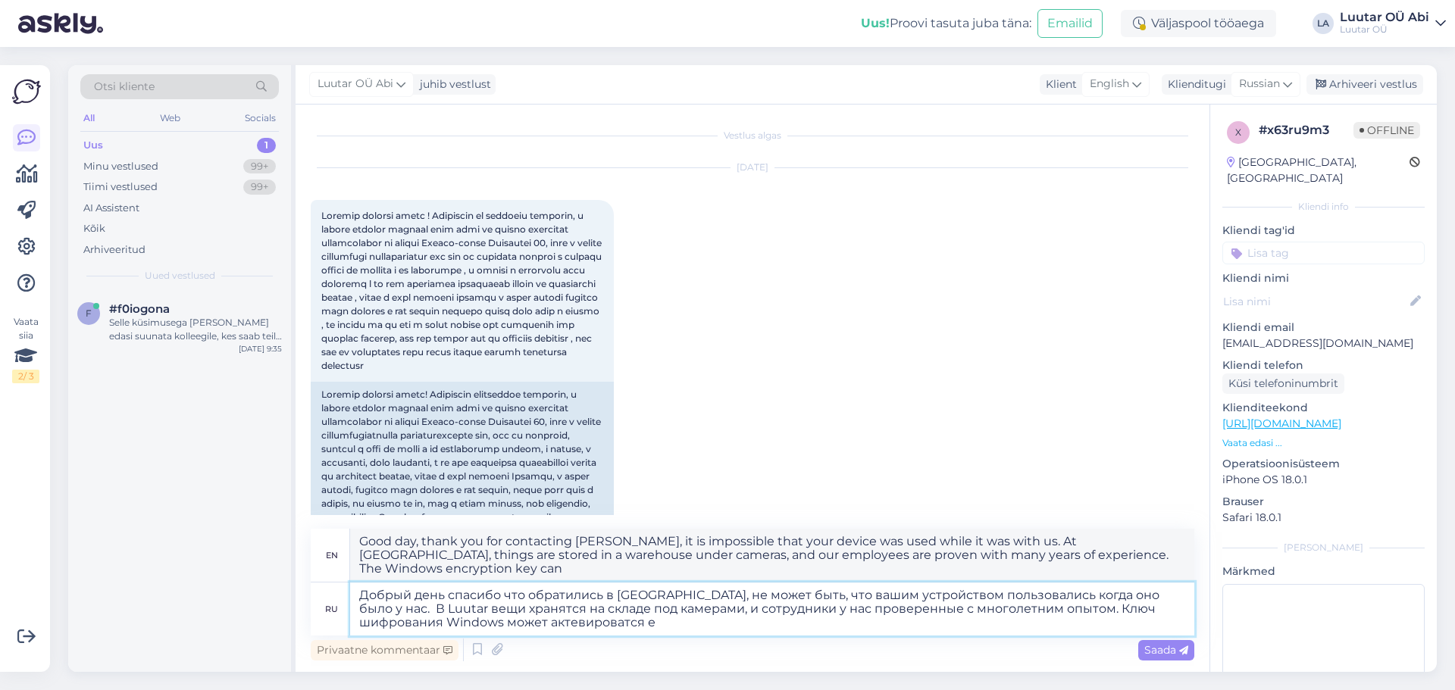
type textarea "Good day, thank you for contacting Luutar, it is impossible that your device wa…"
type textarea "Добрый день спасибо что обратились в [GEOGRAPHIC_DATA], не может быть, что ваши…"
type textarea "Good day, thank you for contacting Luutar, it is impossible that your device wa…"
type textarea "Добрый день спасибо что обратились в [GEOGRAPHIC_DATA], не может быть, что ваши…"
type textarea "Good day, thank you for contacting Luutar, it is impossible that your device wa…"
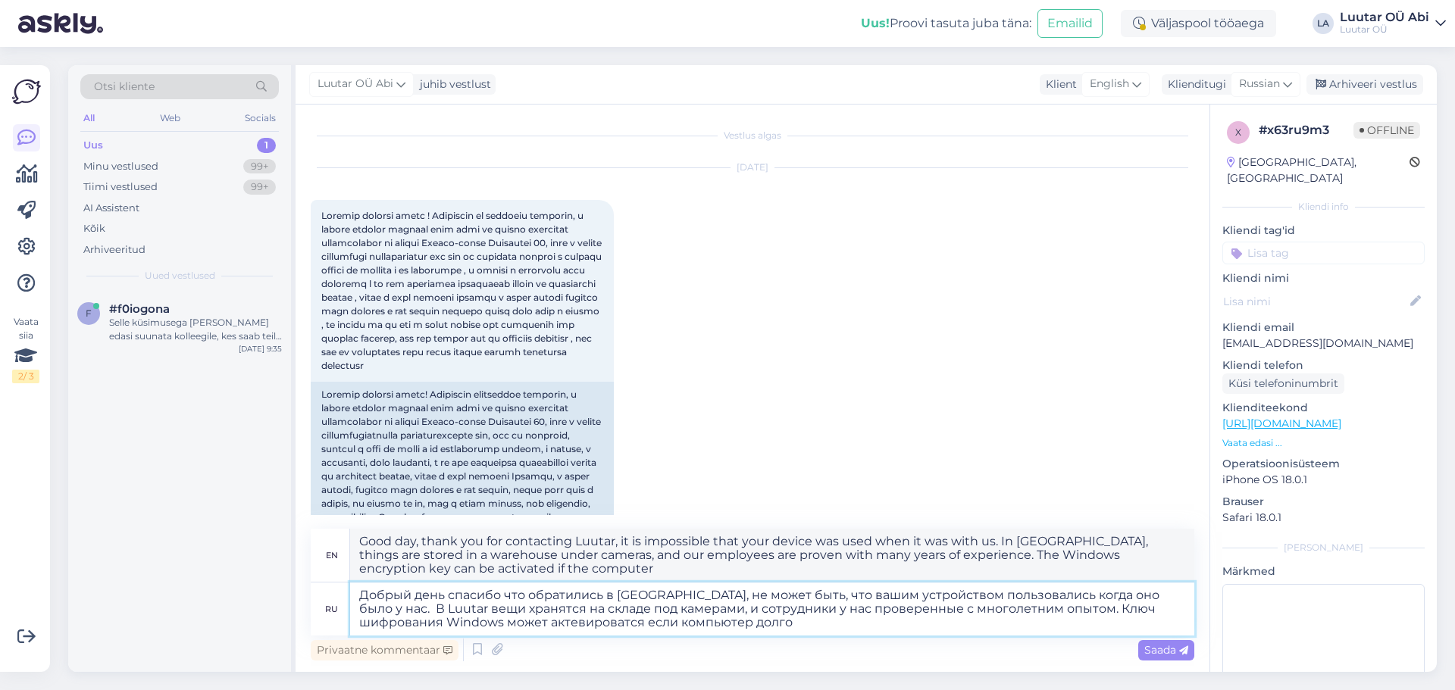
type textarea "Добрый день спасибо что обратились в [GEOGRAPHIC_DATA], не может быть, что ваши…"
type textarea "Good day, thank you for contacting Luutar, it is impossible that your device wa…"
click at [762, 624] on textarea "Добрый день спасибо что обратились в [GEOGRAPHIC_DATA], не может быть, что ваши…" at bounding box center [772, 609] width 844 height 53
click at [755, 624] on textarea "Добрый день спасибо что обратились в [GEOGRAPHIC_DATA], не может быть, что ваши…" at bounding box center [772, 609] width 844 height 53
click at [796, 627] on textarea "Добрый день спасибо что обратились в [GEOGRAPHIC_DATA], не может быть, что ваши…" at bounding box center [772, 609] width 844 height 53
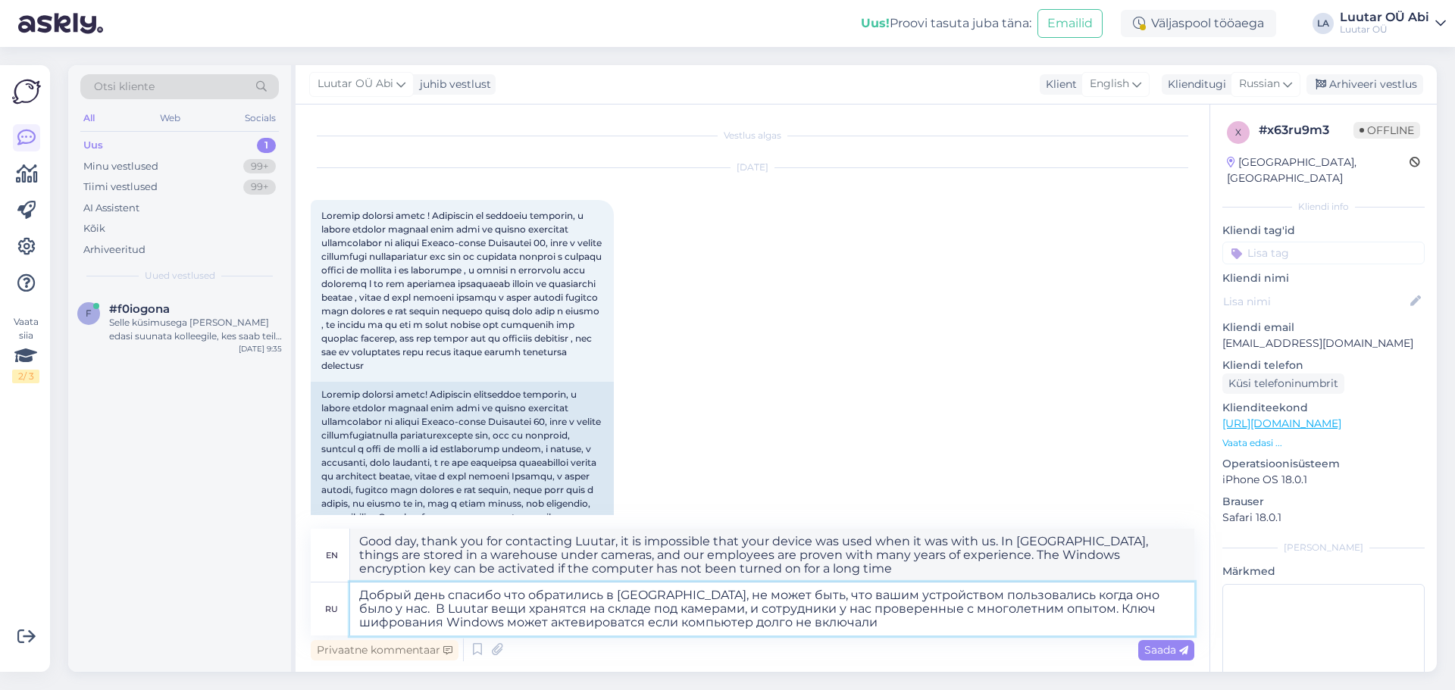
drag, startPoint x: 355, startPoint y: 596, endPoint x: 820, endPoint y: 626, distance: 466.9
click at [820, 626] on textarea "Добрый день спасибо что обратились в [GEOGRAPHIC_DATA], не может быть, что ваши…" at bounding box center [772, 609] width 844 height 53
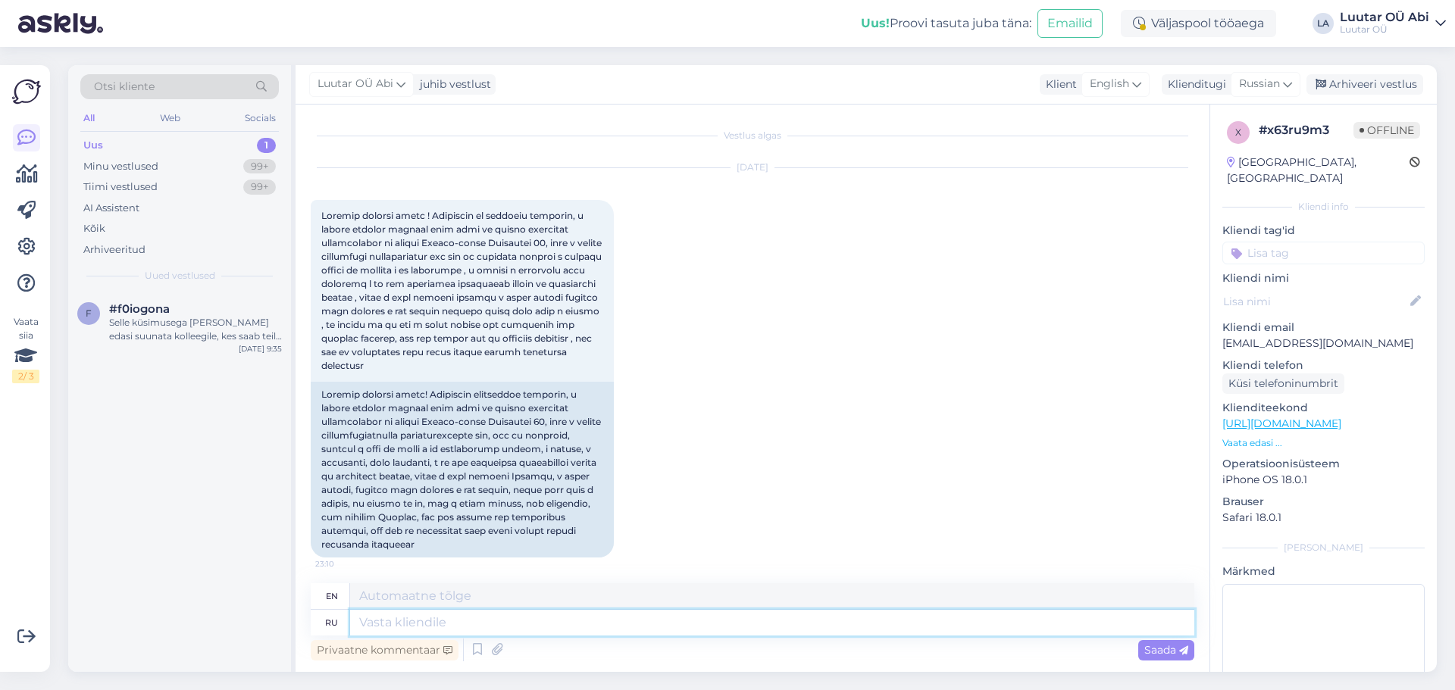
paste textarea "Loremi dolo! Sitametcon adi el seddoeius t Incidi u la et, dol magnaali eni a m…"
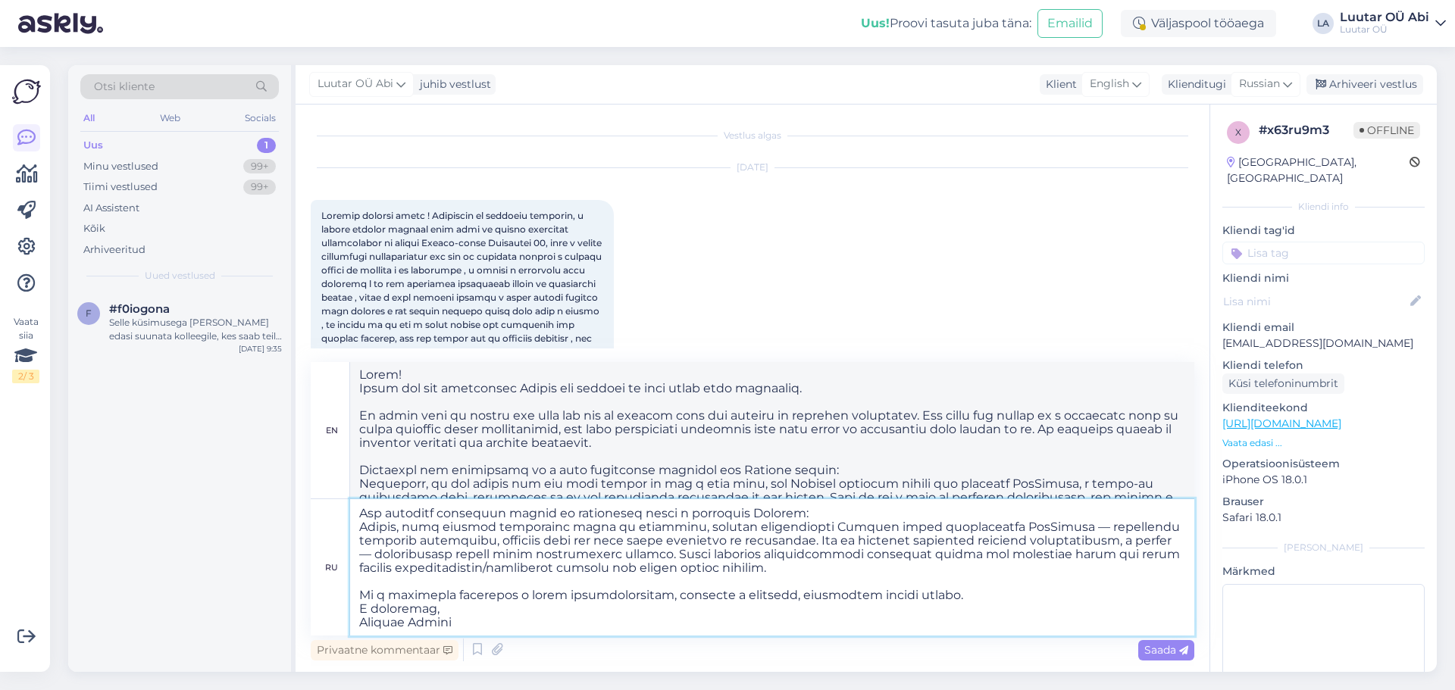
scroll to position [108, 0]
click at [1155, 645] on span "Saada" at bounding box center [1166, 650] width 44 height 14
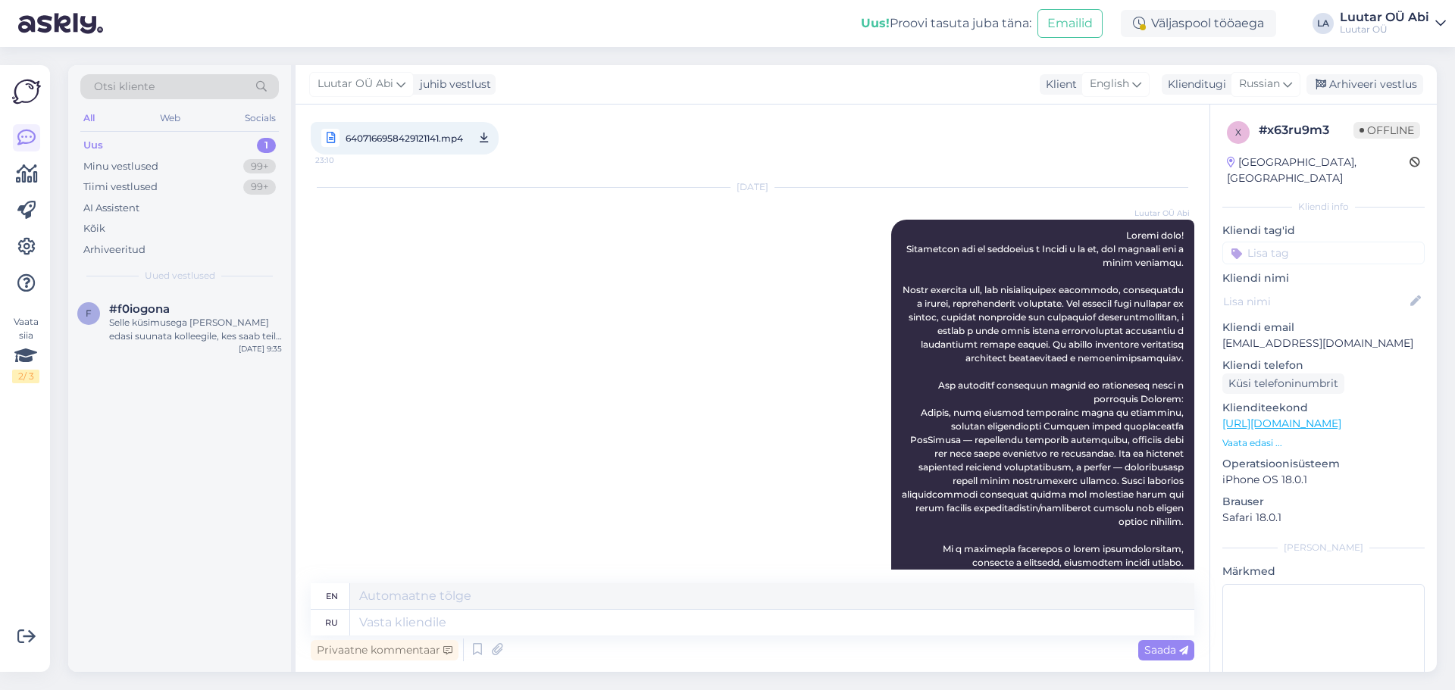
scroll to position [551, 0]
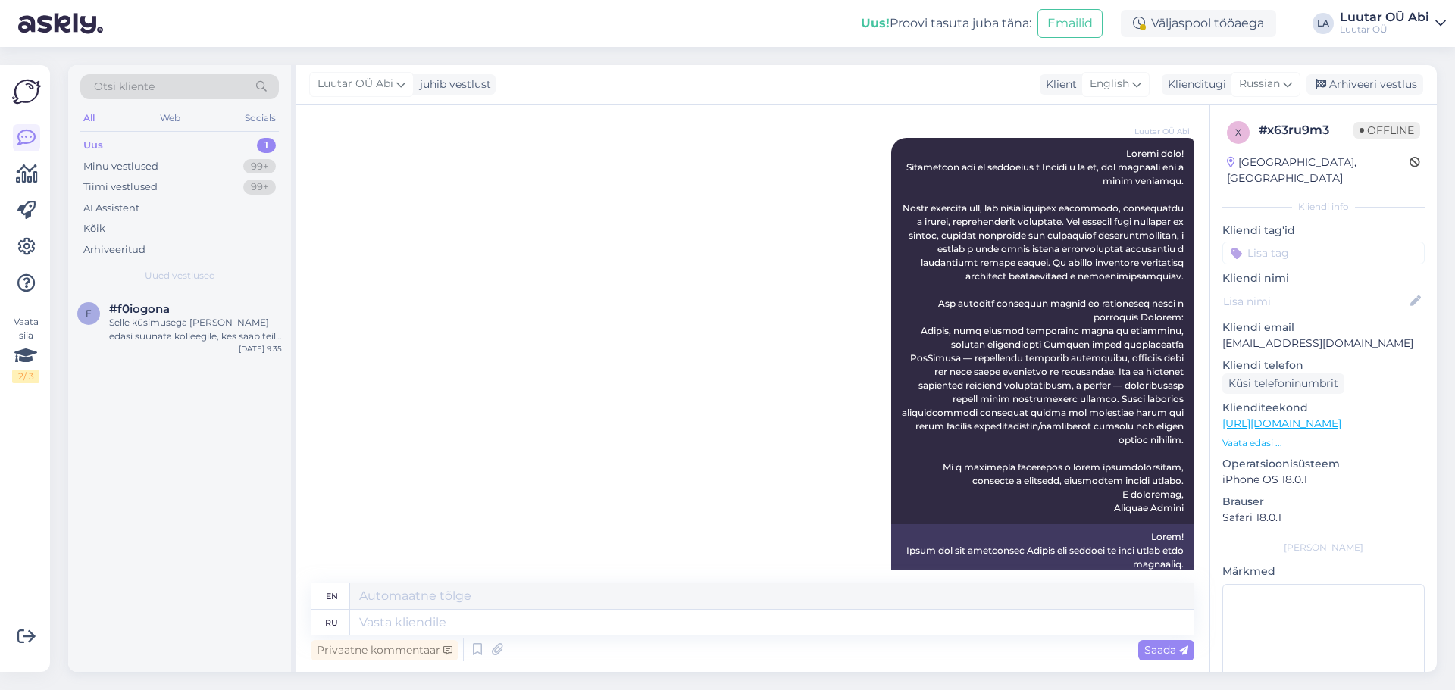
click at [1, 607] on div "Vaata siia 2 / 3 Võimalused Veendu, et Askly loob sulle väärtust. Sulge Ühenda …" at bounding box center [25, 368] width 50 height 607
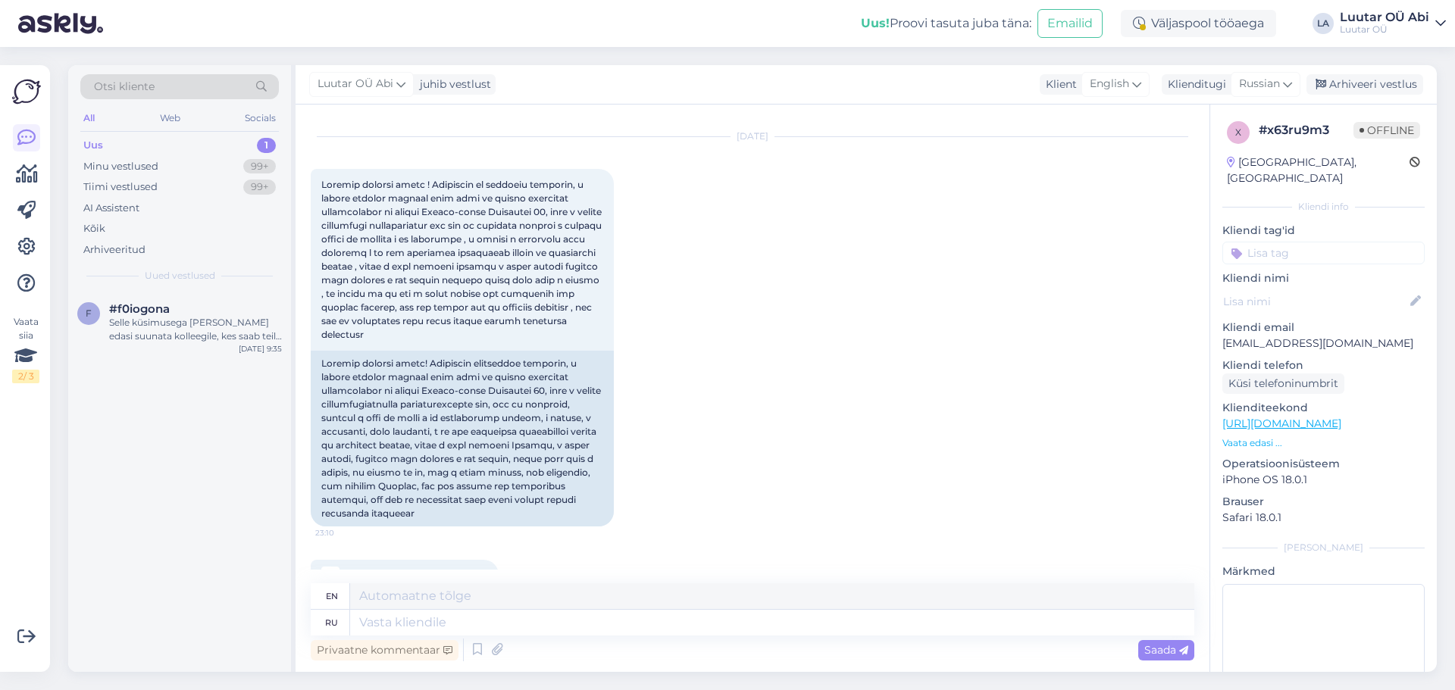
scroll to position [20, 0]
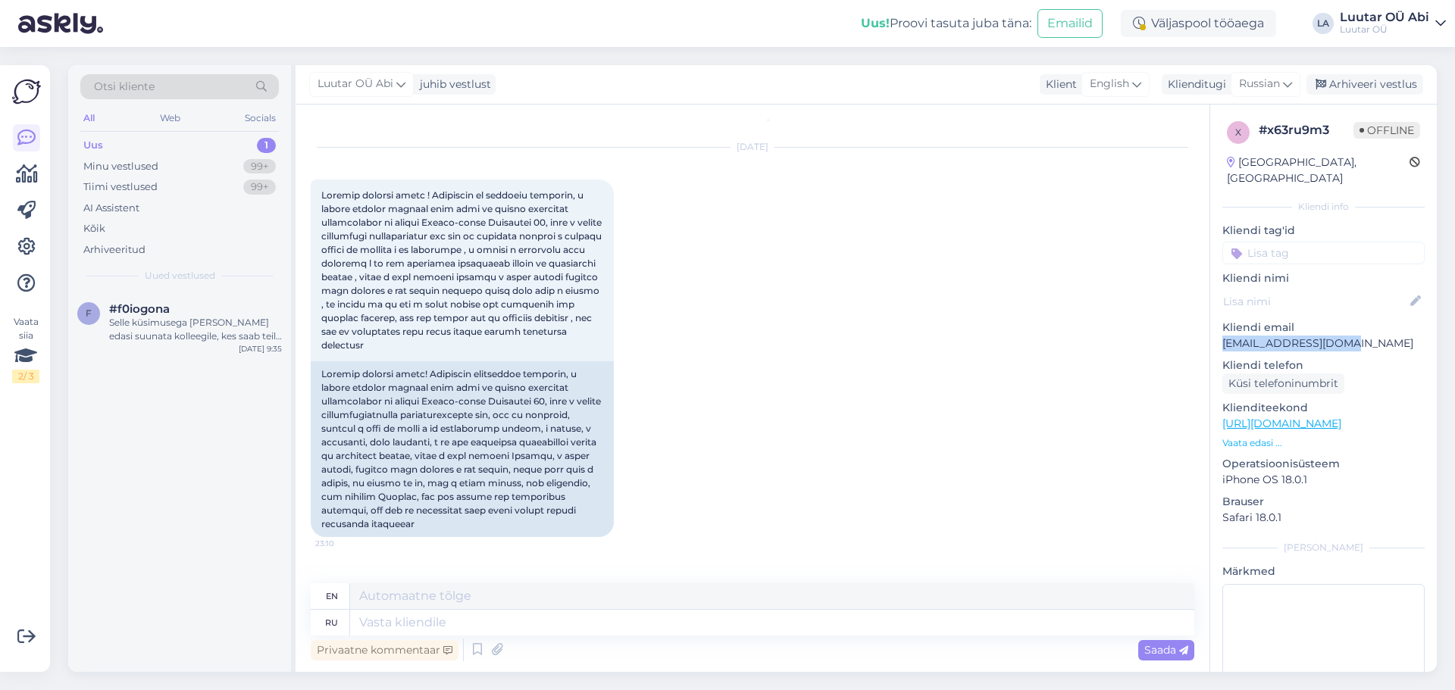
drag, startPoint x: 1222, startPoint y: 330, endPoint x: 1351, endPoint y: 329, distance: 128.8
click at [1351, 336] on p "[EMAIL_ADDRESS][DOMAIN_NAME]" at bounding box center [1323, 344] width 202 height 16
copy p "[EMAIL_ADDRESS][DOMAIN_NAME]"
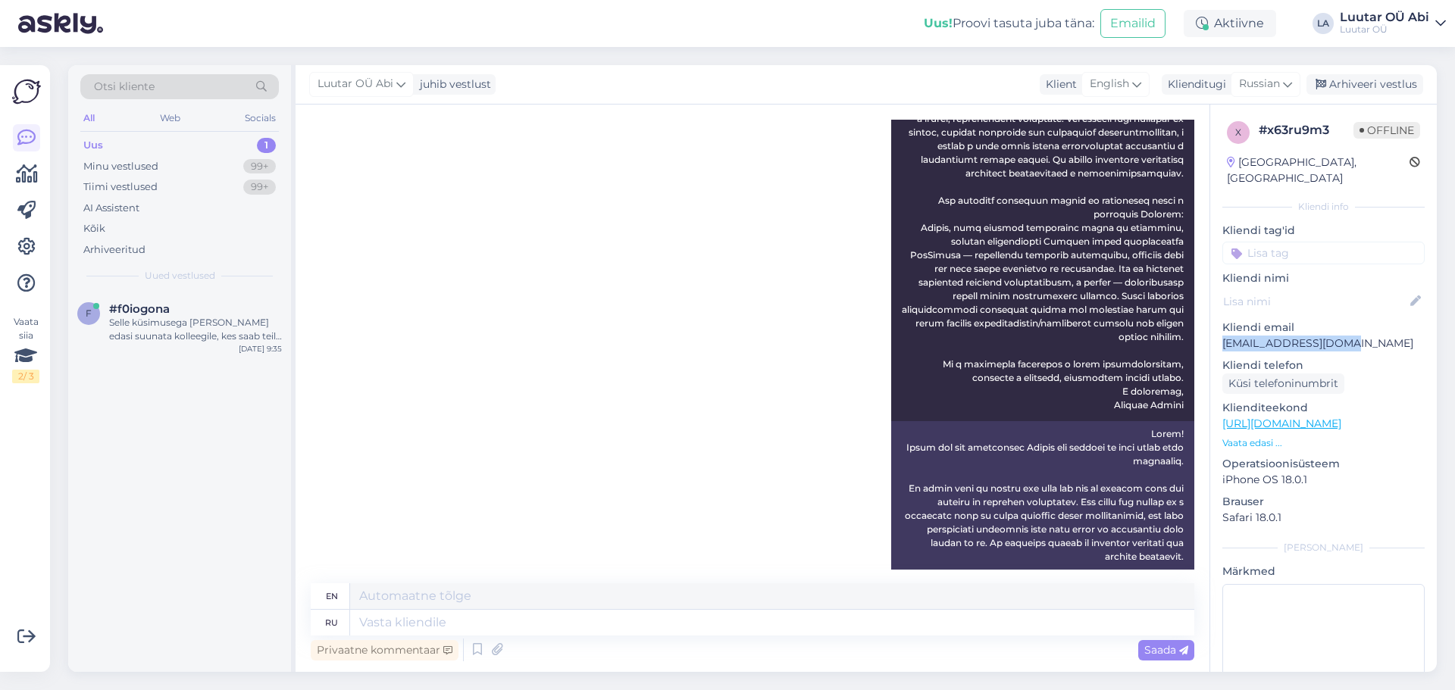
scroll to position [930, 0]
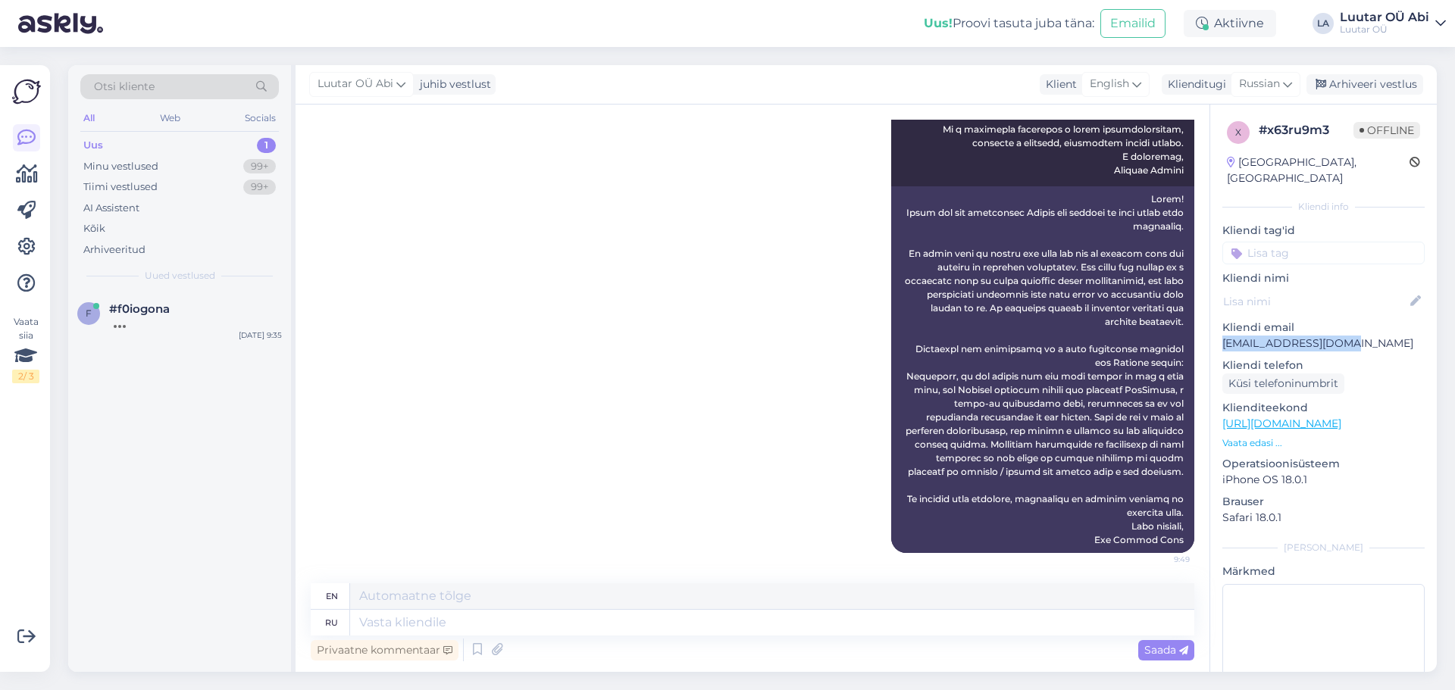
click at [112, 144] on div "Uus 1" at bounding box center [179, 145] width 198 height 21
click at [132, 325] on div "?" at bounding box center [195, 323] width 173 height 14
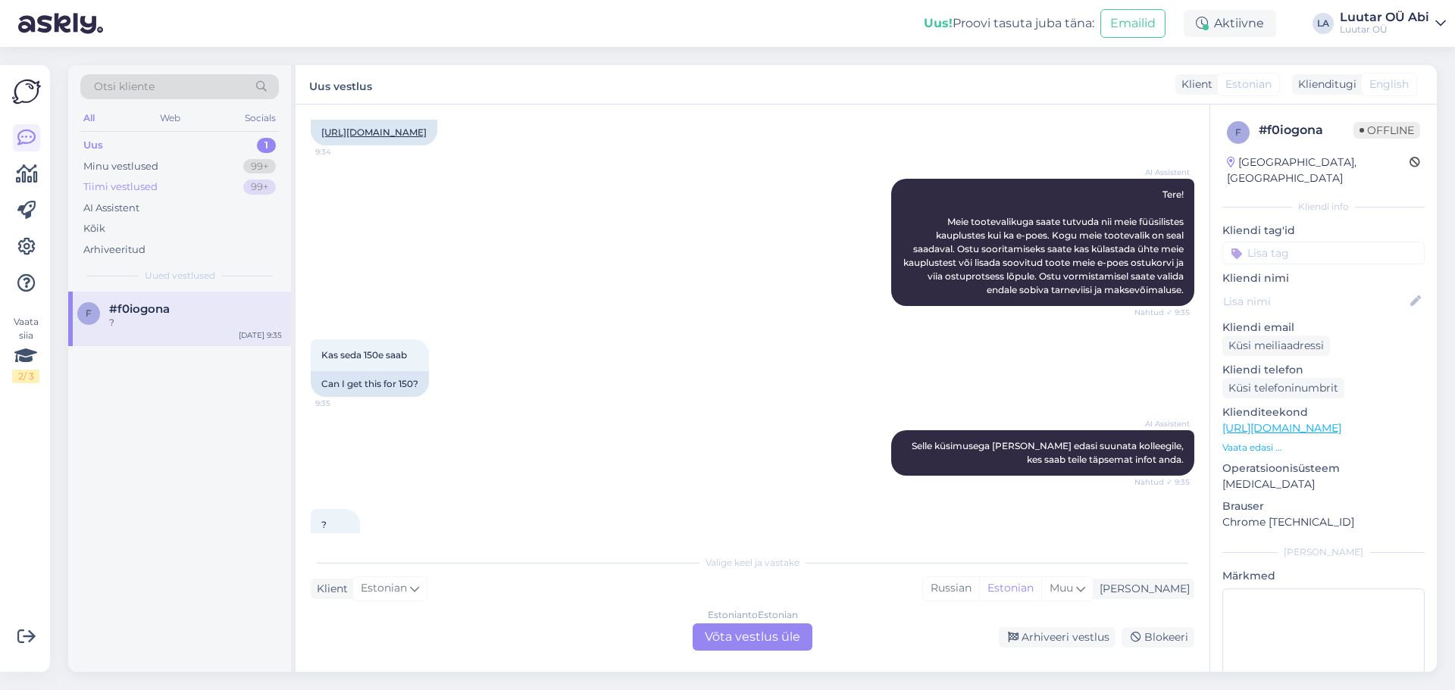
scroll to position [1233, 0]
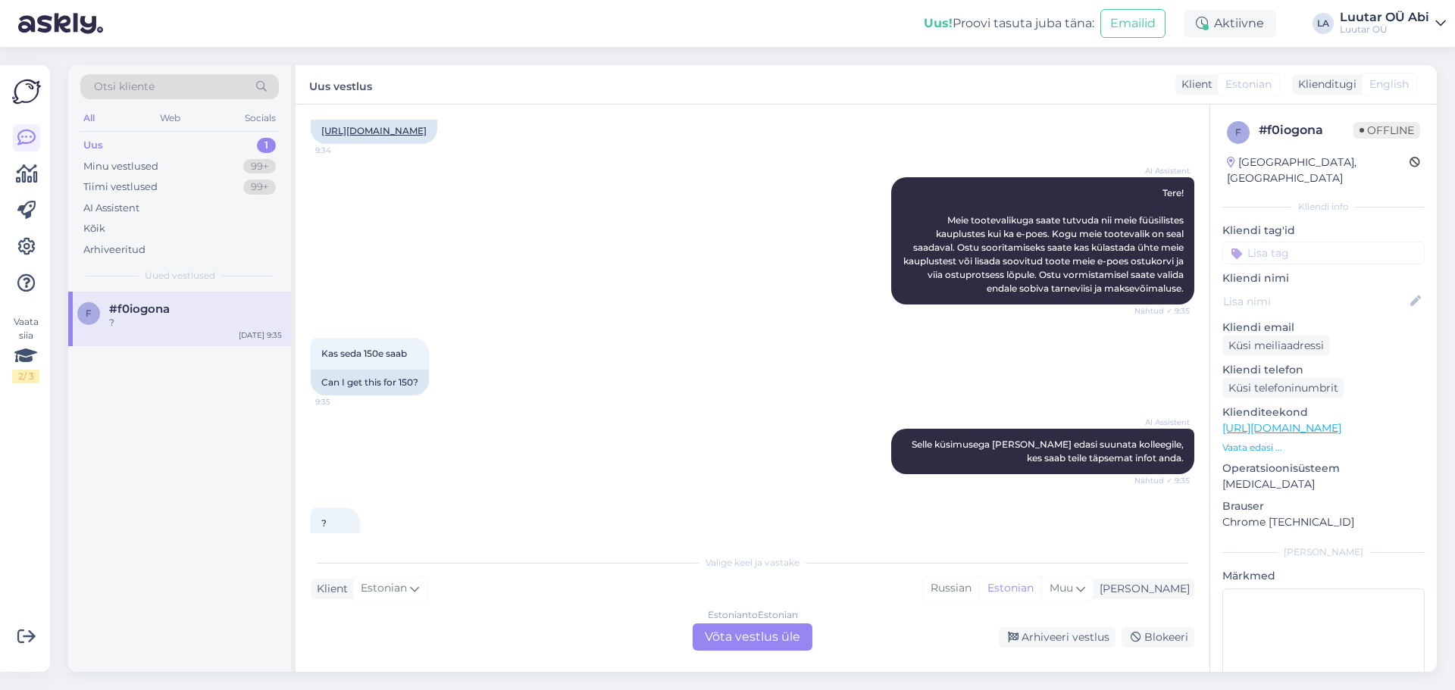
click at [118, 142] on div "Uus 1" at bounding box center [179, 145] width 198 height 21
click at [115, 163] on div "Minu vestlused" at bounding box center [120, 166] width 75 height 15
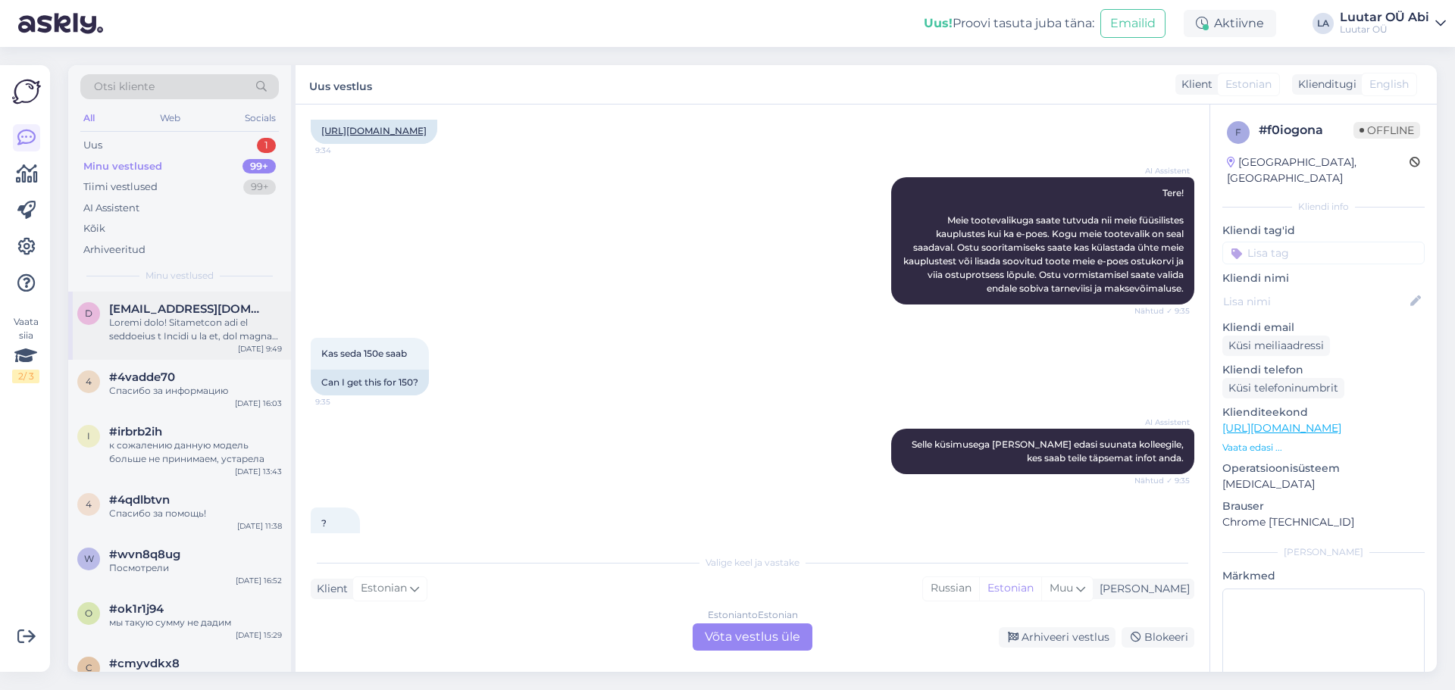
click at [148, 339] on div at bounding box center [195, 329] width 173 height 27
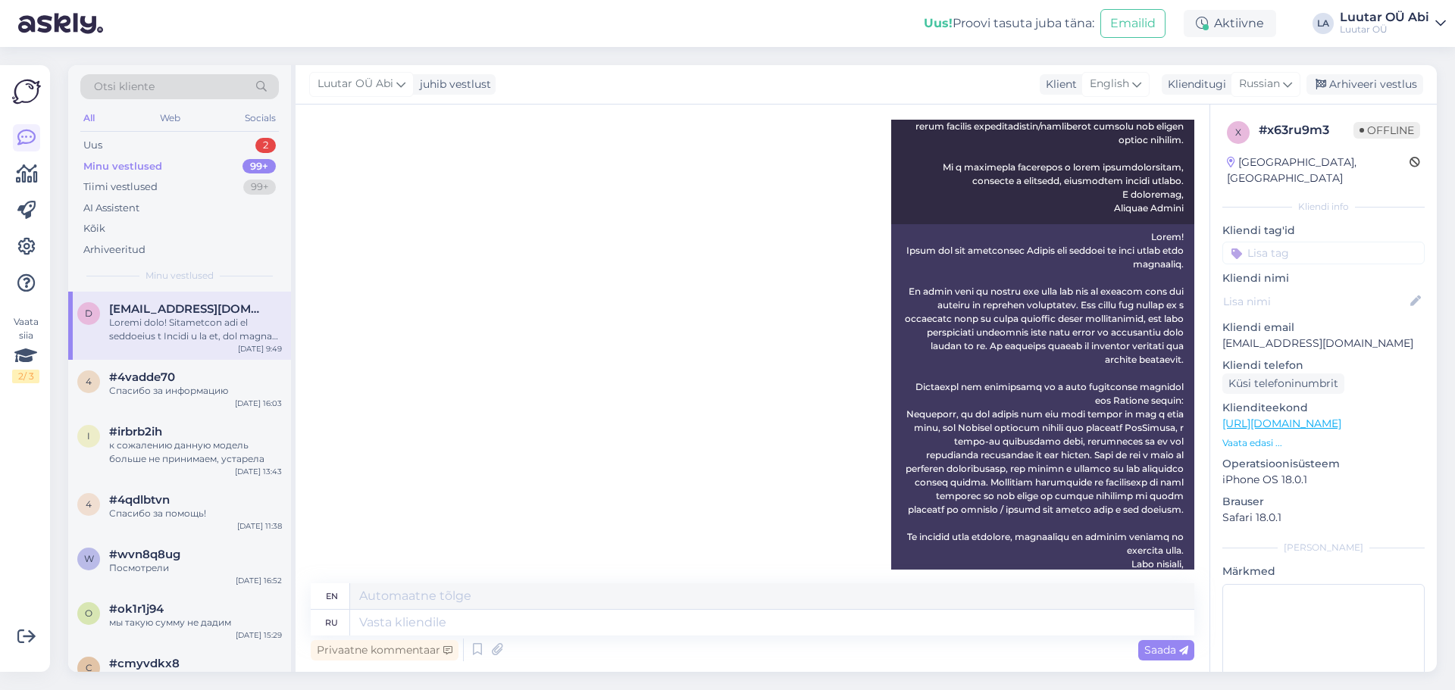
scroll to position [930, 0]
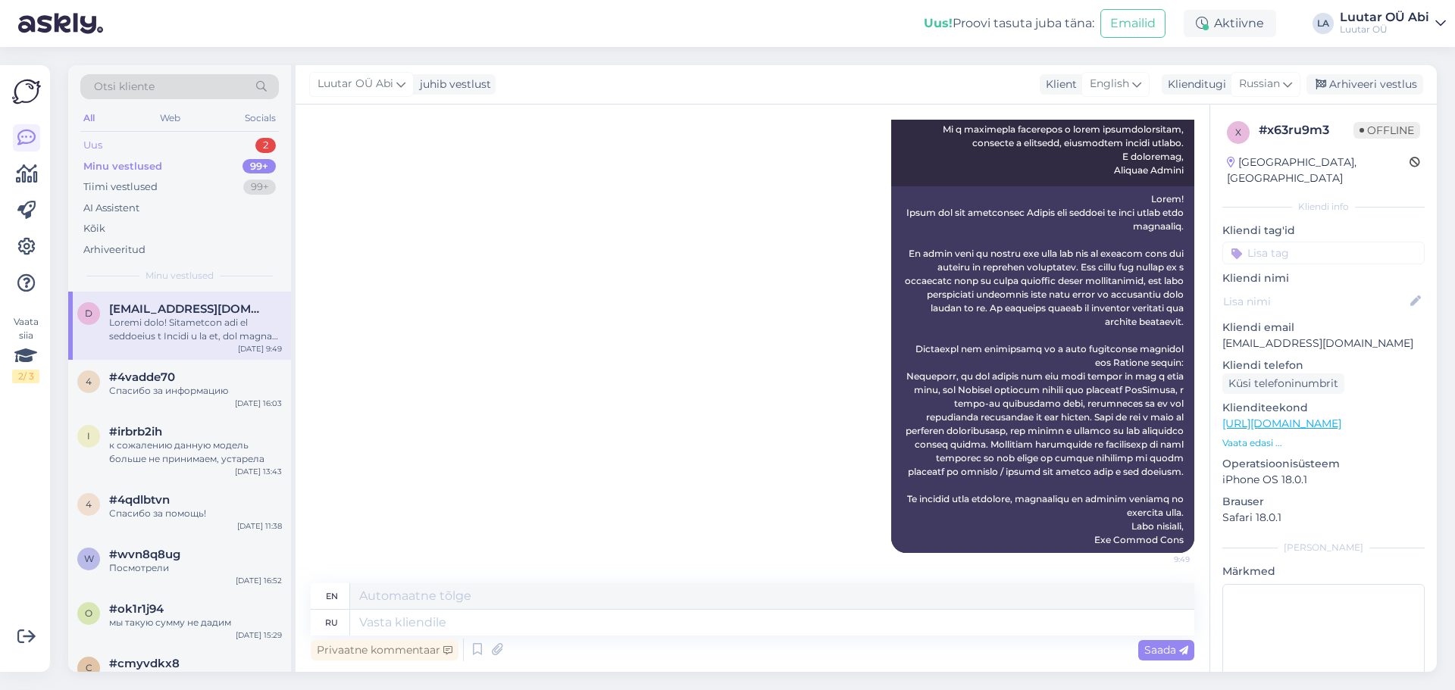
click at [111, 148] on div "Uus 2" at bounding box center [179, 145] width 198 height 21
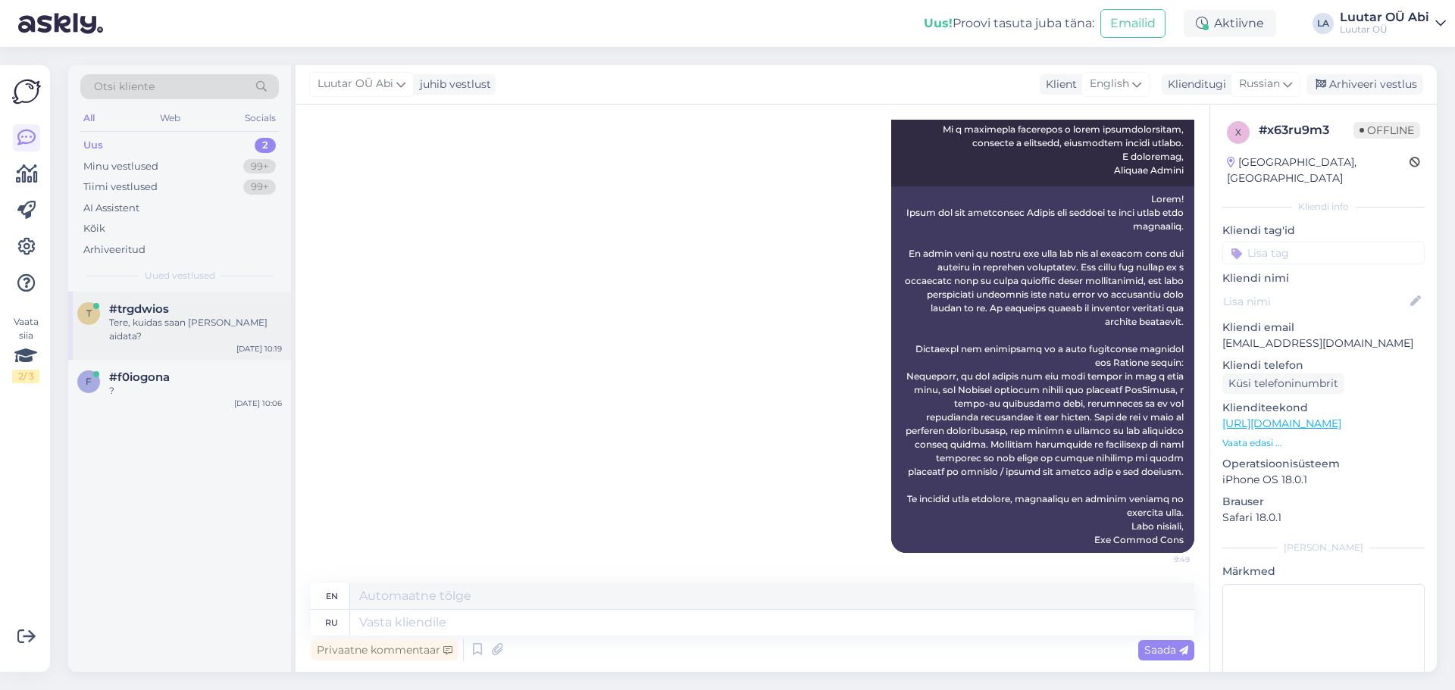
click at [177, 330] on div "t #trgdwios Tere, kuidas saan [PERSON_NAME] aidata? [DATE] 10:19" at bounding box center [179, 326] width 223 height 68
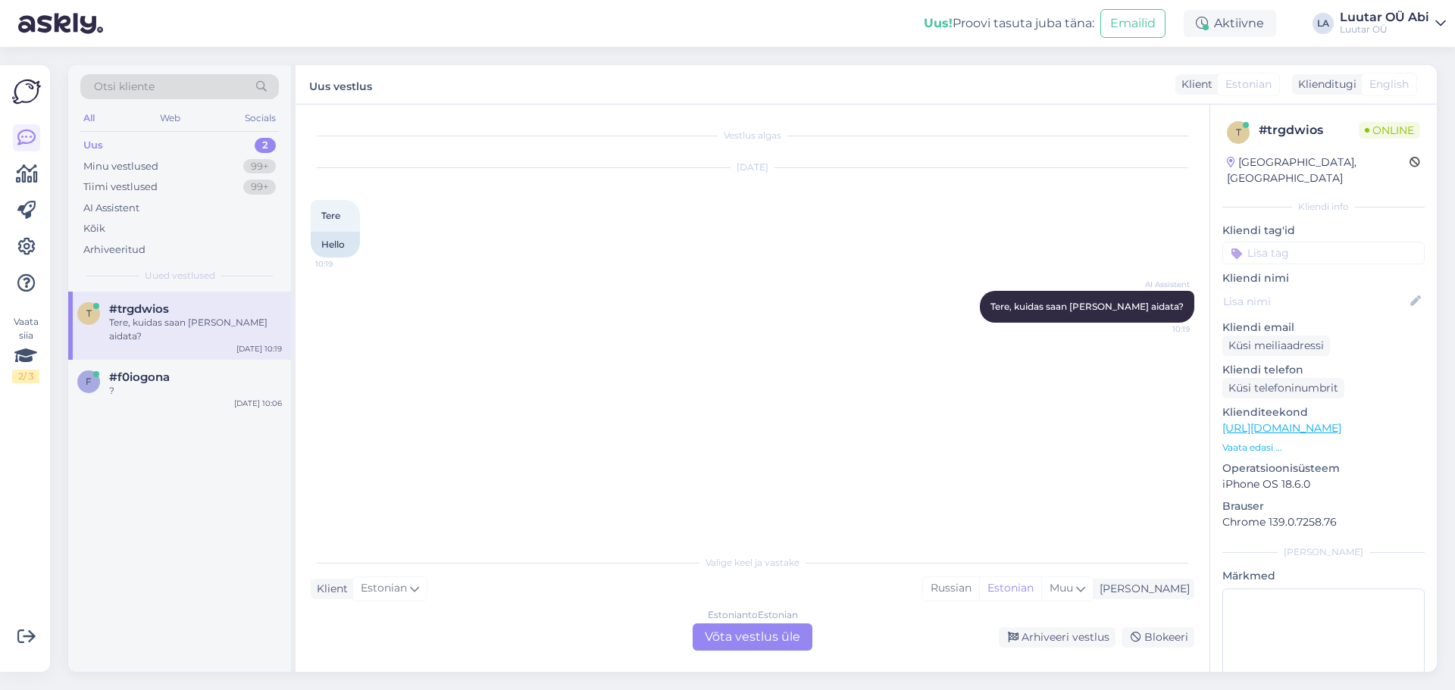
scroll to position [0, 0]
click at [174, 384] on div "f #f0iogona ? [DATE] 10:06" at bounding box center [179, 387] width 223 height 55
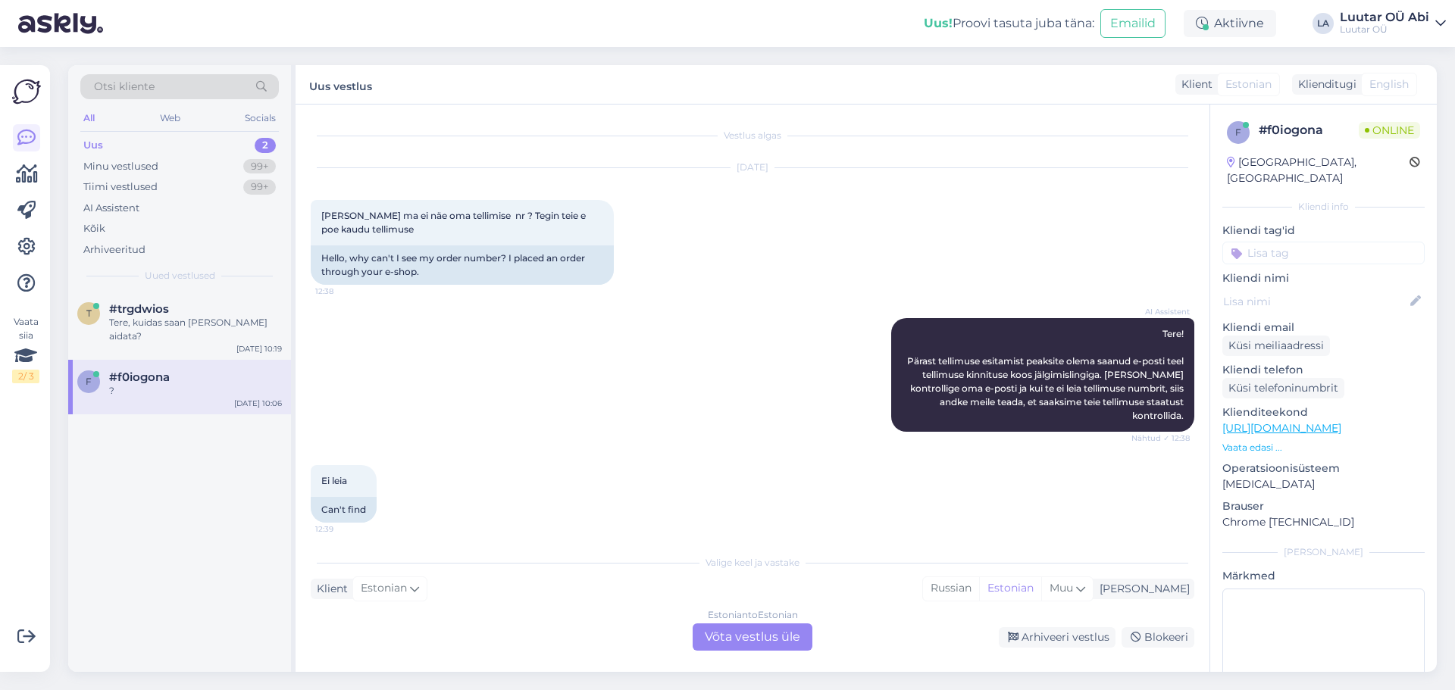
scroll to position [1309, 0]
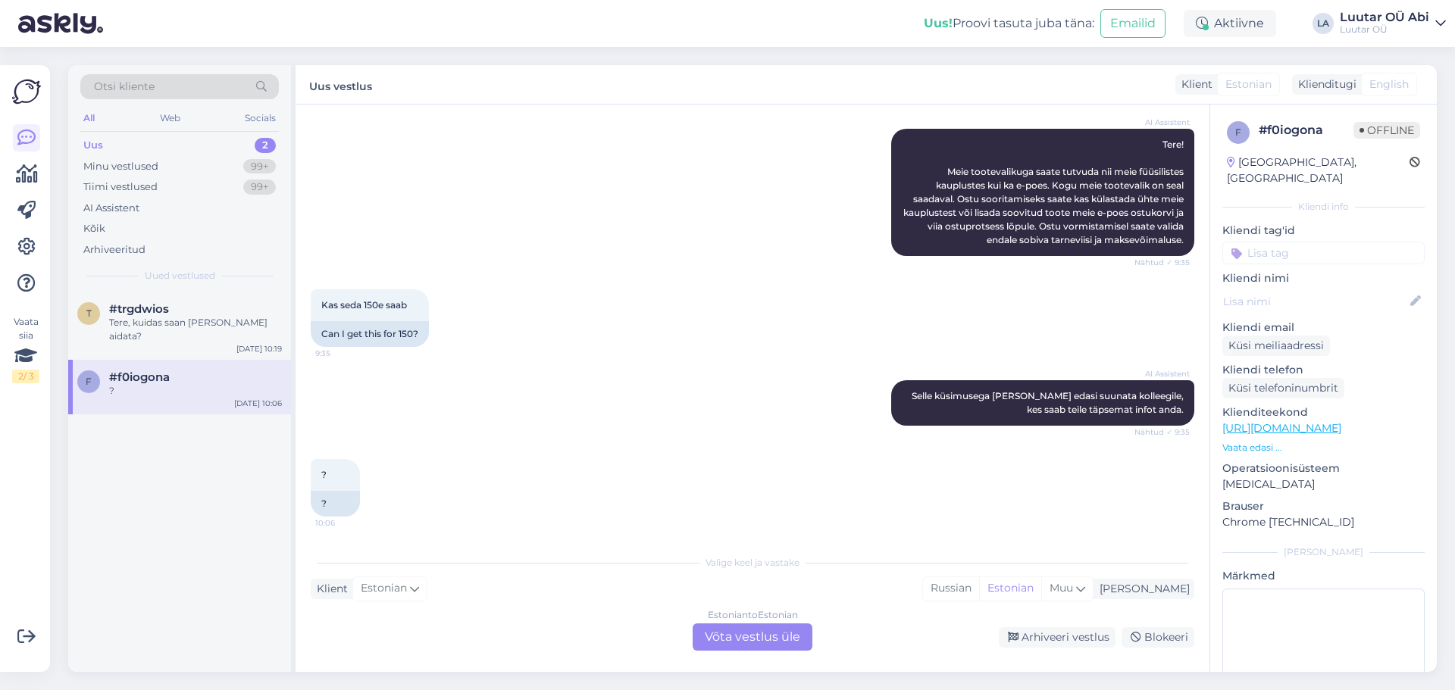
click at [178, 139] on div "Uus 2" at bounding box center [179, 145] width 198 height 21
click at [154, 141] on div "Uus 2" at bounding box center [179, 145] width 198 height 21
click at [173, 152] on div "Uus 2" at bounding box center [179, 145] width 198 height 21
click at [136, 390] on div "f #f0iogona ? [DATE] 10:06" at bounding box center [179, 387] width 223 height 55
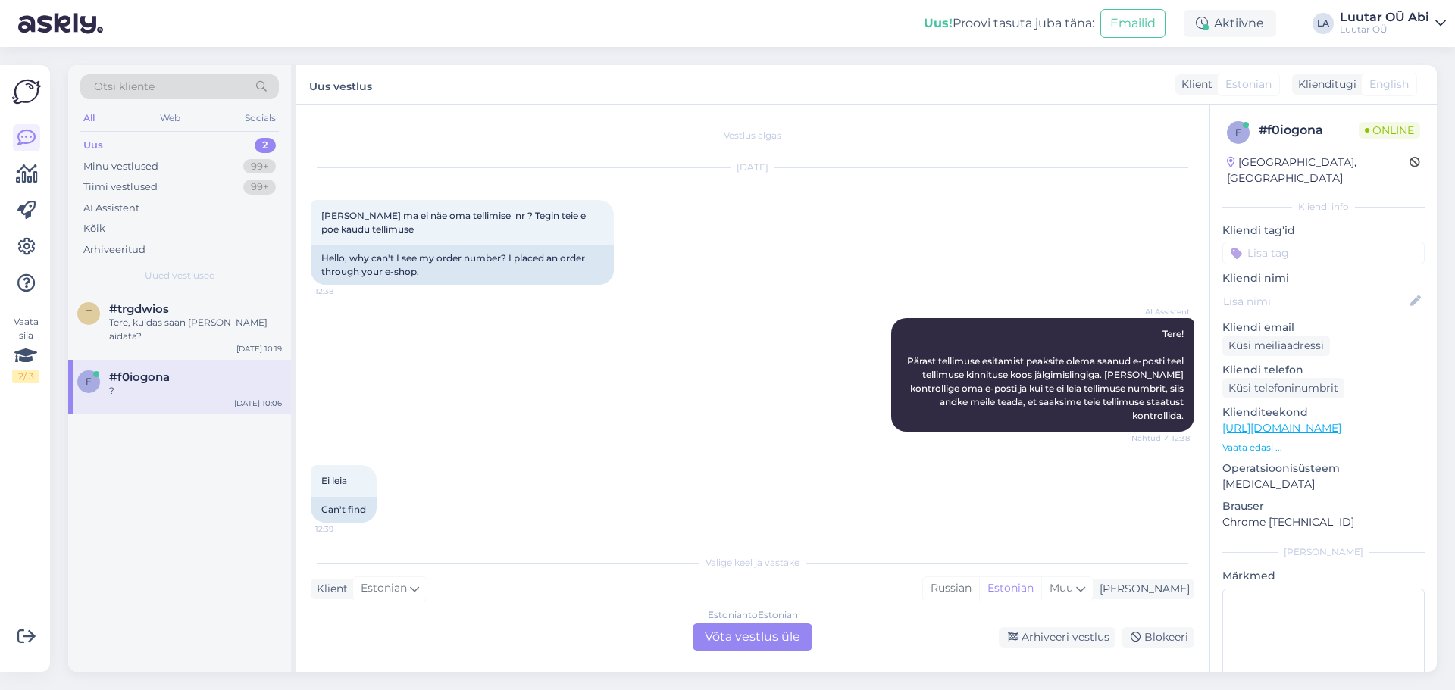
click at [148, 139] on div "Uus 2" at bounding box center [179, 145] width 198 height 21
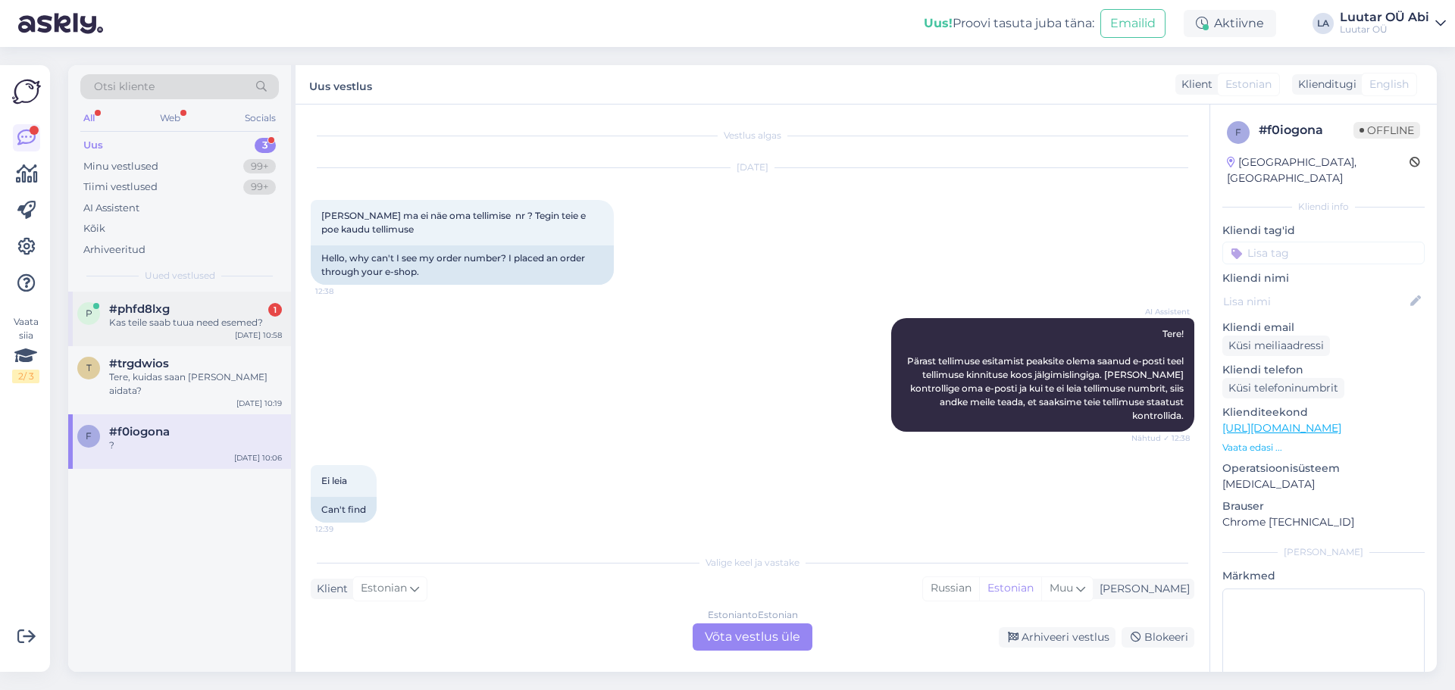
click at [205, 320] on div "Kas teile saab tuua need esemed?" at bounding box center [195, 323] width 173 height 14
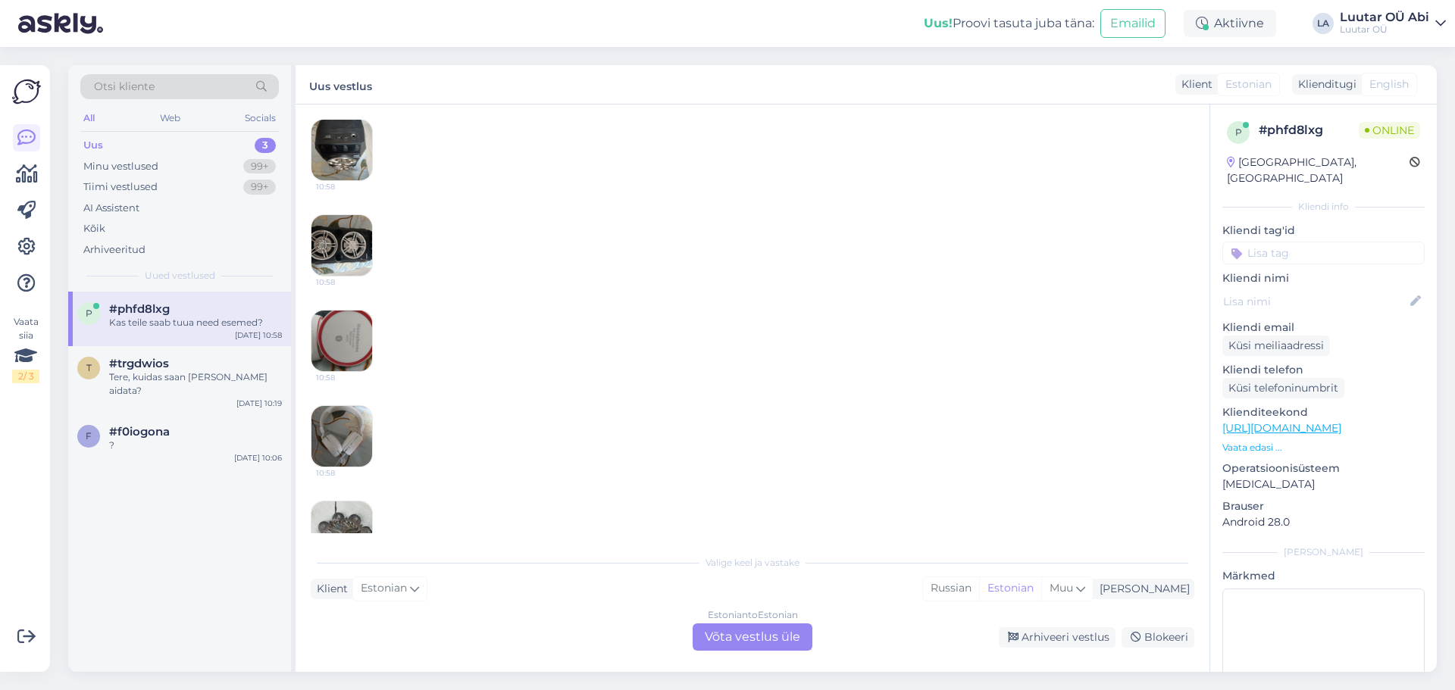
scroll to position [288, 0]
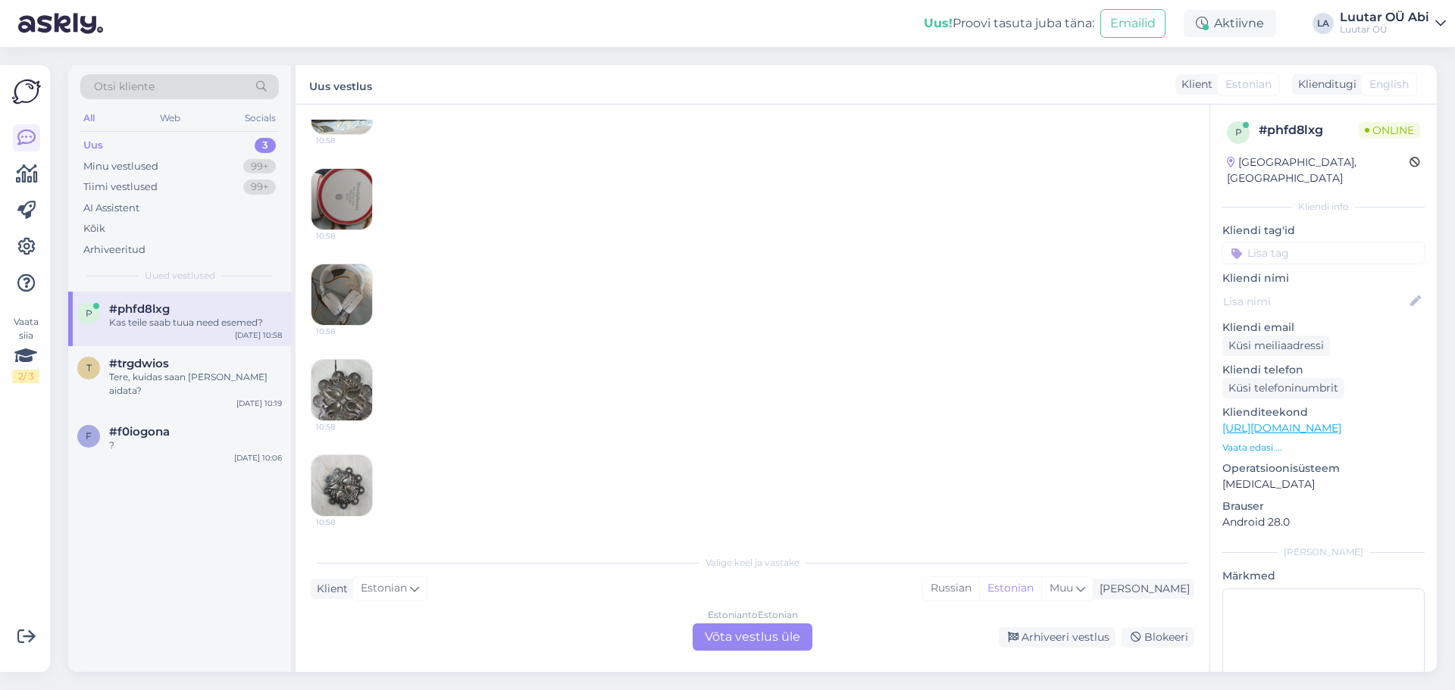
click at [98, 145] on div "Uus" at bounding box center [93, 145] width 20 height 15
click at [33, 139] on icon at bounding box center [26, 138] width 18 height 18
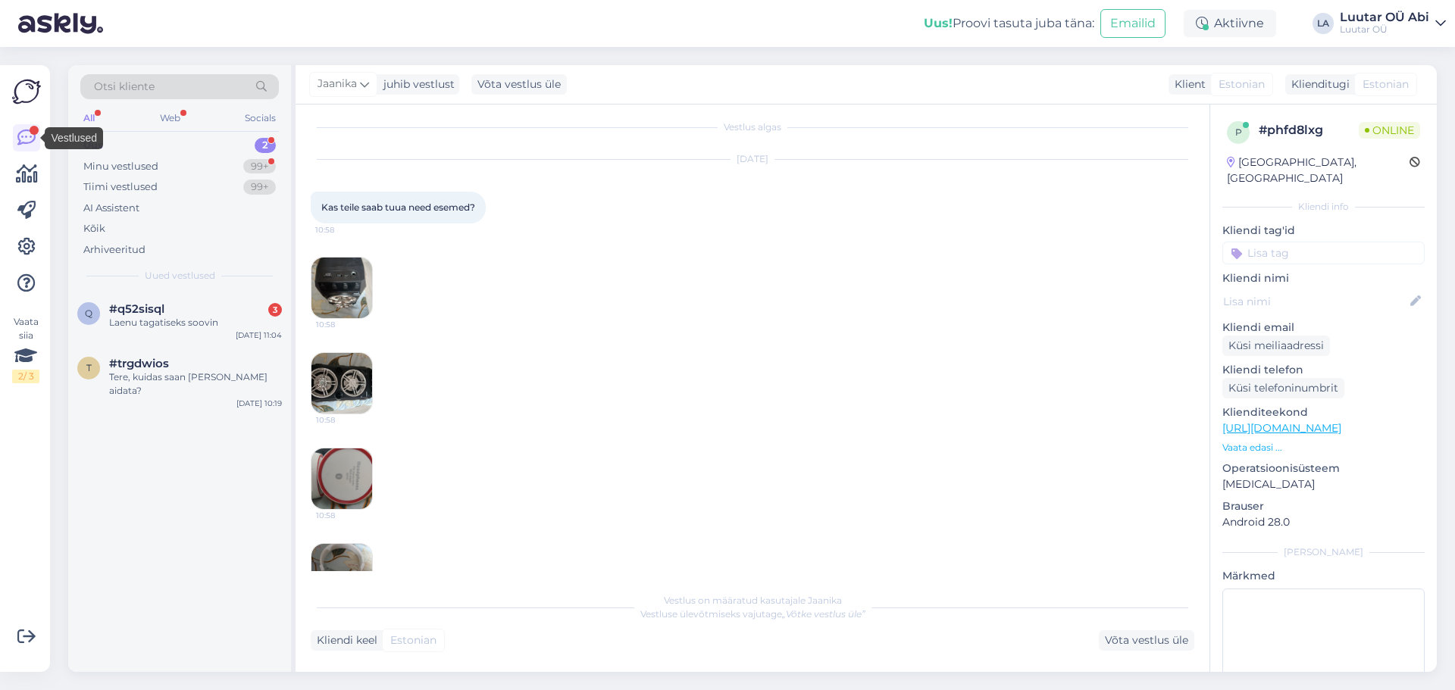
scroll to position [0, 0]
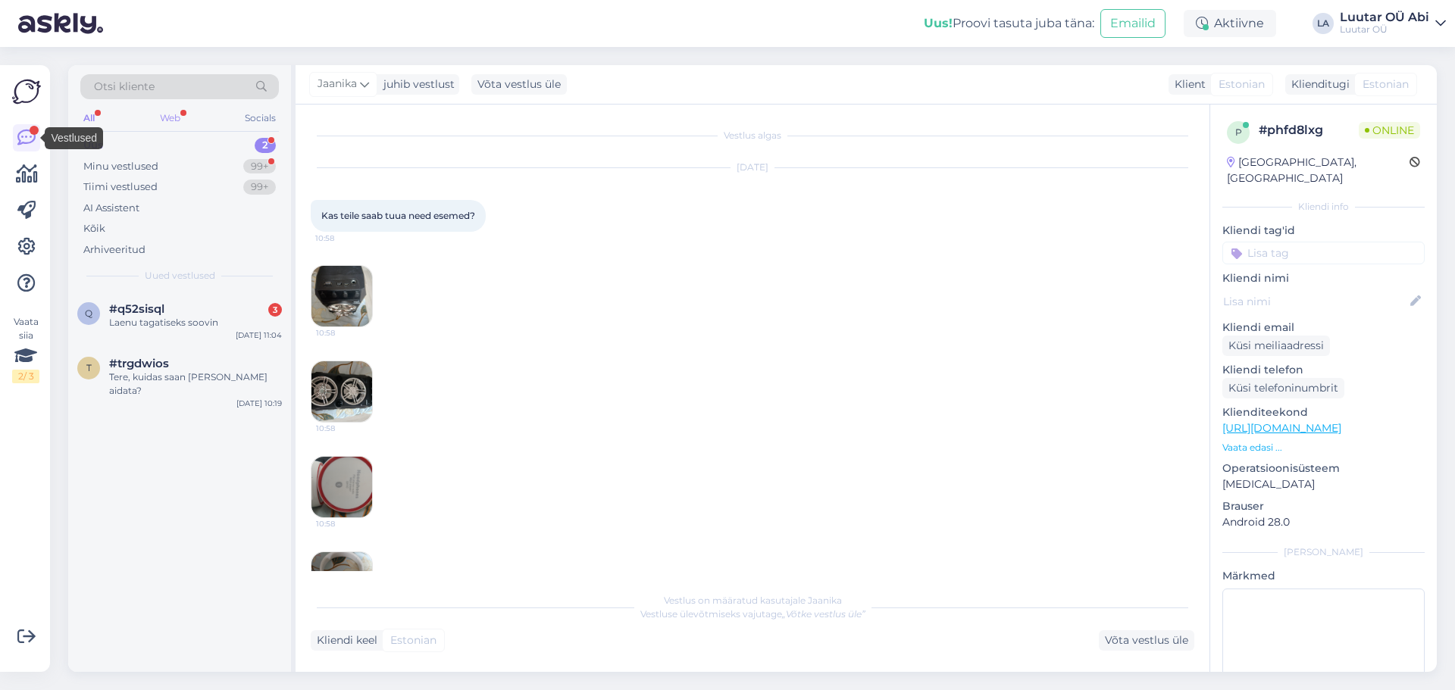
click at [180, 117] on div "Web" at bounding box center [170, 118] width 27 height 20
